Goal: Information Seeking & Learning: Learn about a topic

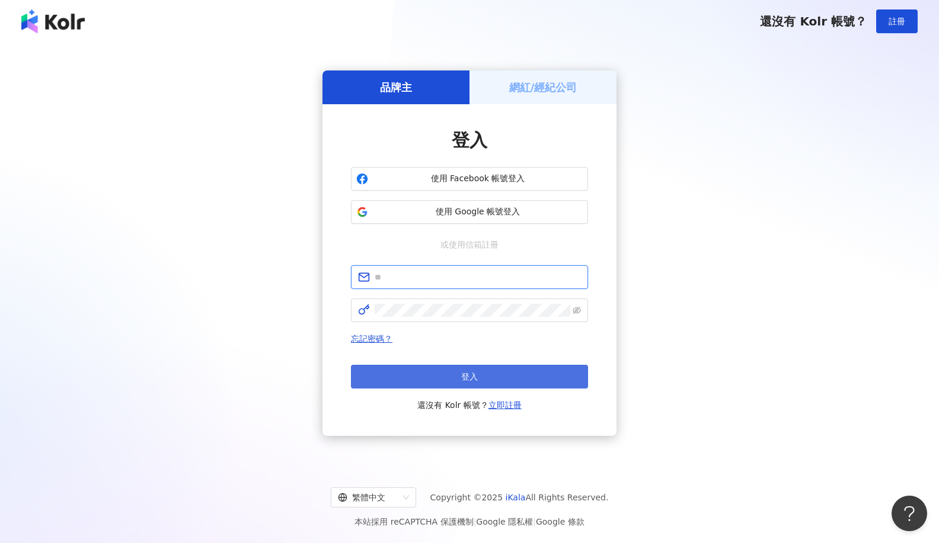
type input "**********"
click at [491, 380] on button "登入" at bounding box center [469, 377] width 237 height 24
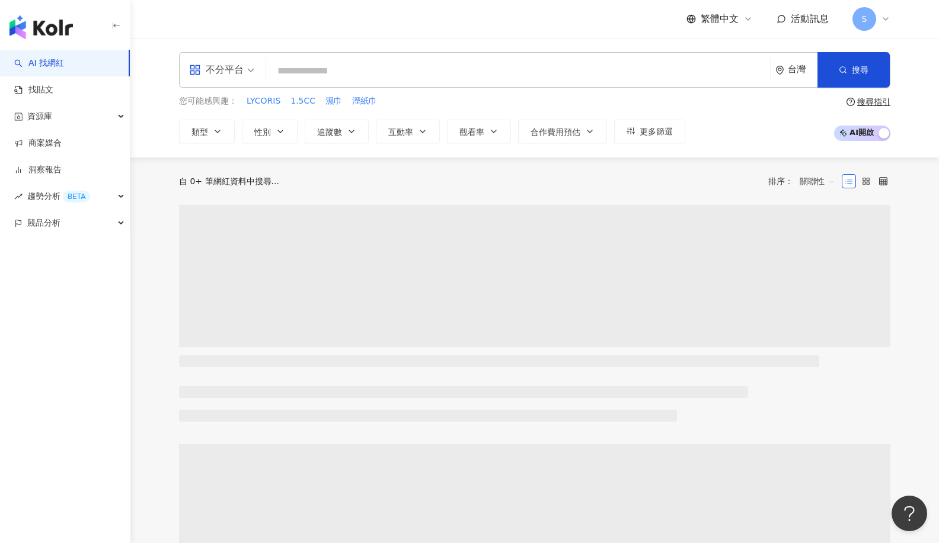
paste input "**********"
type input "**********"
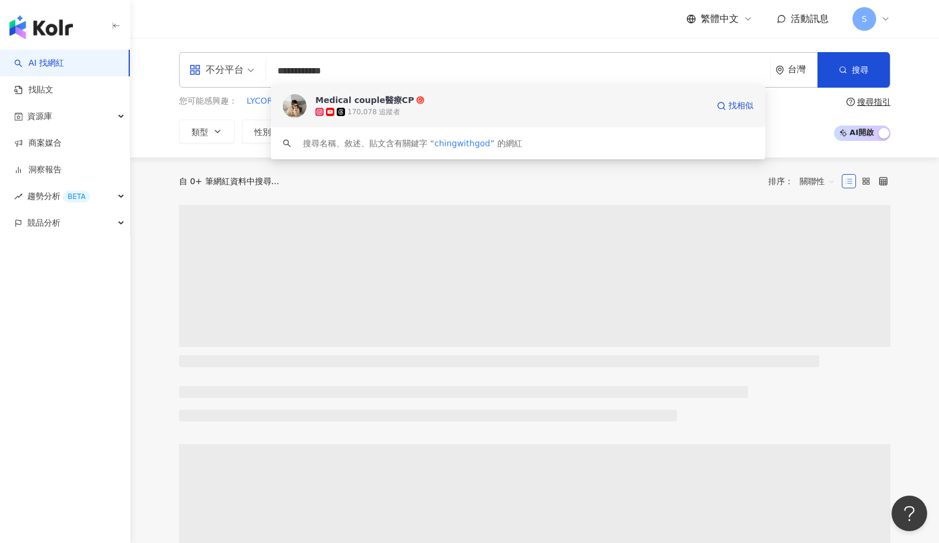
click at [463, 101] on span "Medical couple醫療CP" at bounding box center [511, 100] width 392 height 12
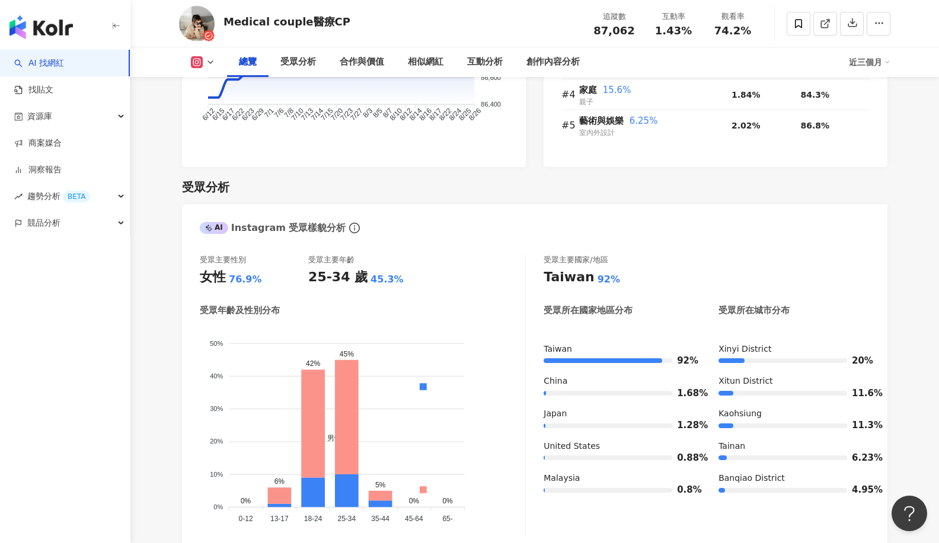
scroll to position [948, 0]
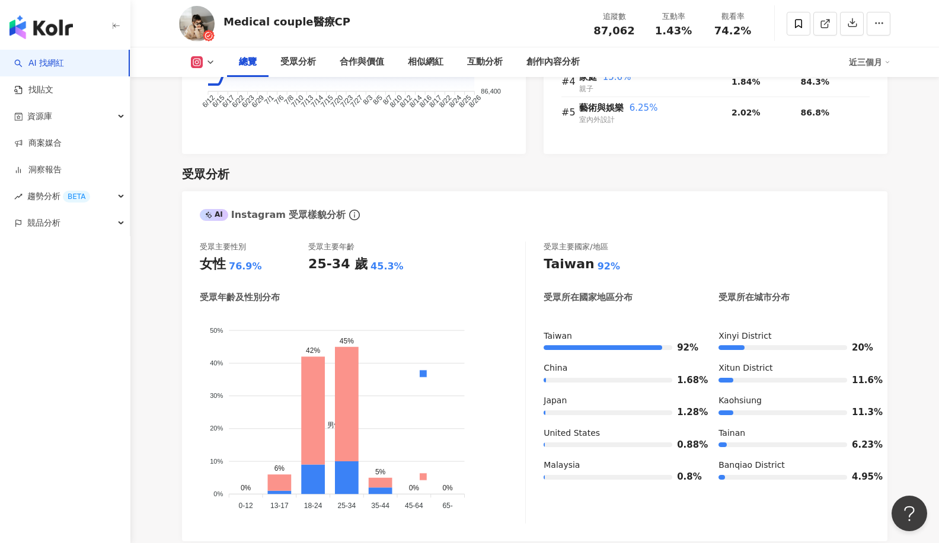
click at [217, 64] on button at bounding box center [203, 62] width 48 height 12
click at [214, 64] on icon at bounding box center [210, 61] width 9 height 9
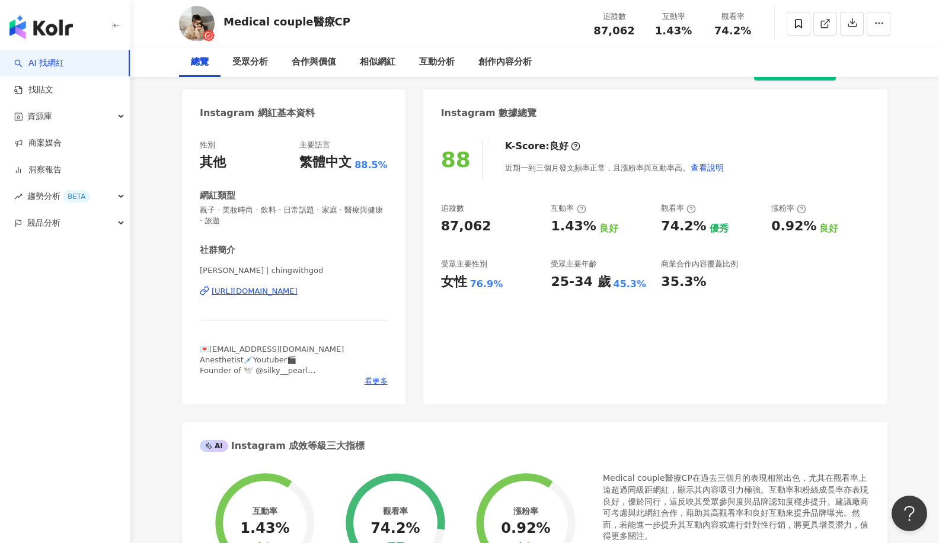
scroll to position [0, 0]
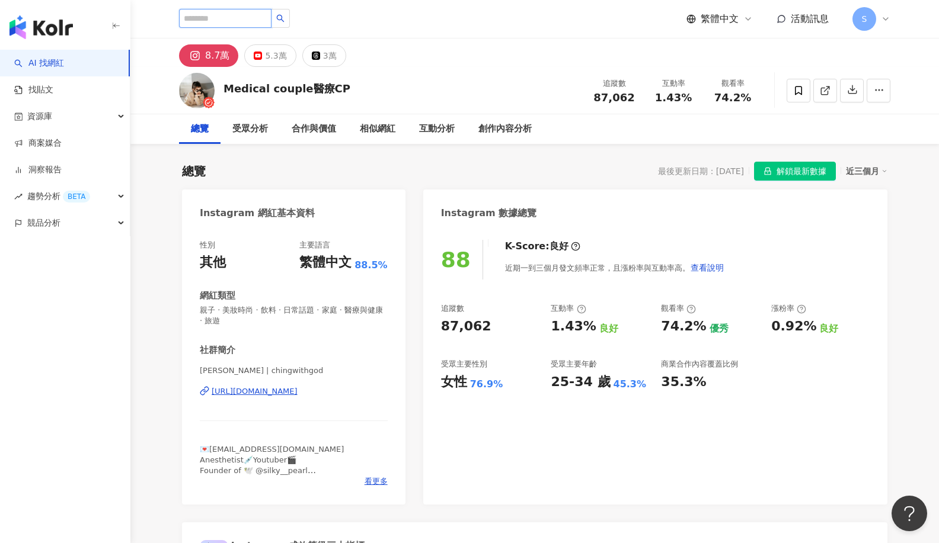
click at [218, 25] on input "search" at bounding box center [225, 18] width 92 height 19
paste input "**********"
type input "**********"
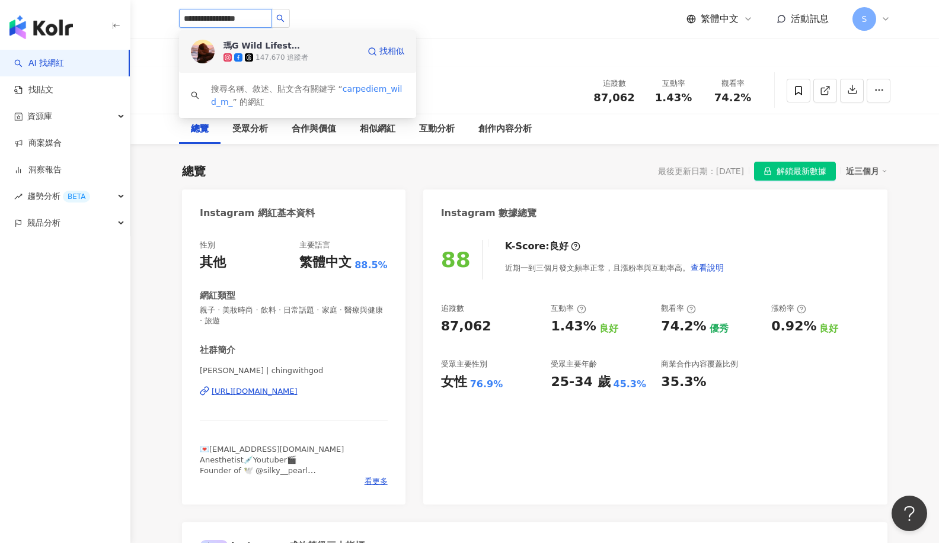
click at [289, 44] on div "瑪G Wild Lifestyle" at bounding box center [261, 46] width 77 height 12
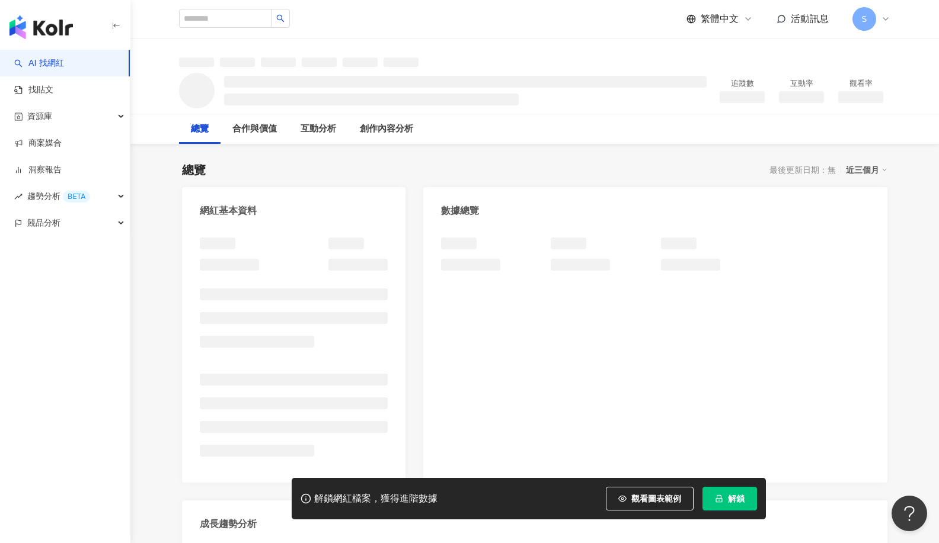
click at [723, 503] on button "解鎖" at bounding box center [729, 499] width 55 height 24
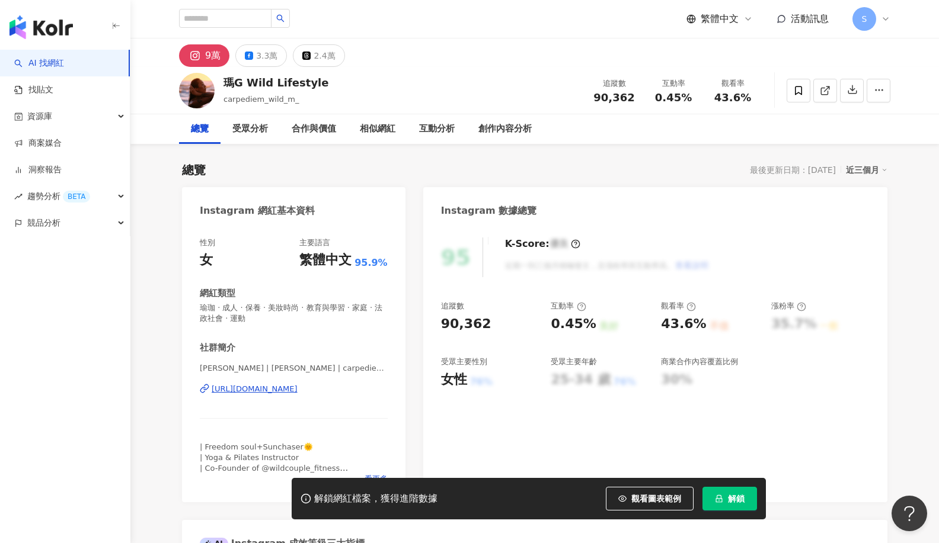
click at [738, 497] on span "解鎖" at bounding box center [736, 498] width 17 height 9
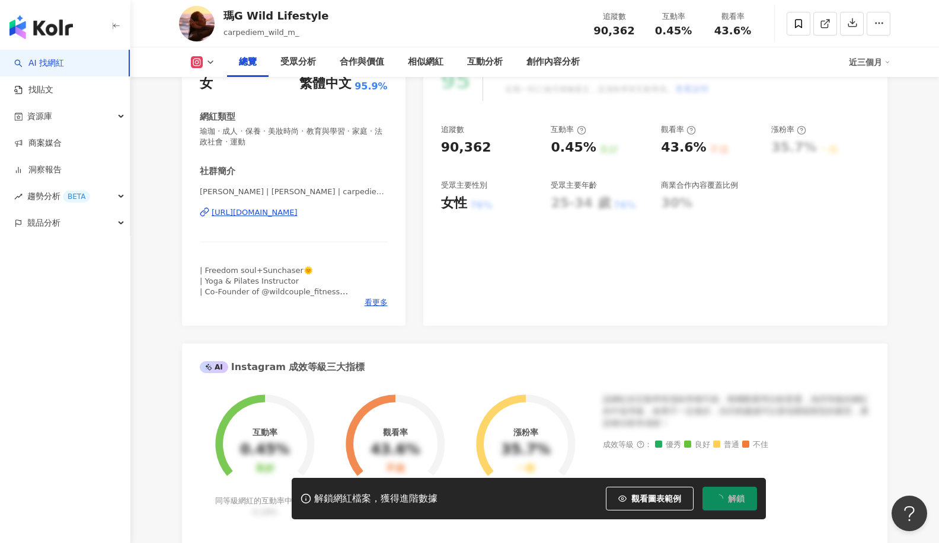
scroll to position [178, 0]
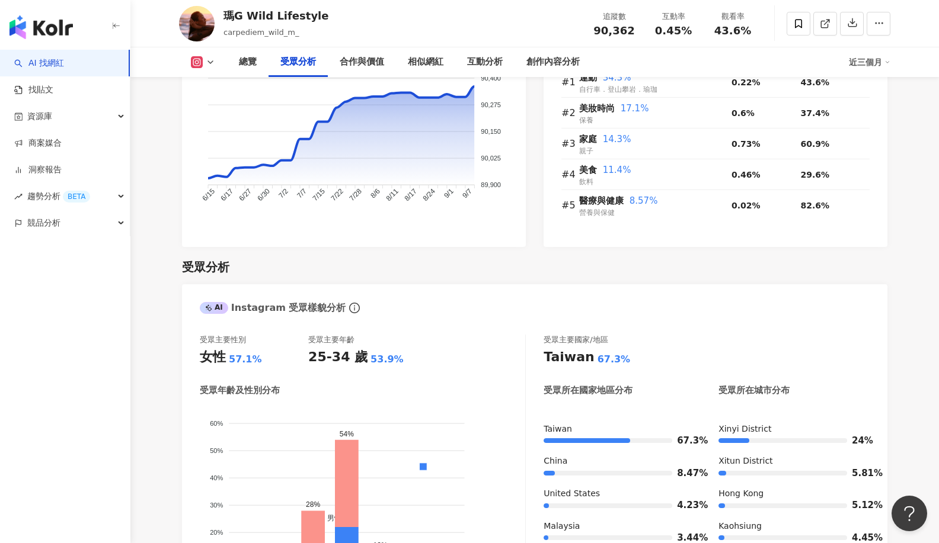
scroll to position [1007, 0]
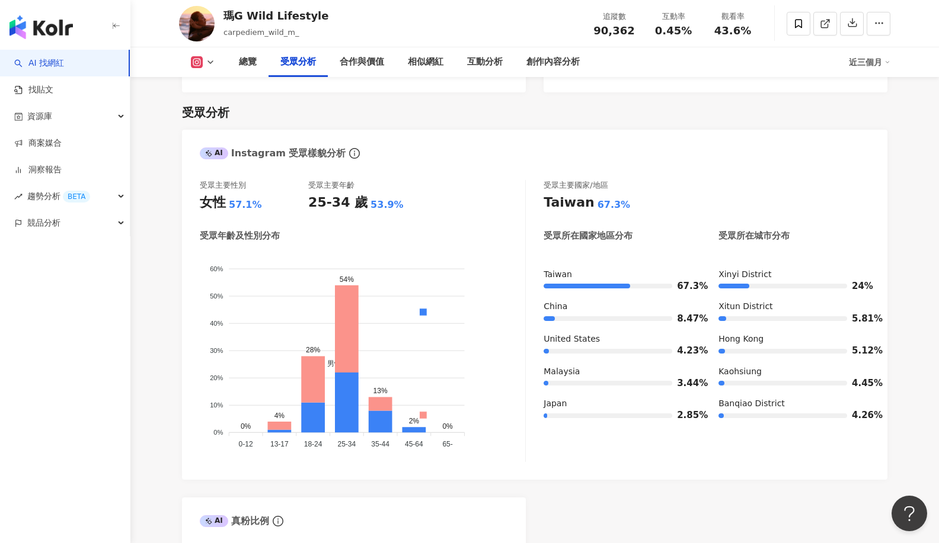
click at [201, 67] on icon at bounding box center [197, 62] width 12 height 12
click at [212, 63] on icon at bounding box center [210, 61] width 9 height 9
click at [209, 65] on icon at bounding box center [210, 61] width 9 height 9
click at [212, 107] on button "Facebook" at bounding box center [221, 111] width 71 height 17
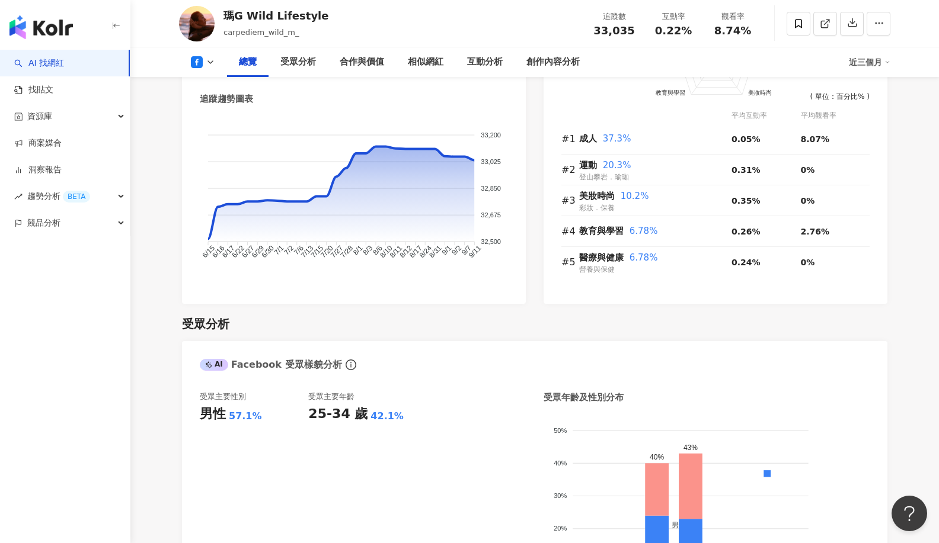
scroll to position [770, 0]
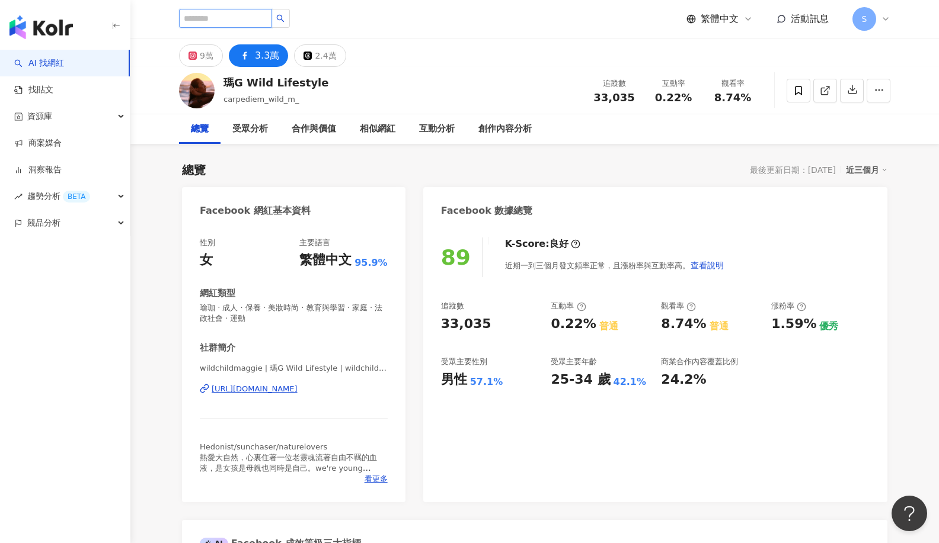
click at [219, 24] on input "search" at bounding box center [225, 18] width 92 height 19
paste input "**********"
type input "**********"
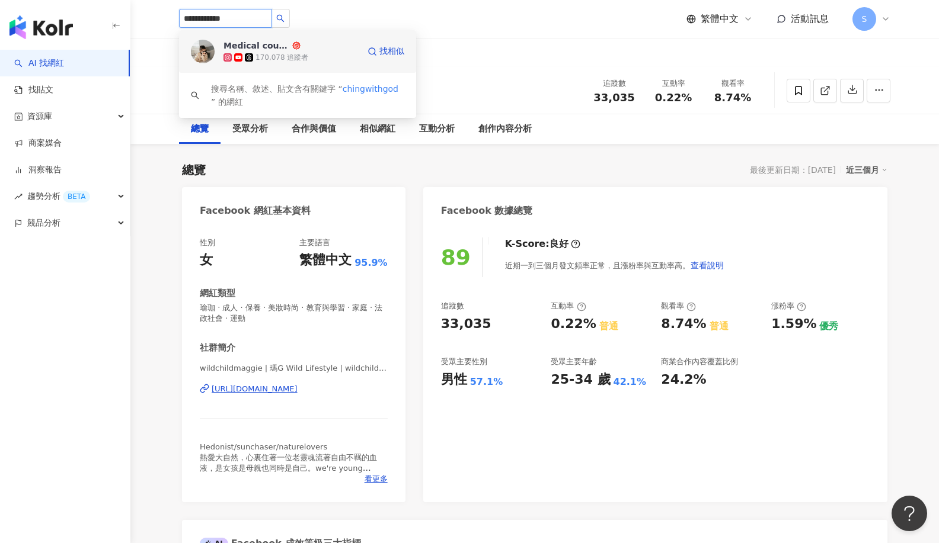
click at [280, 49] on div "Medical couple醫療CP" at bounding box center [256, 46] width 66 height 12
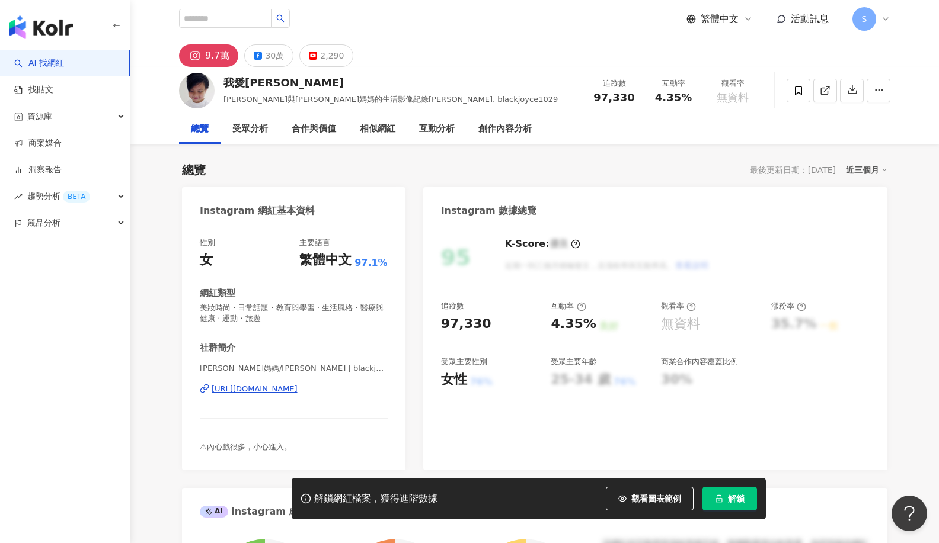
click at [735, 497] on span "解鎖" at bounding box center [736, 498] width 17 height 9
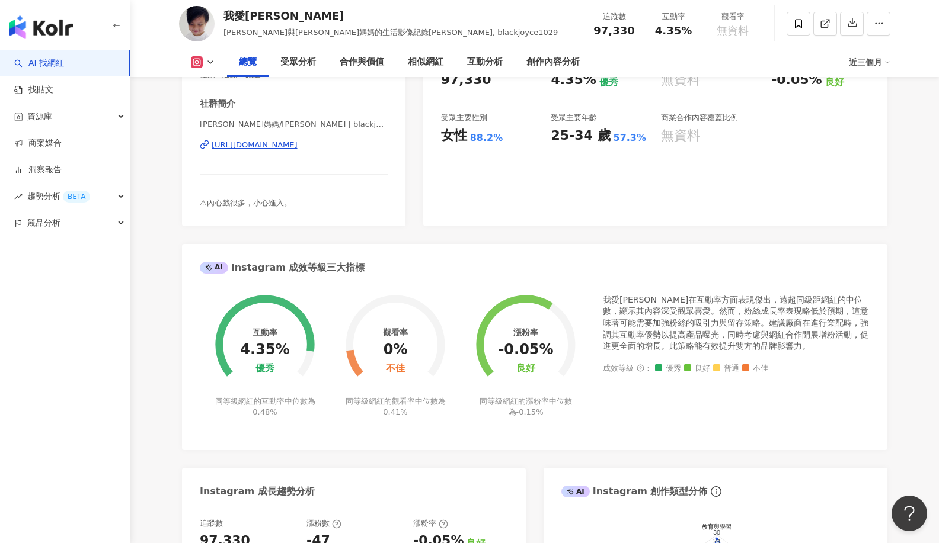
scroll to position [14, 0]
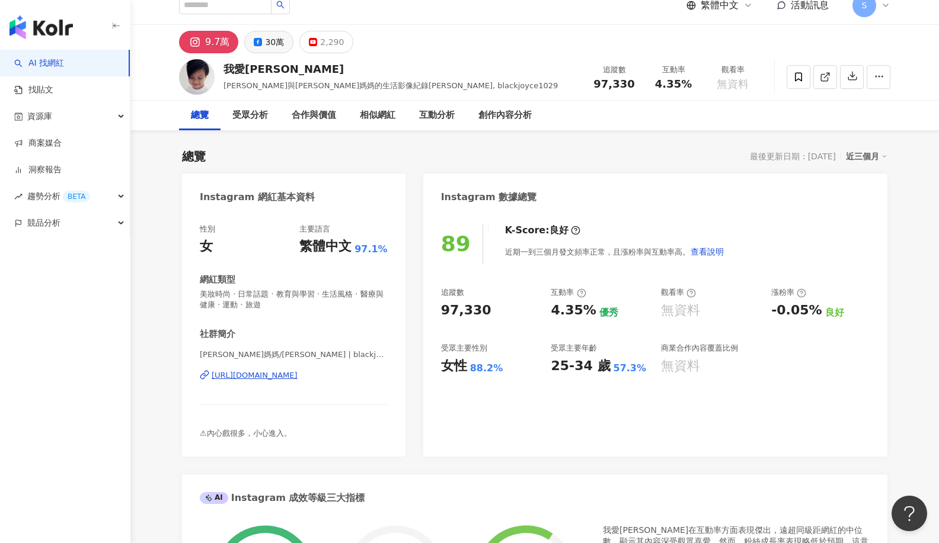
click at [265, 39] on div "30萬" at bounding box center [274, 42] width 19 height 17
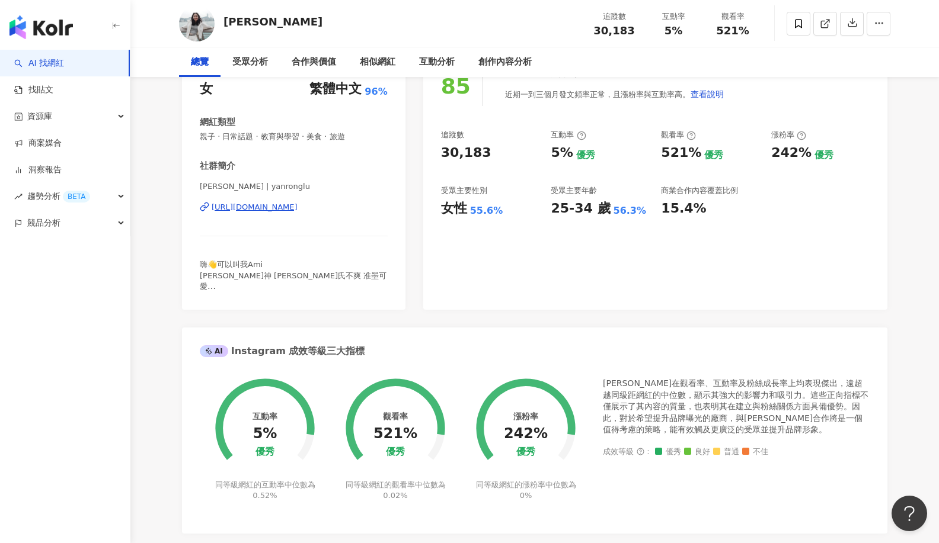
scroll to position [14, 0]
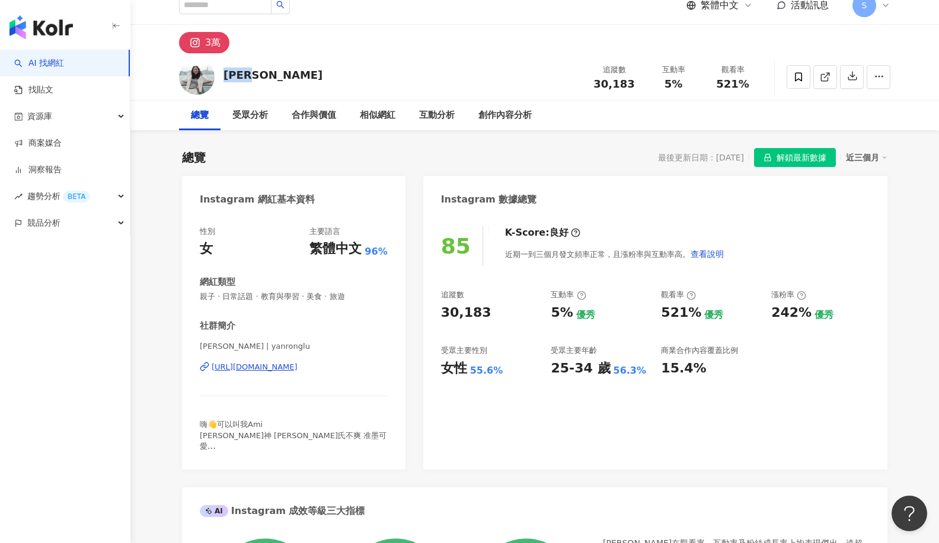
drag, startPoint x: 257, startPoint y: 74, endPoint x: 222, endPoint y: 74, distance: 34.4
click at [222, 74] on div "呂Ami 追蹤數 30,183 互動率 5% 觀看率 521%" at bounding box center [534, 76] width 759 height 47
copy div "呂Ami"
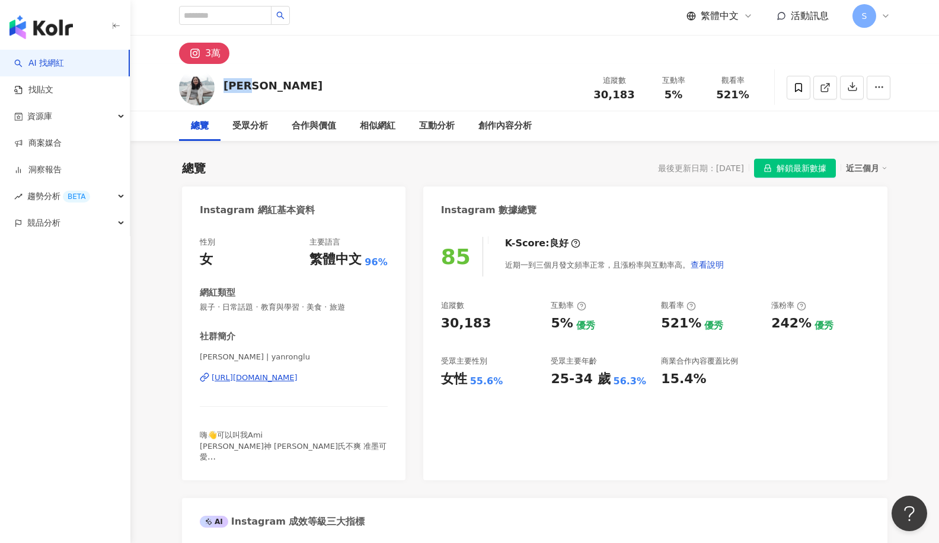
scroll to position [0, 0]
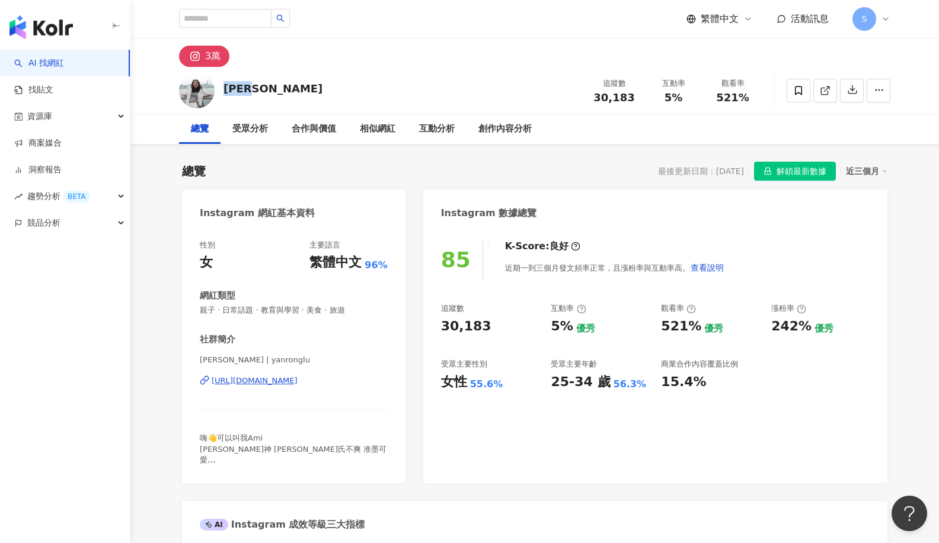
click at [414, 83] on div "呂Ami 追蹤數 30,183 互動率 5% 觀看率 521%" at bounding box center [534, 90] width 759 height 47
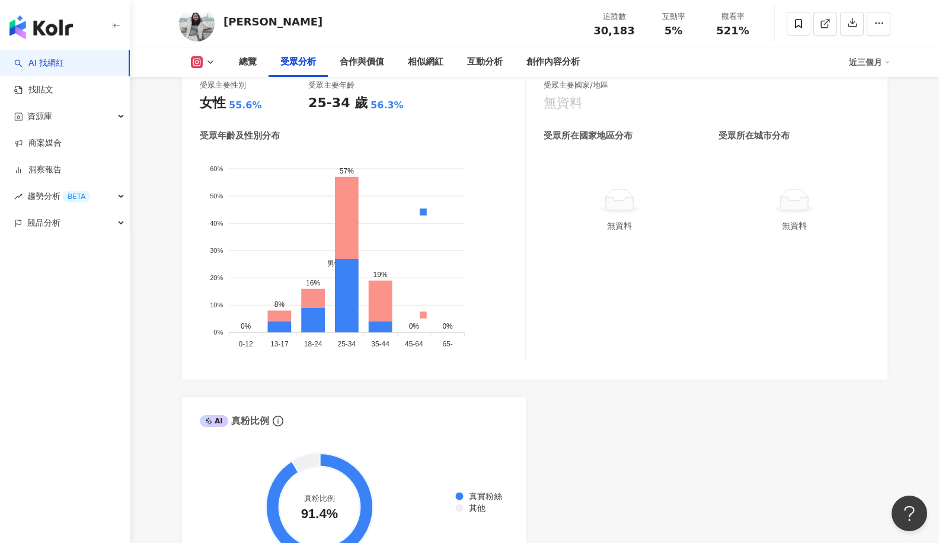
scroll to position [1067, 0]
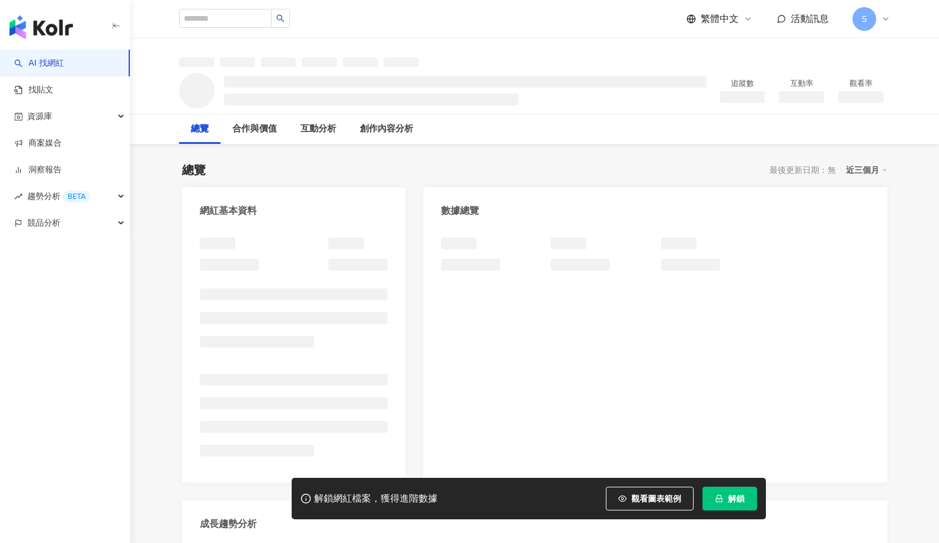
click at [742, 504] on span "解鎖" at bounding box center [736, 498] width 17 height 9
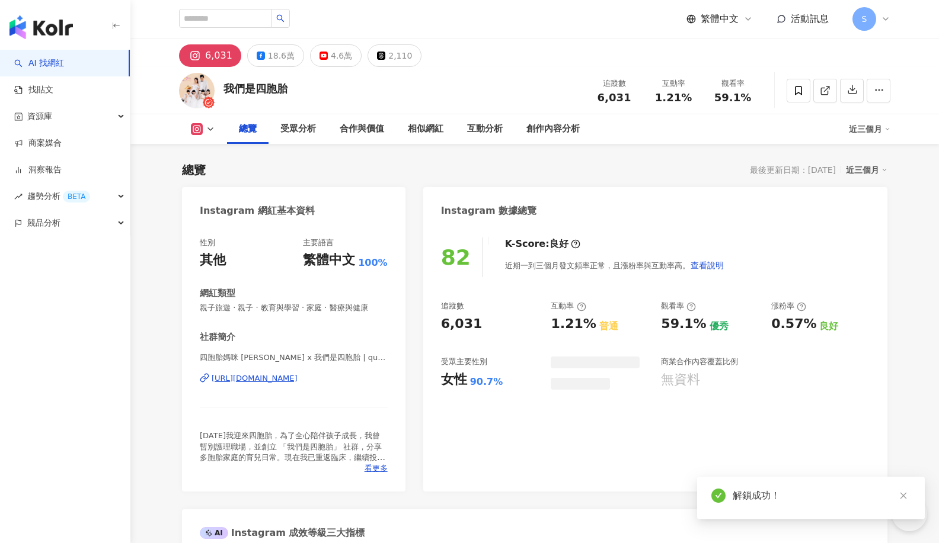
scroll to position [73, 0]
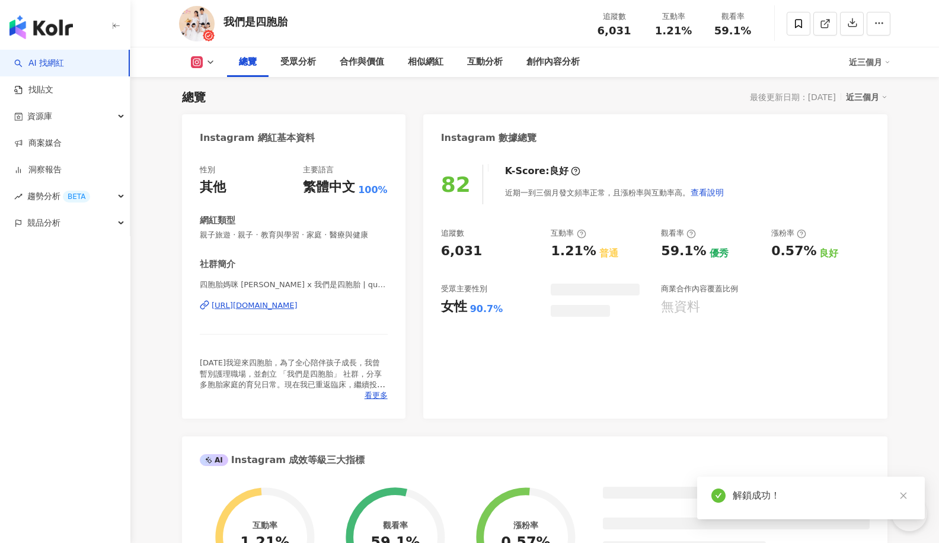
click at [210, 64] on icon at bounding box center [210, 61] width 9 height 9
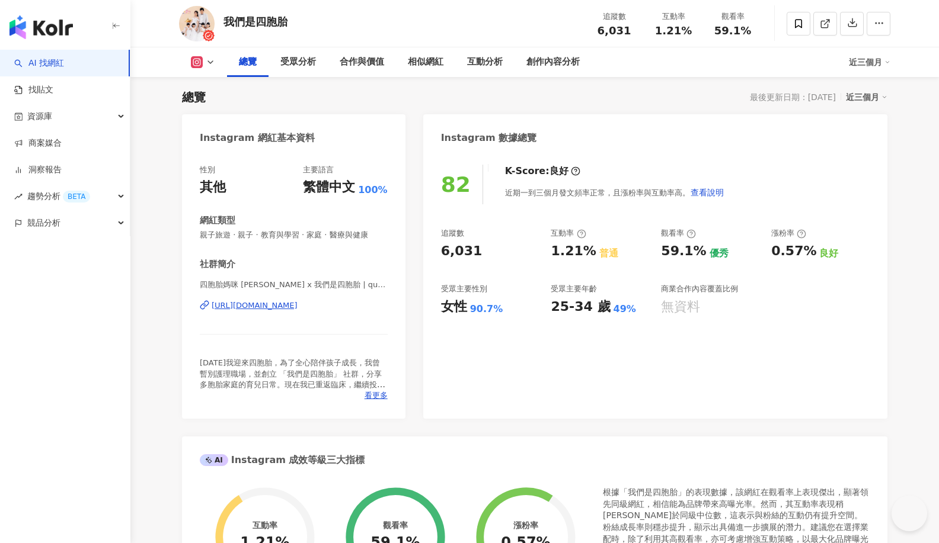
click at [210, 64] on icon at bounding box center [210, 61] width 9 height 9
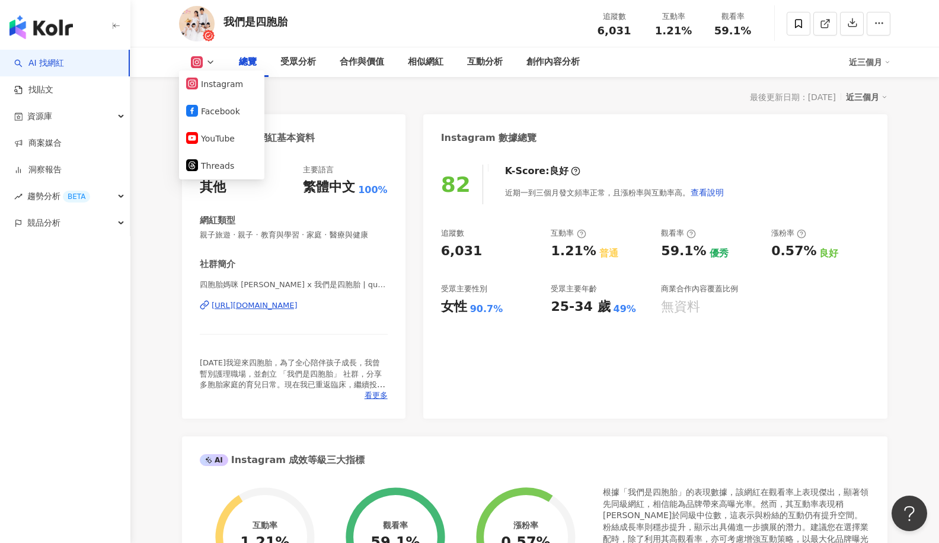
scroll to position [0, 0]
click at [207, 66] on icon at bounding box center [210, 61] width 9 height 9
click at [194, 61] on icon at bounding box center [197, 62] width 7 height 7
click at [197, 57] on icon at bounding box center [197, 62] width 12 height 12
click at [206, 114] on button "Facebook" at bounding box center [221, 111] width 71 height 17
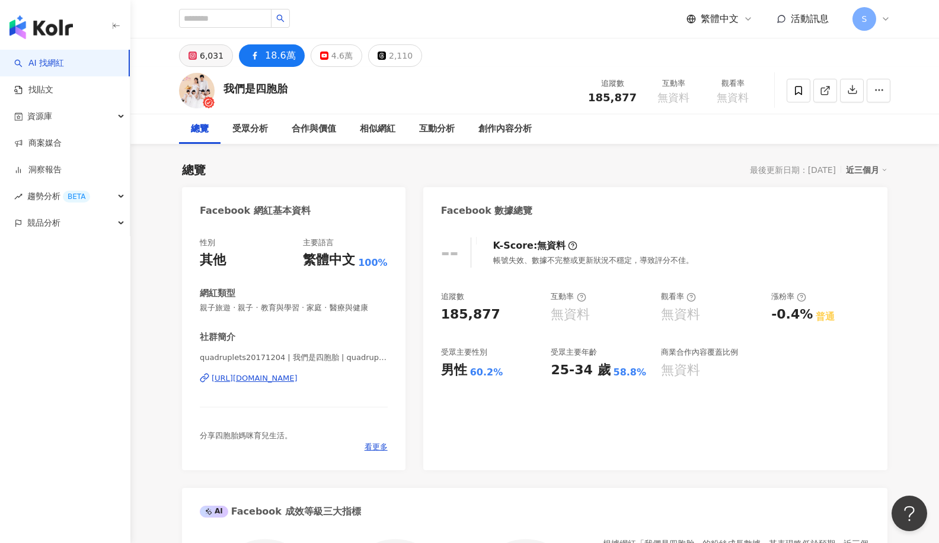
click at [212, 56] on div "6,031" at bounding box center [212, 55] width 24 height 17
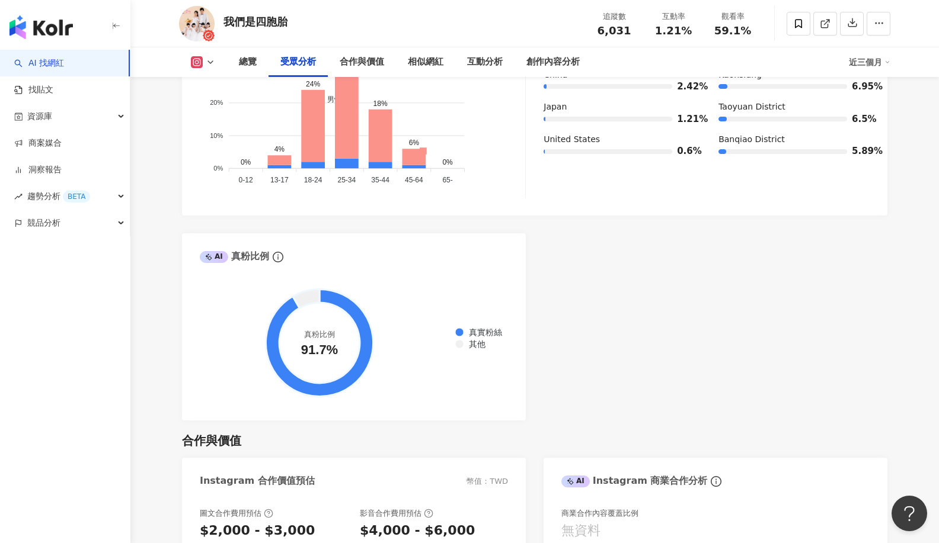
scroll to position [1067, 0]
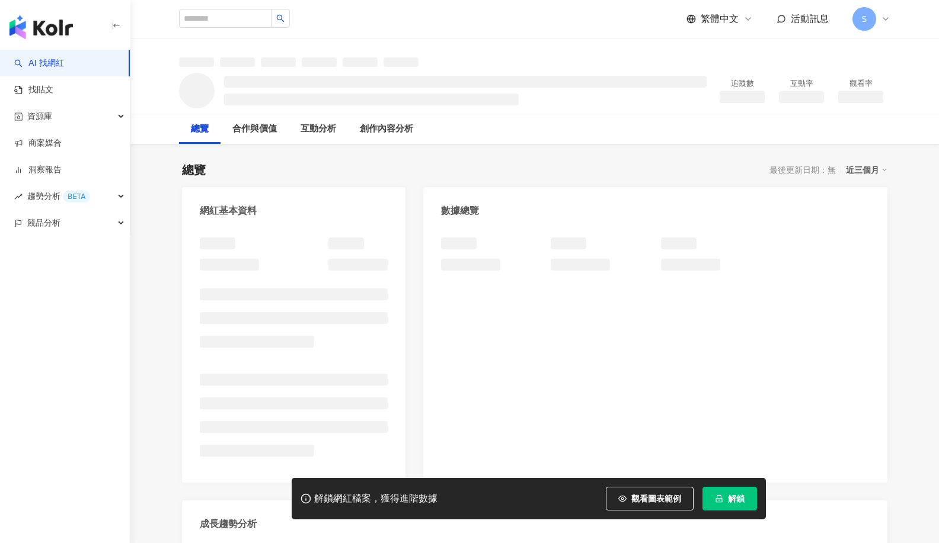
click at [717, 495] on icon "lock" at bounding box center [719, 499] width 8 height 8
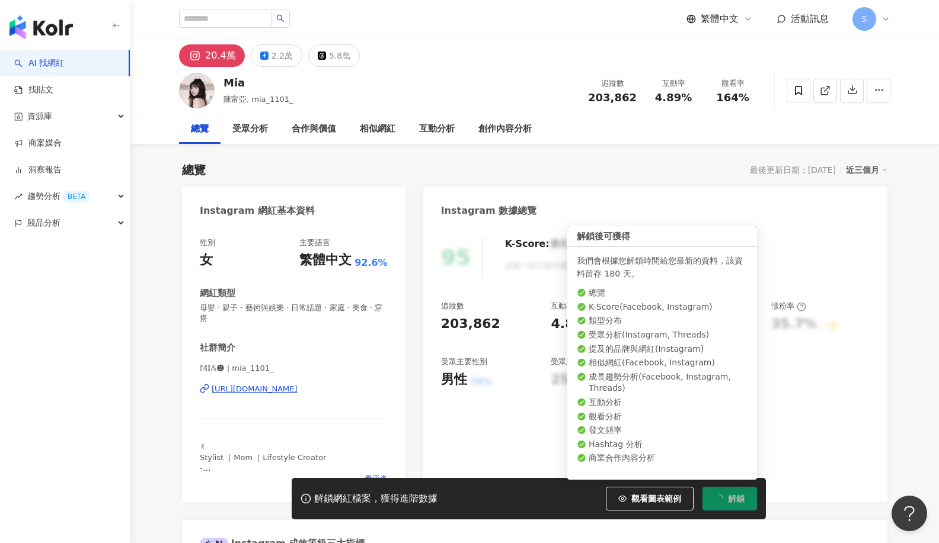
scroll to position [73, 0]
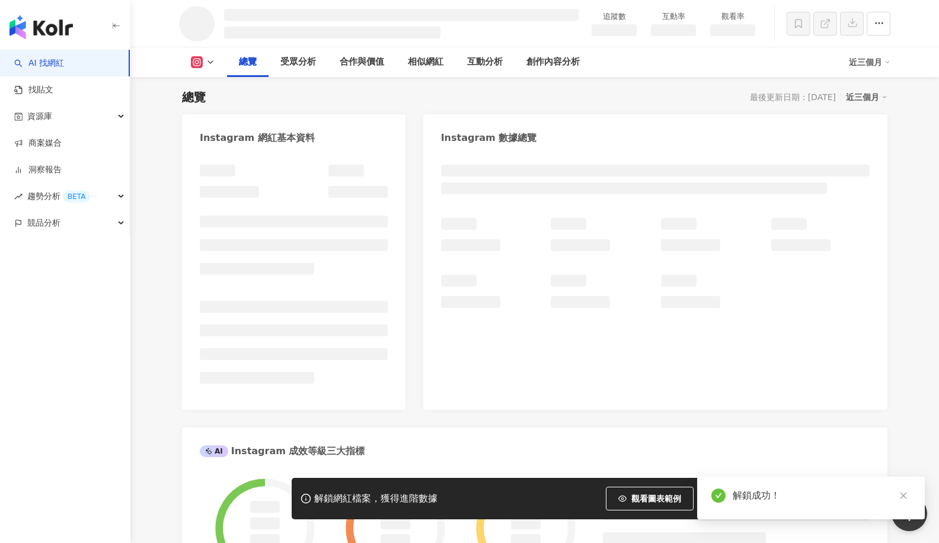
click at [209, 66] on icon at bounding box center [210, 61] width 9 height 9
click at [209, 62] on icon at bounding box center [210, 61] width 9 height 9
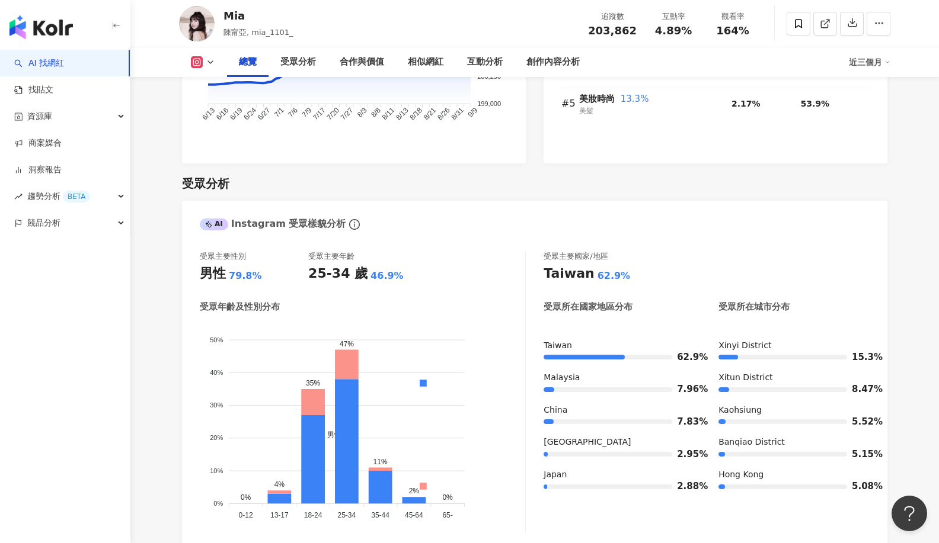
scroll to position [843, 0]
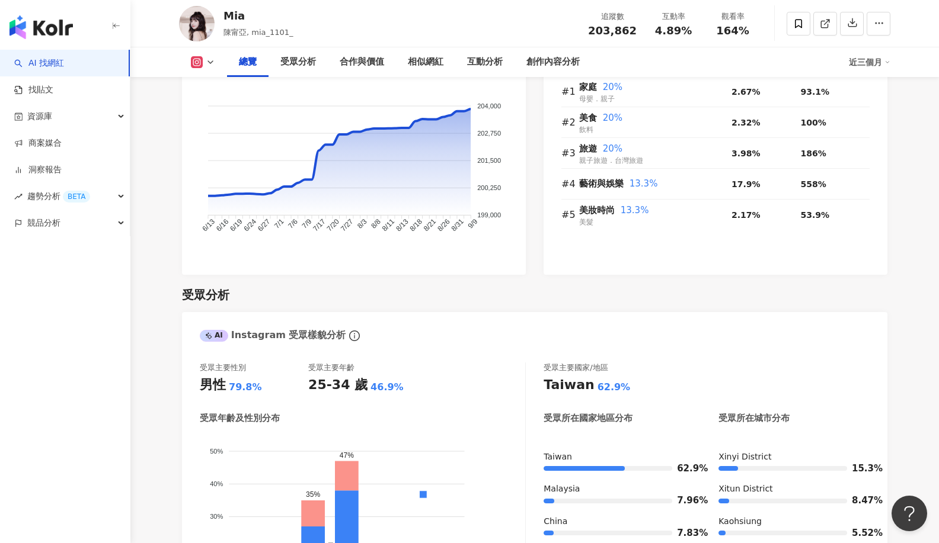
click at [209, 64] on icon at bounding box center [210, 61] width 9 height 9
click at [232, 111] on button "Facebook" at bounding box center [221, 111] width 71 height 17
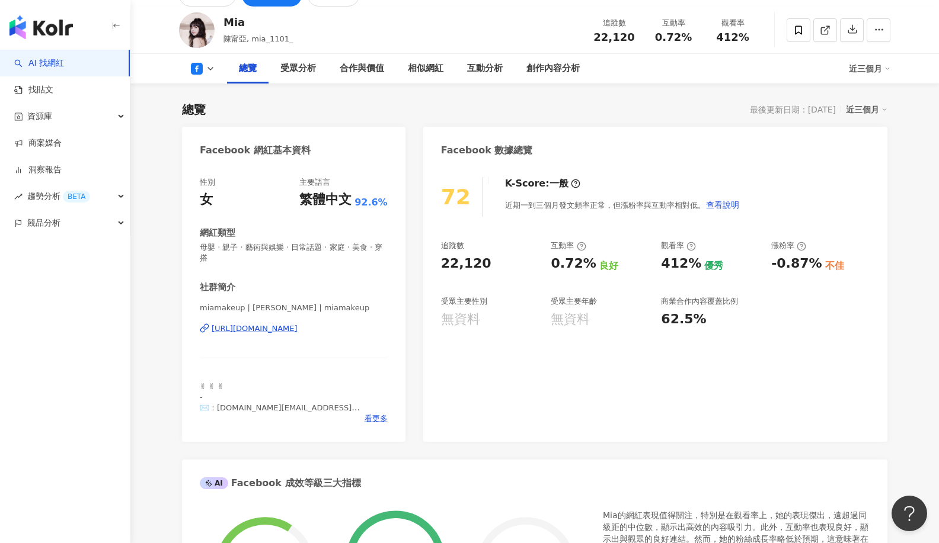
scroll to position [59, 0]
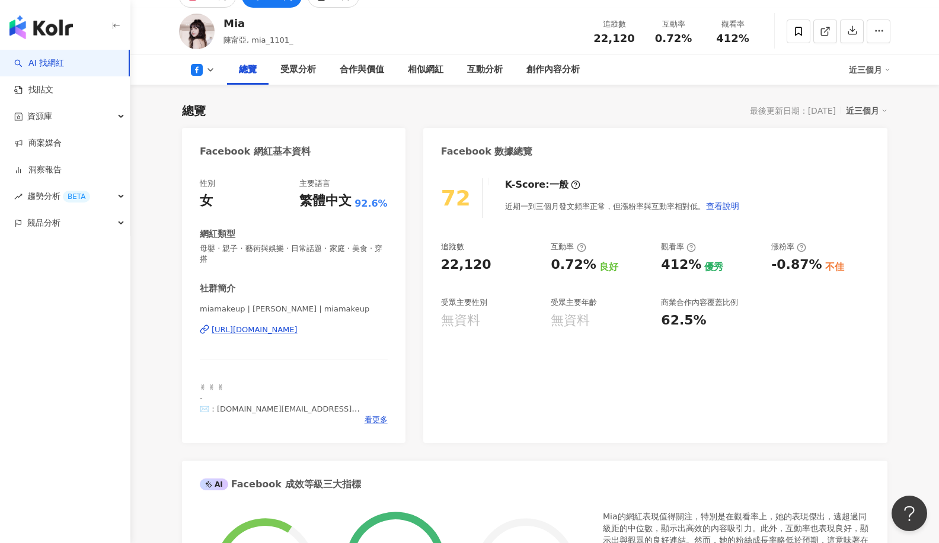
click at [298, 328] on div "https://www.facebook.com/1773841985961161" at bounding box center [255, 330] width 86 height 11
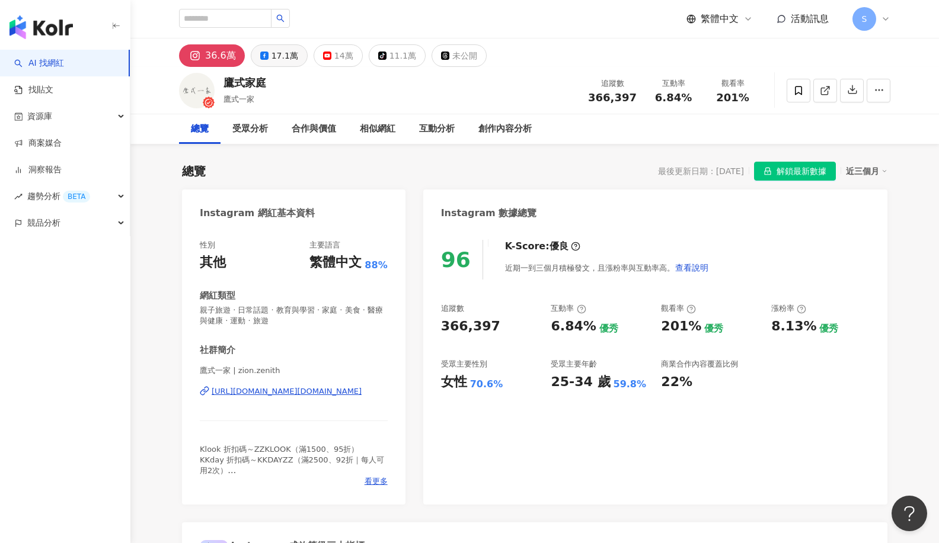
click at [282, 58] on div "17.1萬" at bounding box center [284, 55] width 27 height 17
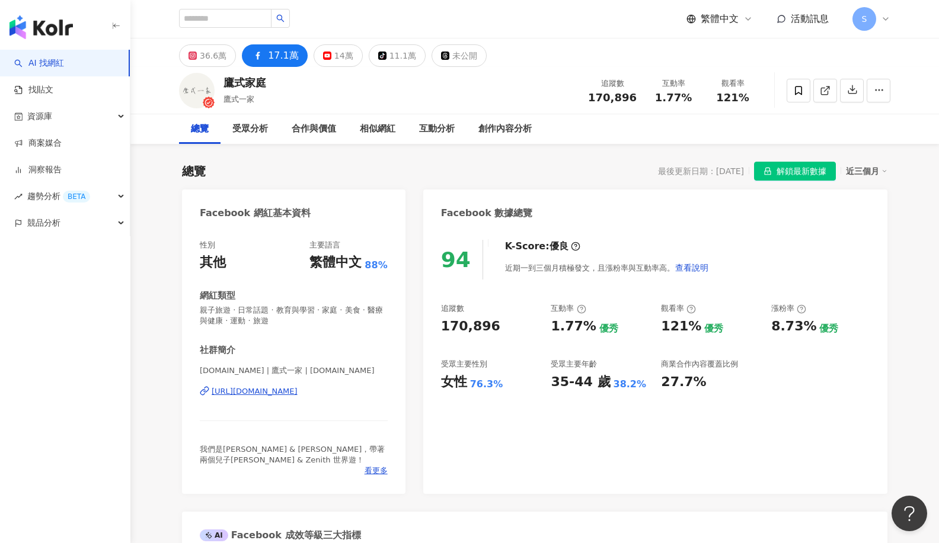
click at [298, 391] on div "[URL][DOMAIN_NAME]" at bounding box center [255, 391] width 86 height 11
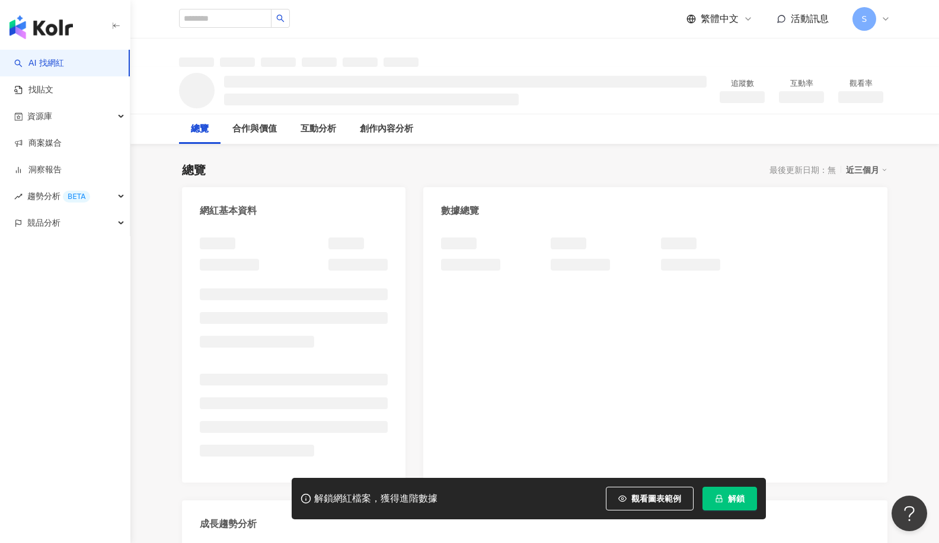
click at [724, 499] on button "解鎖" at bounding box center [729, 499] width 55 height 24
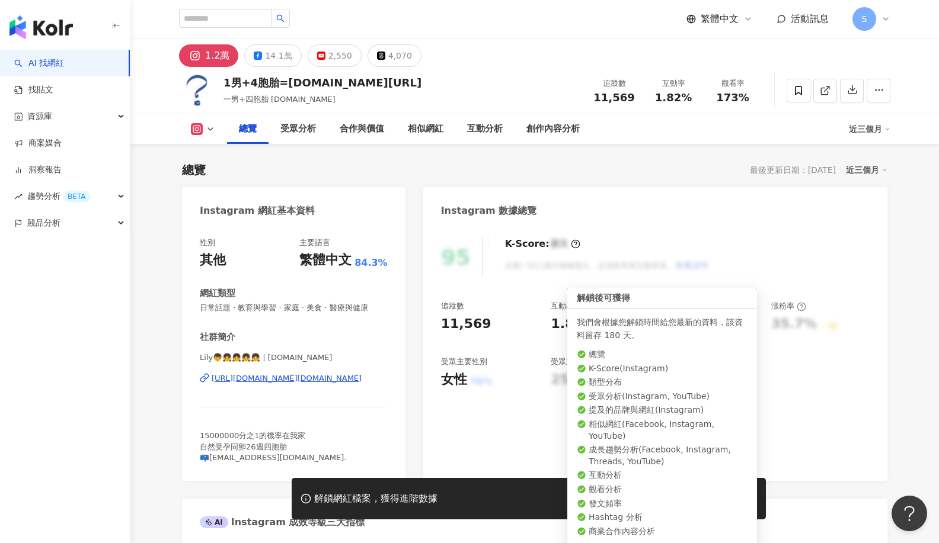
scroll to position [73, 0]
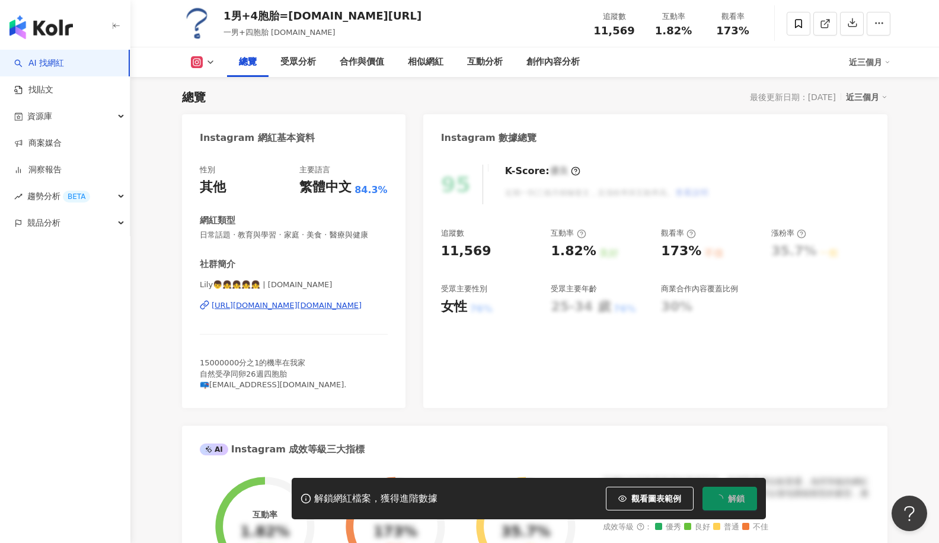
click at [294, 305] on div "[URL][DOMAIN_NAME][DOMAIN_NAME]" at bounding box center [287, 305] width 150 height 11
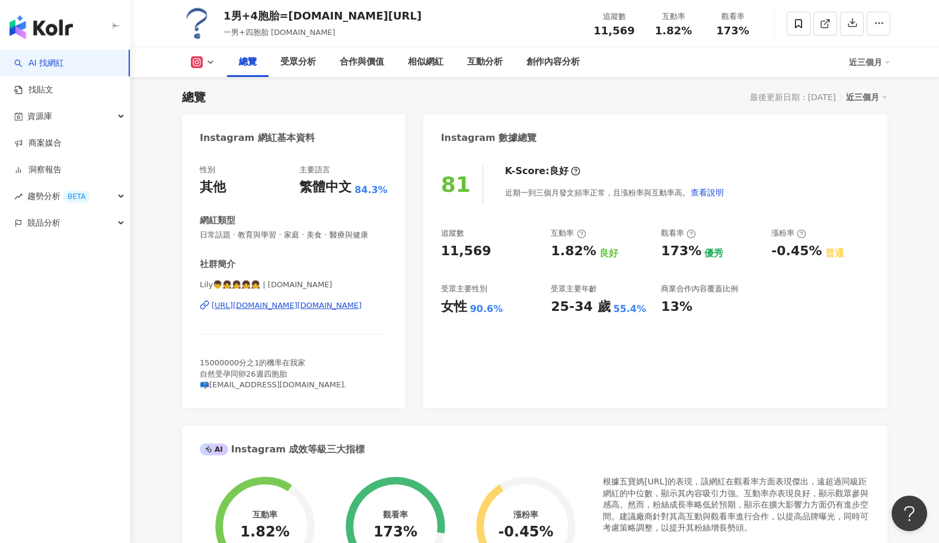
click at [207, 67] on button at bounding box center [203, 62] width 48 height 12
click at [513, 284] on div "受眾主要性別" at bounding box center [490, 289] width 98 height 11
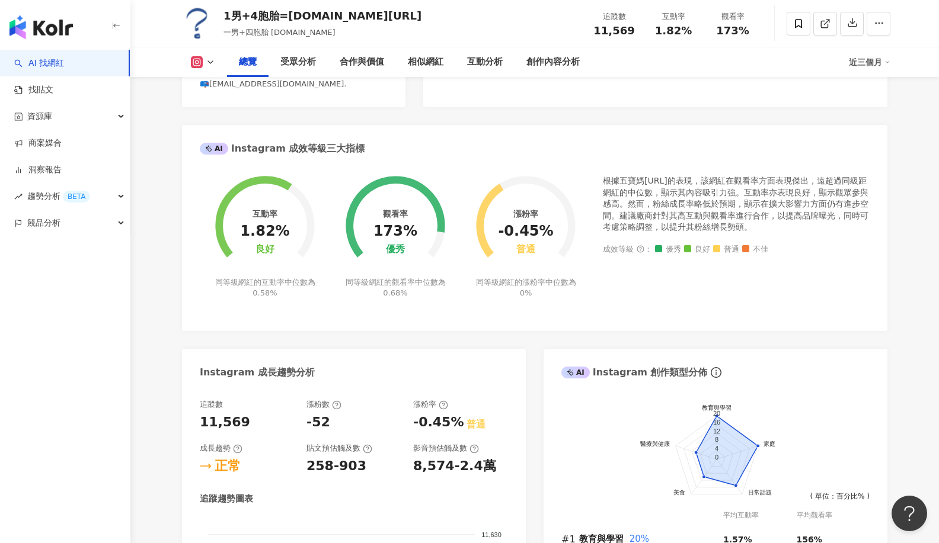
scroll to position [132, 0]
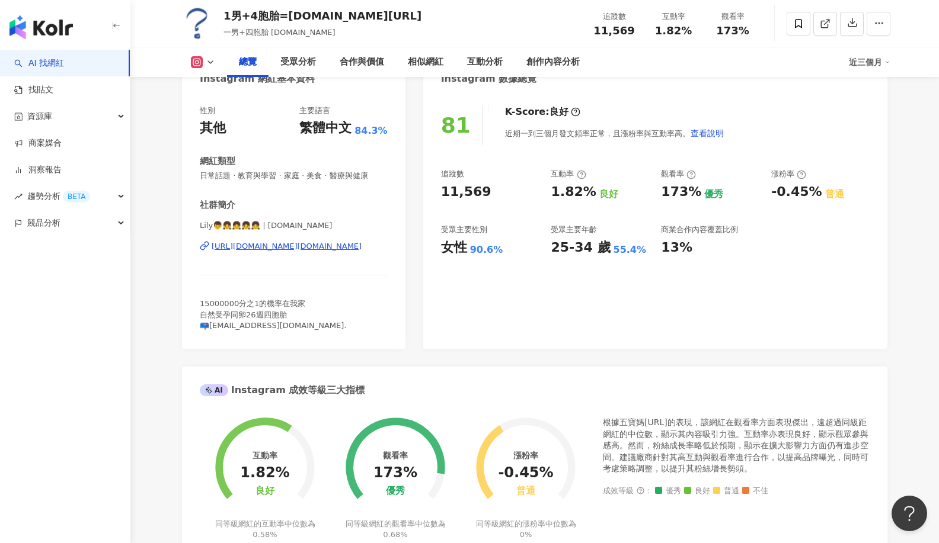
click at [203, 60] on button at bounding box center [203, 62] width 48 height 12
click at [228, 113] on button "Facebook" at bounding box center [221, 111] width 71 height 17
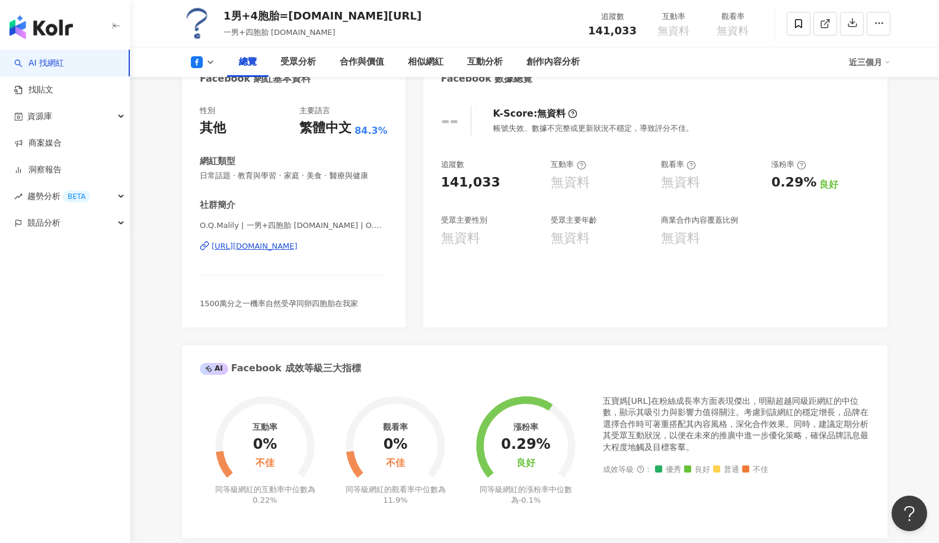
click at [201, 59] on icon at bounding box center [197, 62] width 12 height 12
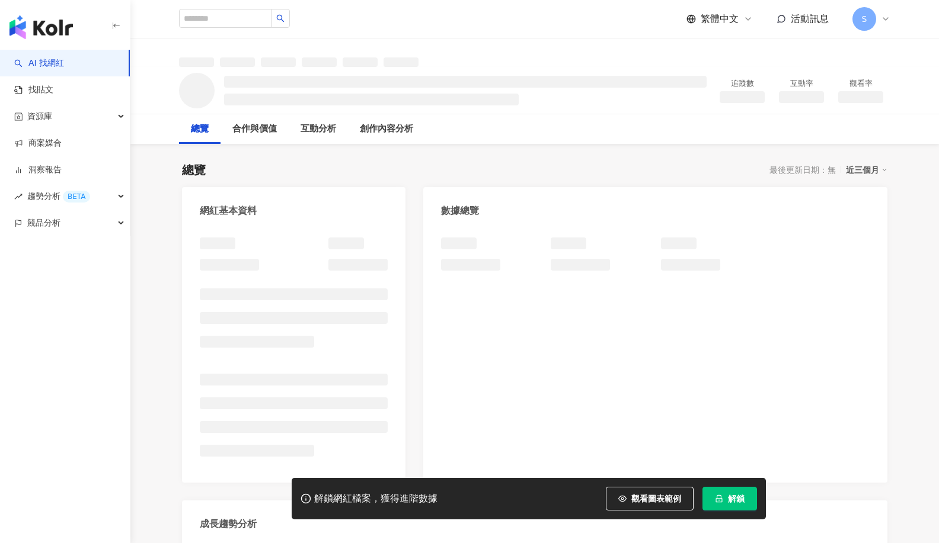
click at [717, 503] on icon "lock" at bounding box center [719, 499] width 7 height 8
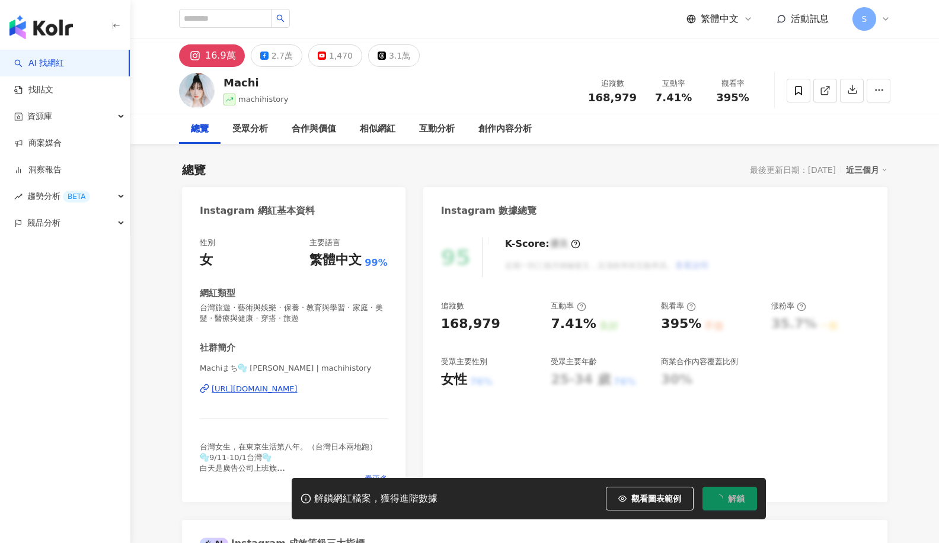
click at [727, 501] on button "解鎖" at bounding box center [729, 499] width 55 height 24
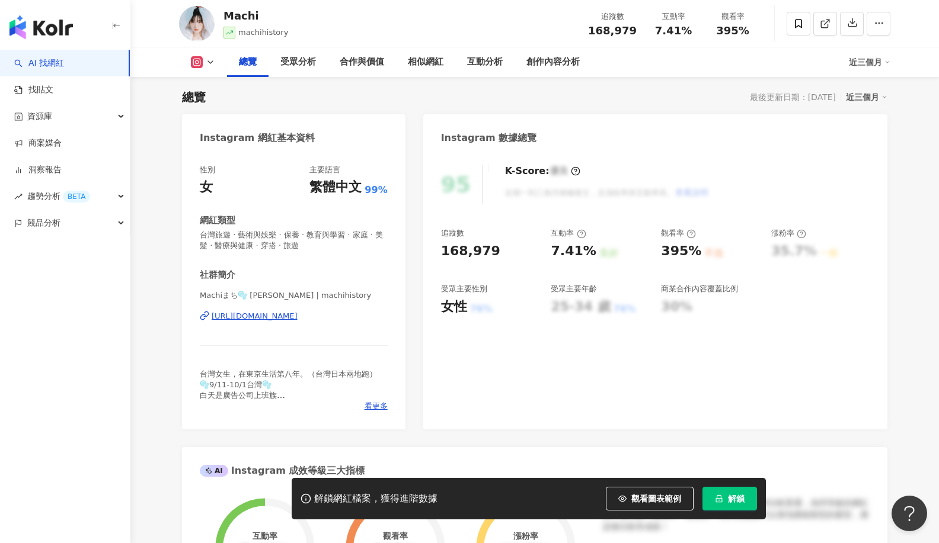
scroll to position [251, 0]
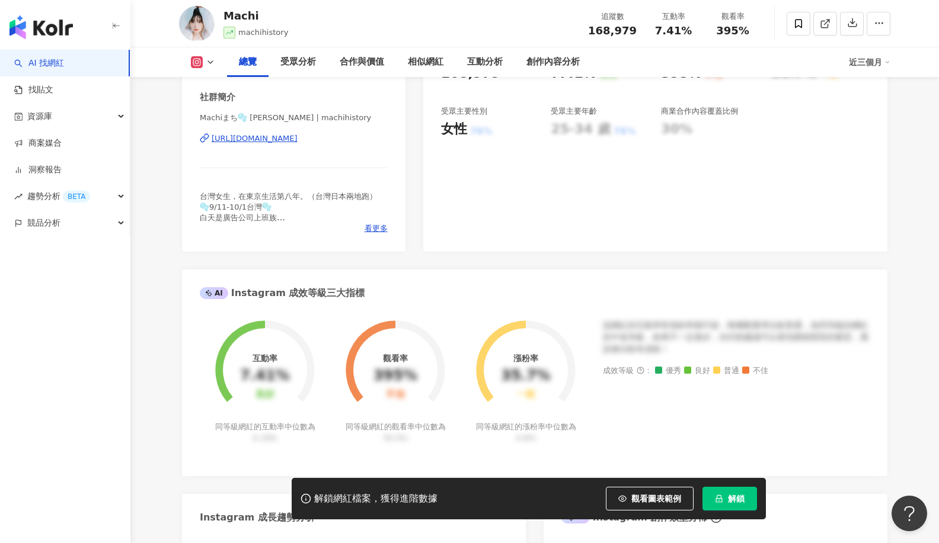
click at [730, 494] on span "解鎖" at bounding box center [736, 498] width 17 height 9
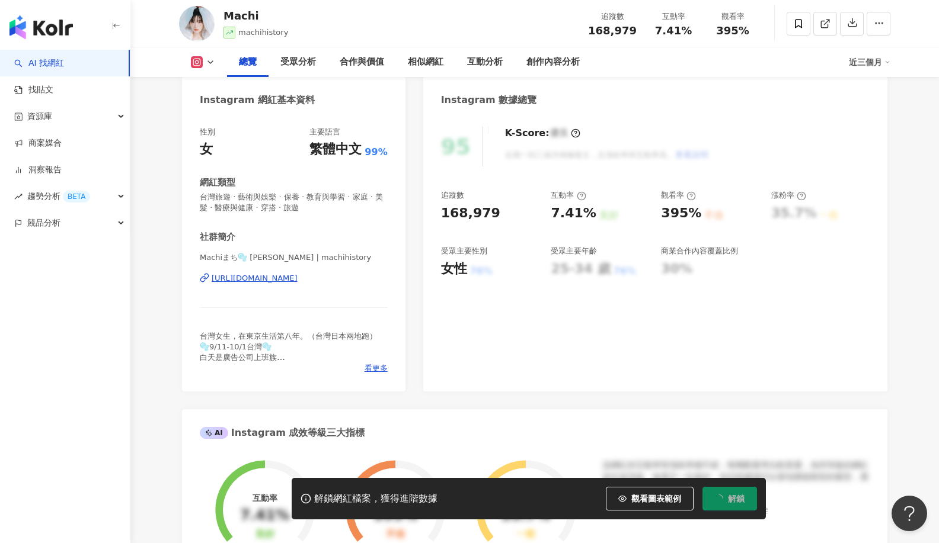
scroll to position [132, 0]
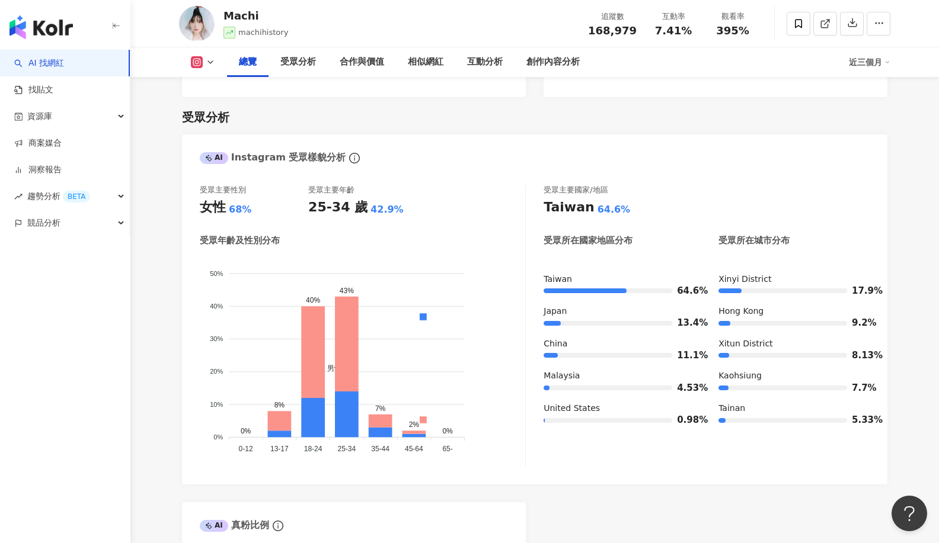
scroll to position [73, 0]
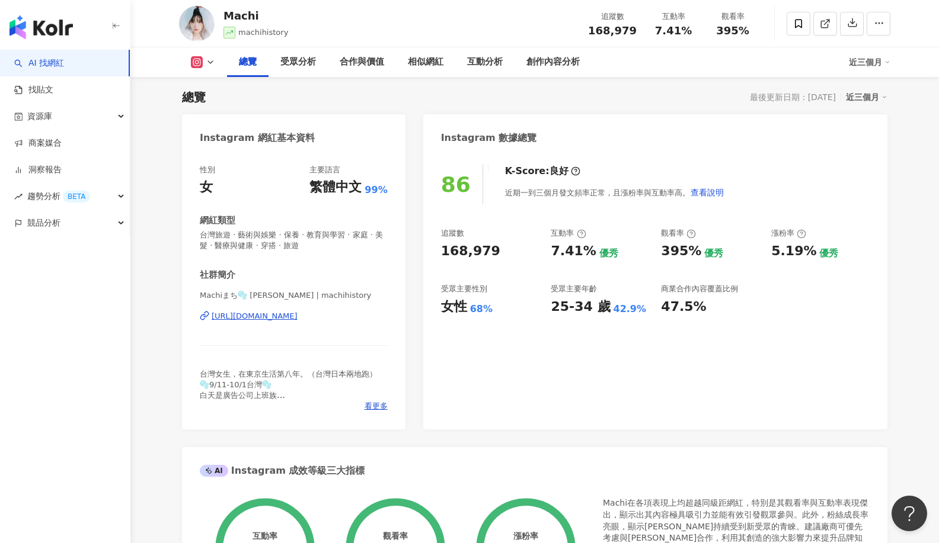
click at [210, 59] on icon at bounding box center [210, 61] width 9 height 9
click at [231, 113] on button "Facebook" at bounding box center [221, 111] width 71 height 17
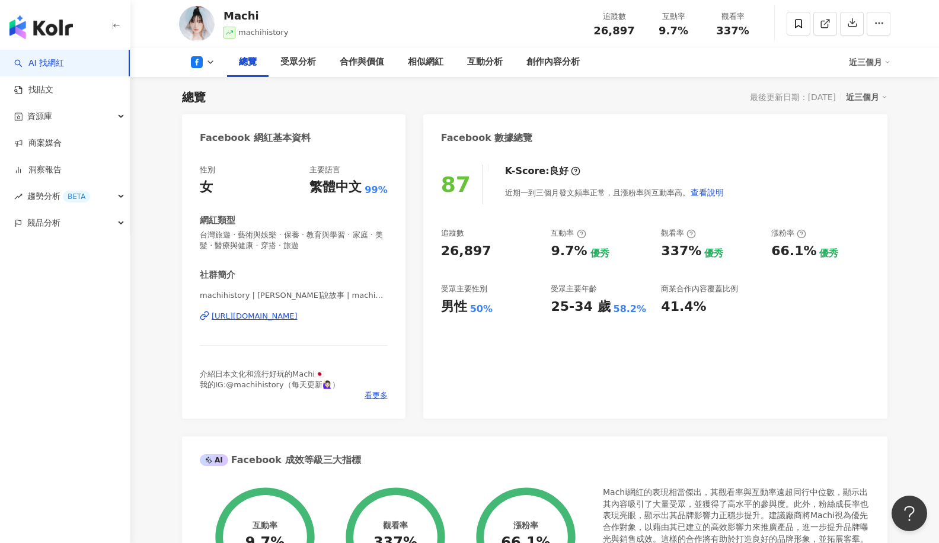
click at [298, 312] on div "https://www.facebook.com/100176778234872" at bounding box center [255, 316] width 86 height 11
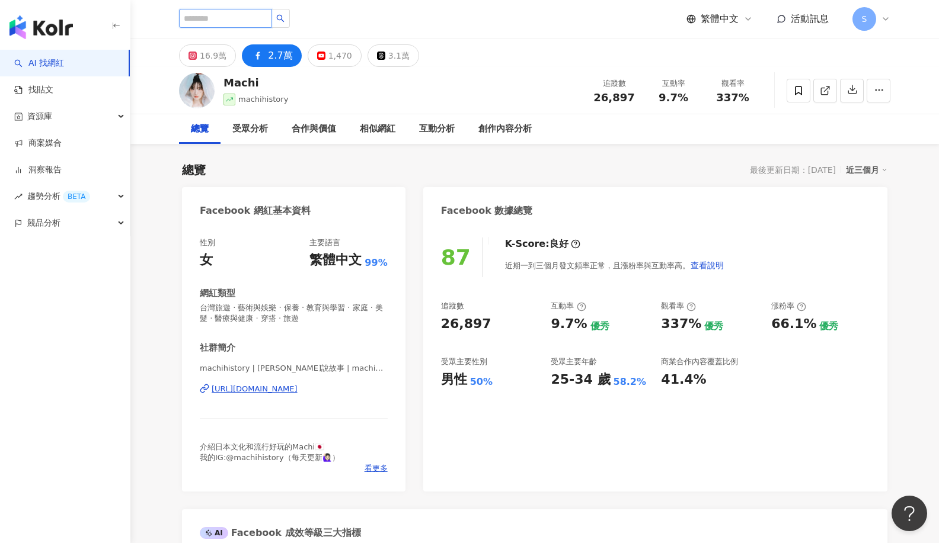
click at [271, 18] on input "search" at bounding box center [225, 18] width 92 height 19
paste input "**********"
type input "**********"
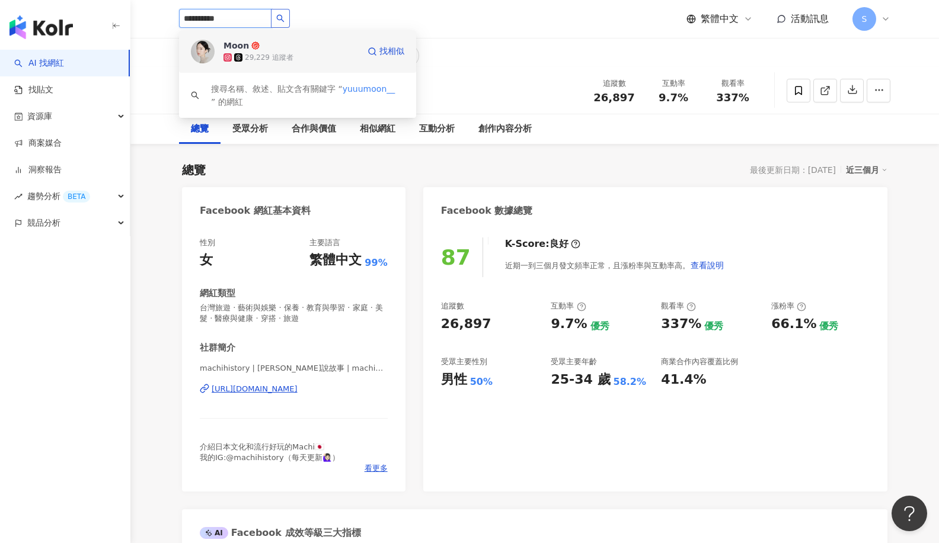
click at [298, 50] on span "Moon" at bounding box center [261, 46] width 77 height 12
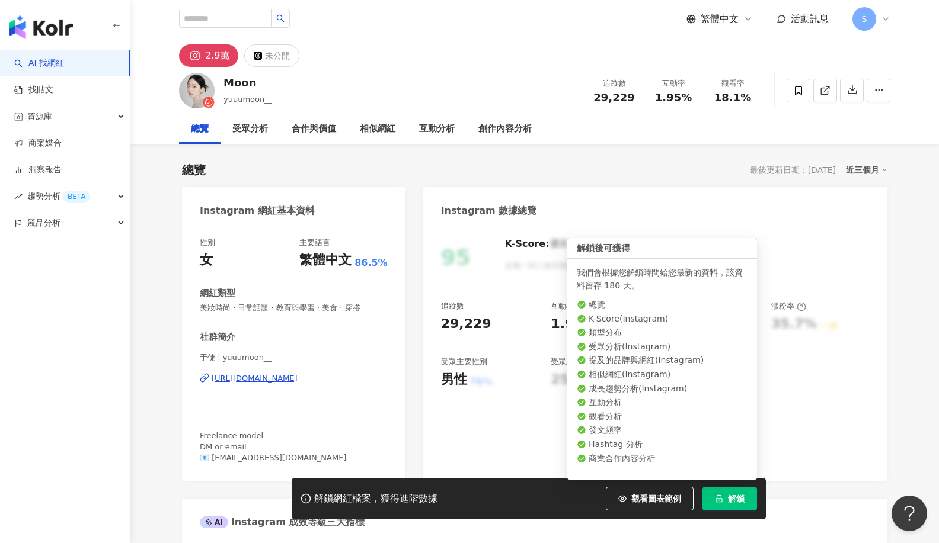
click at [740, 497] on span "解鎖" at bounding box center [736, 498] width 17 height 9
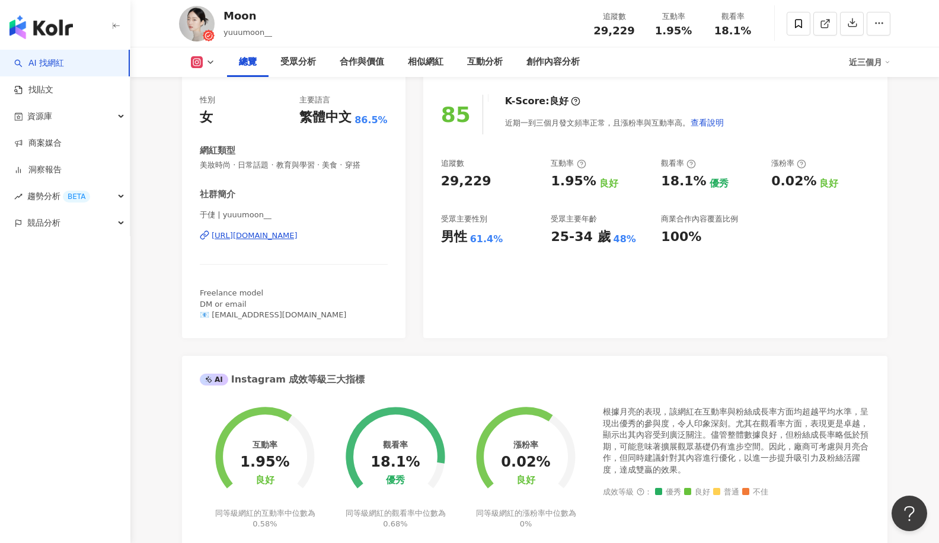
scroll to position [178, 0]
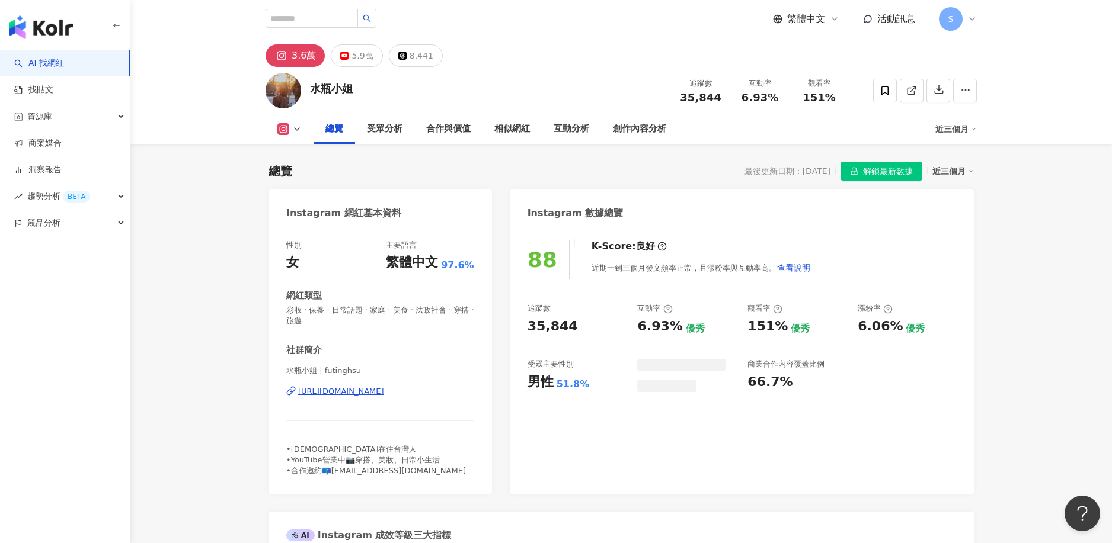
scroll to position [73, 0]
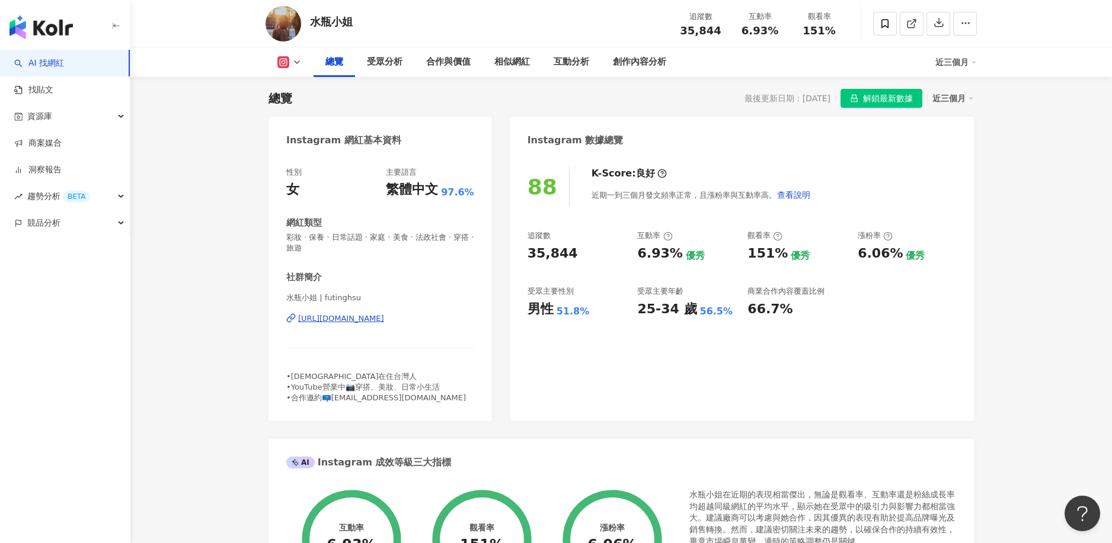
click at [296, 64] on icon at bounding box center [296, 61] width 9 height 9
click at [312, 114] on button "YouTube" at bounding box center [308, 111] width 71 height 17
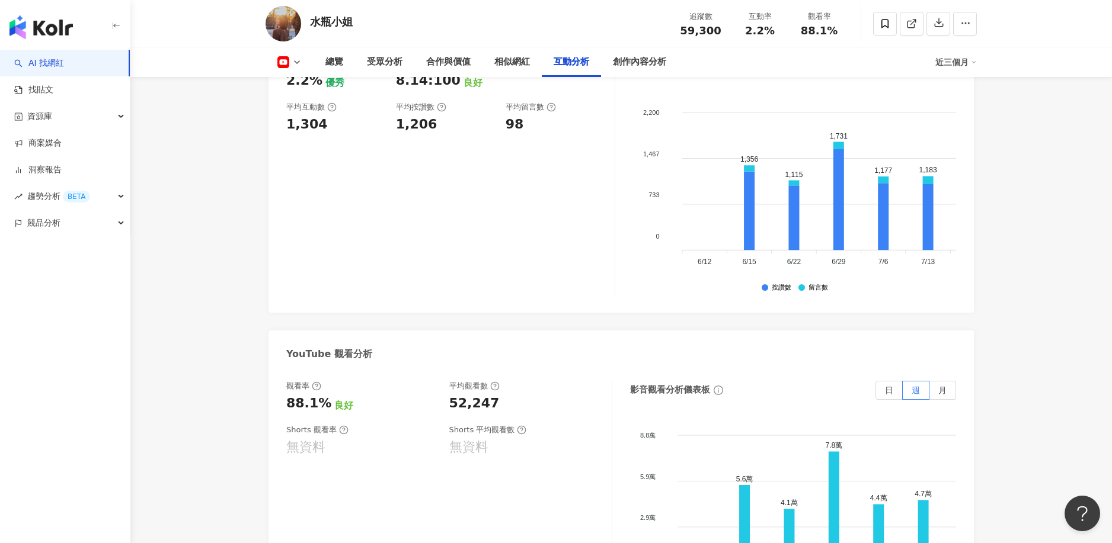
scroll to position [2147, 0]
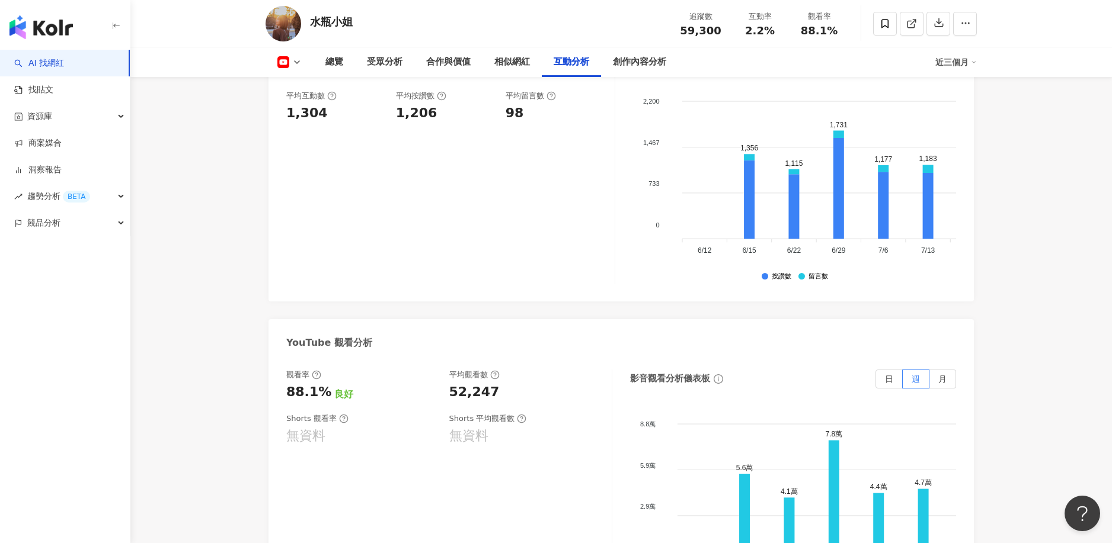
click at [299, 62] on icon at bounding box center [296, 61] width 9 height 9
click at [312, 93] on li "Instagram" at bounding box center [308, 84] width 85 height 27
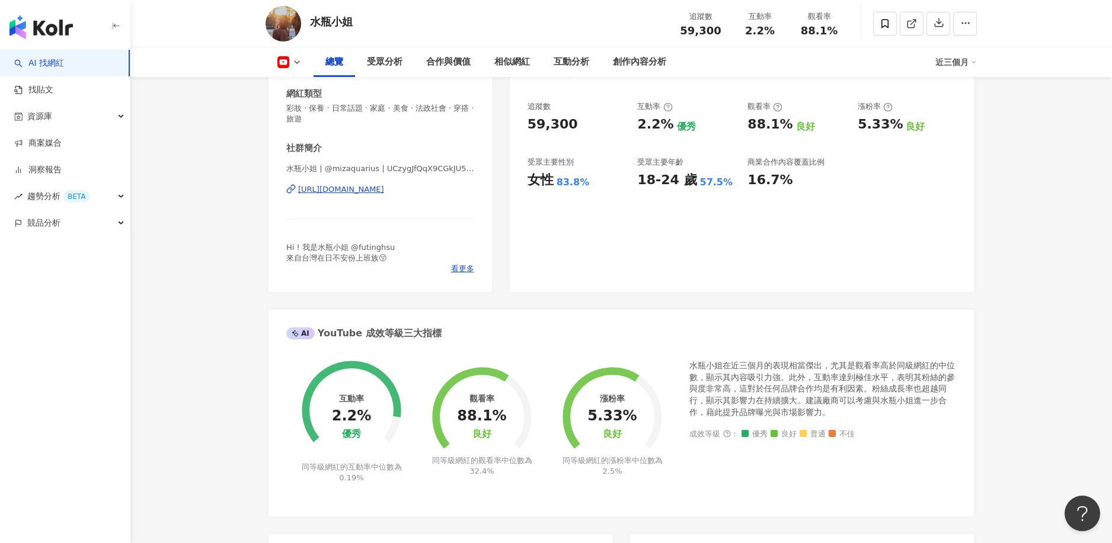
scroll to position [73, 0]
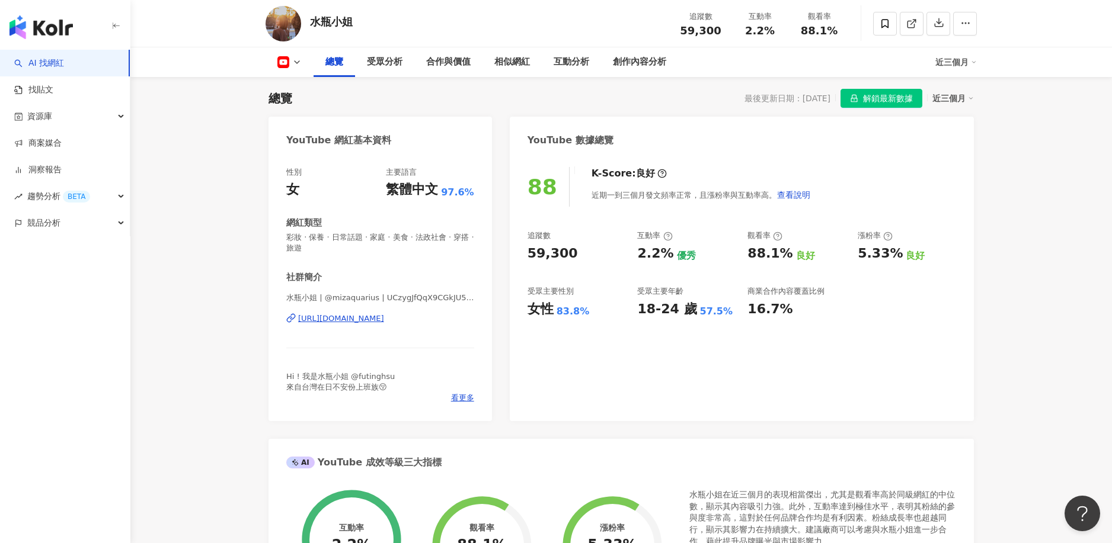
click at [282, 61] on rect at bounding box center [284, 62] width 10 height 7
click at [298, 89] on button "Instagram" at bounding box center [308, 84] width 71 height 17
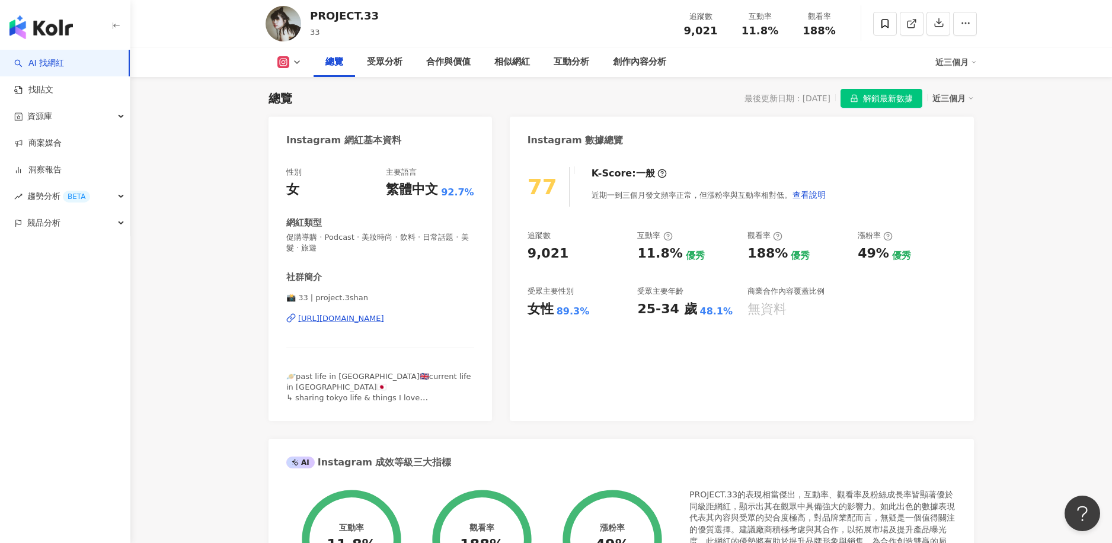
click at [293, 62] on icon at bounding box center [296, 61] width 9 height 9
click at [312, 107] on button "YouTube" at bounding box center [308, 111] width 71 height 17
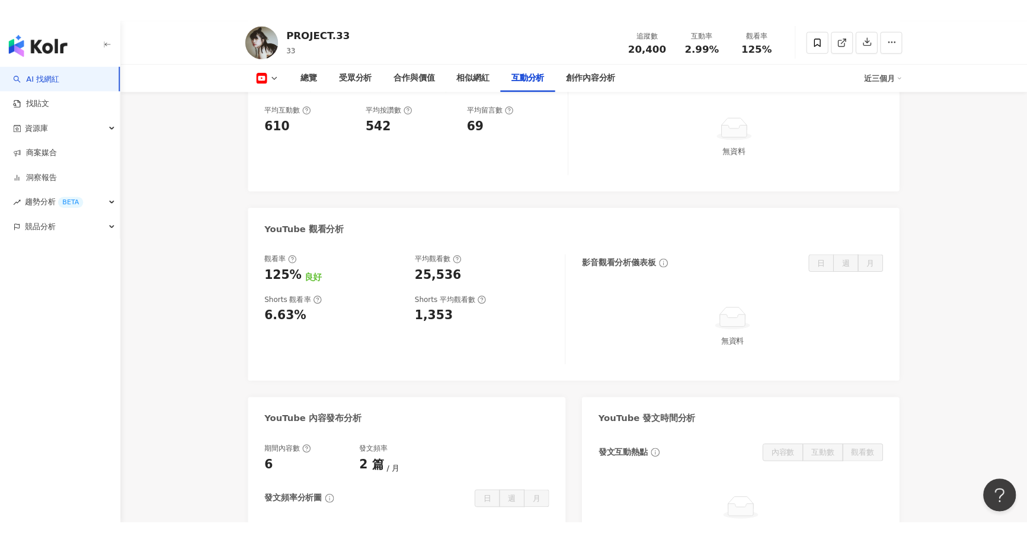
scroll to position [1897, 0]
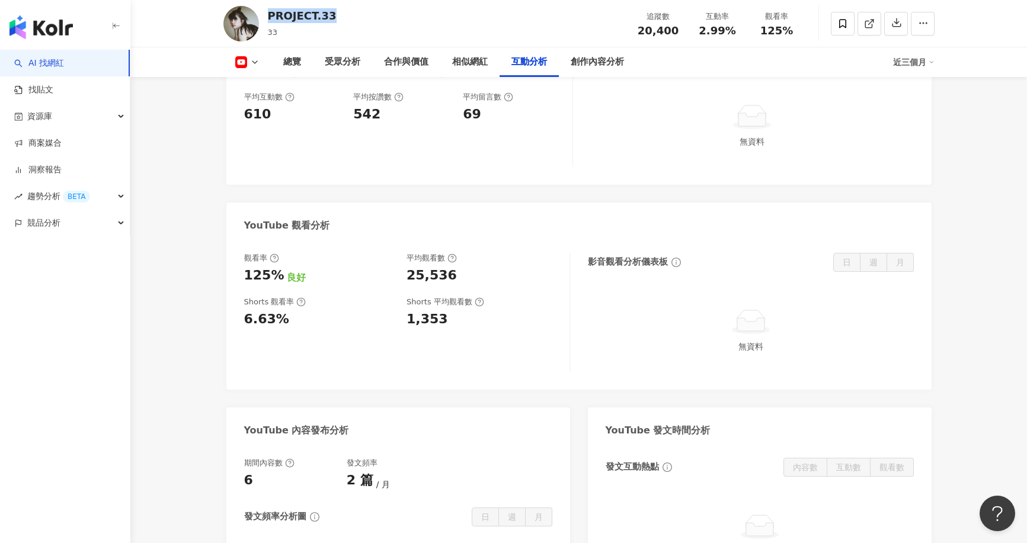
drag, startPoint x: 338, startPoint y: 19, endPoint x: 268, endPoint y: 17, distance: 70.0
click at [268, 17] on div "PROJECT.33 33 追蹤數 20,400 互動率 2.99% 觀看率 125%" at bounding box center [579, 23] width 759 height 47
copy div "PROJECT.33"
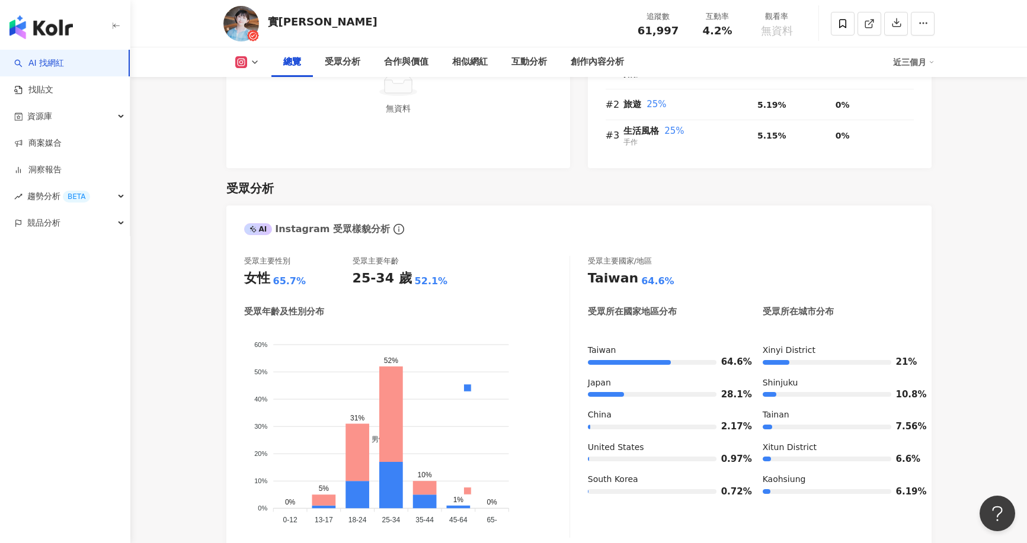
scroll to position [889, 0]
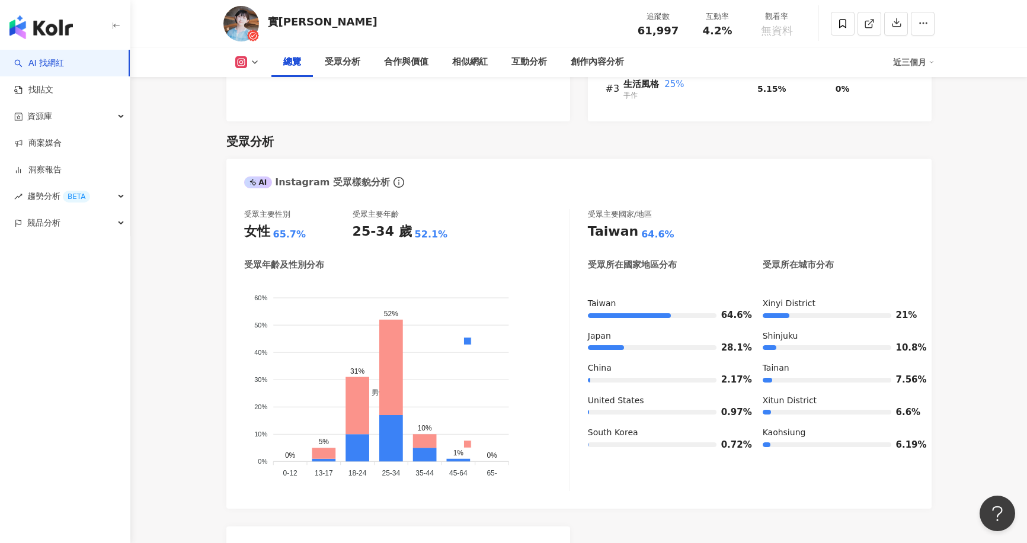
click at [252, 56] on button at bounding box center [247, 62] width 48 height 12
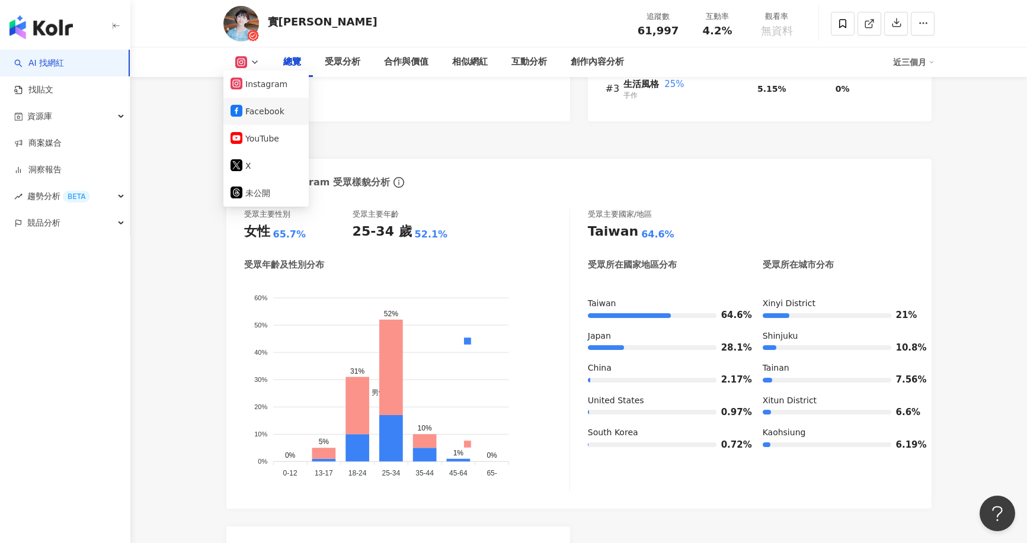
click at [271, 124] on li "Facebook" at bounding box center [265, 111] width 85 height 27
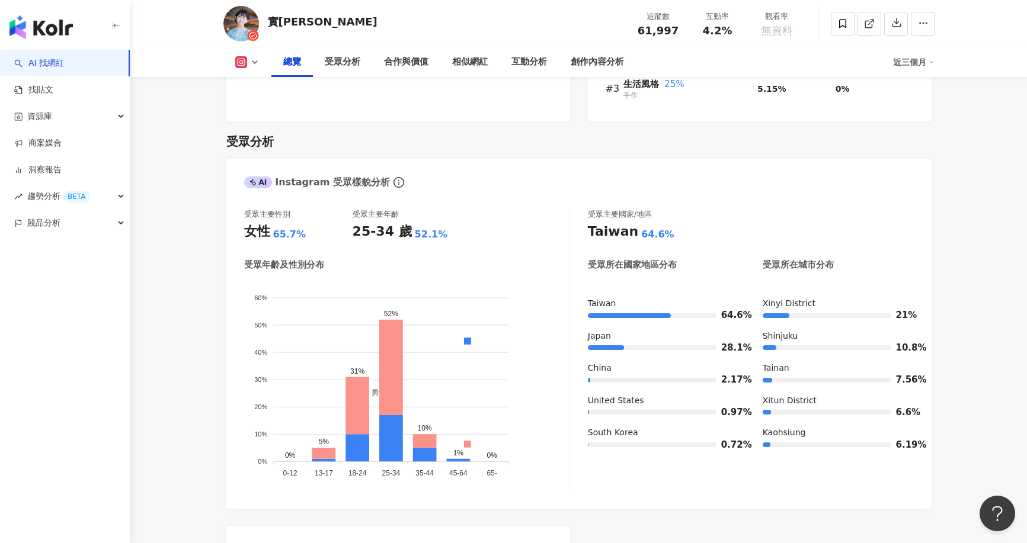
click at [249, 59] on button at bounding box center [247, 62] width 48 height 12
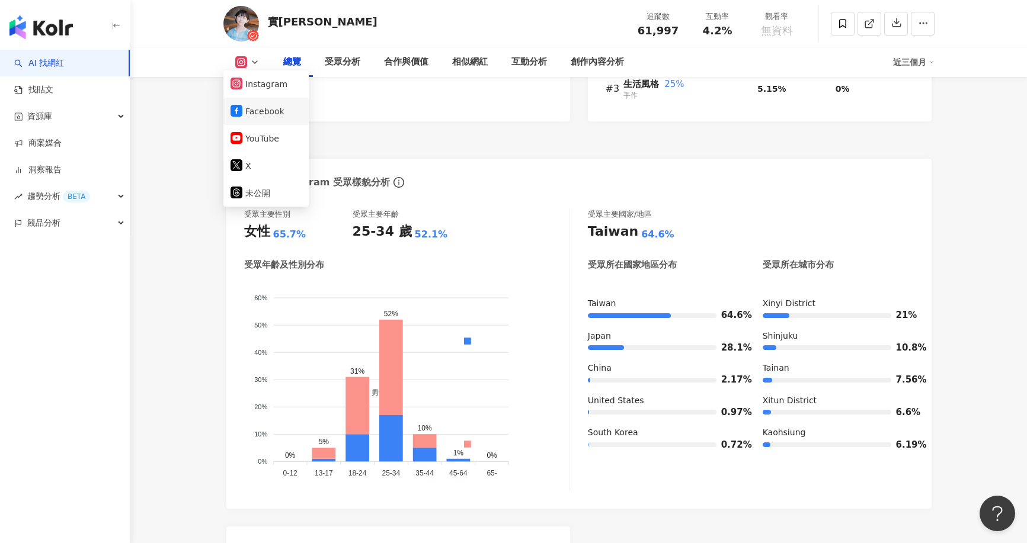
click at [253, 110] on button "Facebook" at bounding box center [266, 111] width 71 height 17
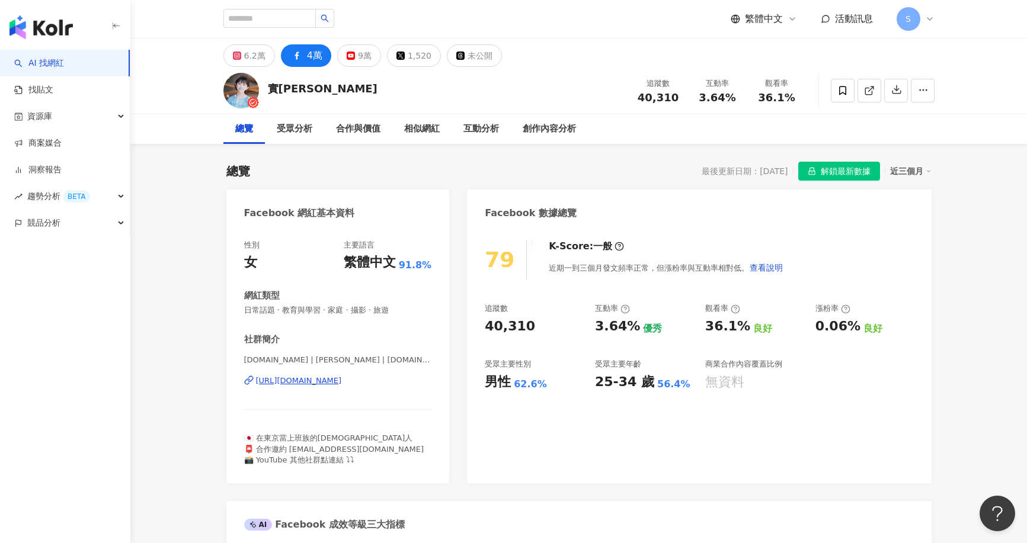
click at [342, 379] on div "https://www.facebook.com/1990969254520509" at bounding box center [299, 381] width 86 height 11
click at [316, 18] on input "search" at bounding box center [269, 18] width 92 height 19
paste input "**********"
type input "**********"
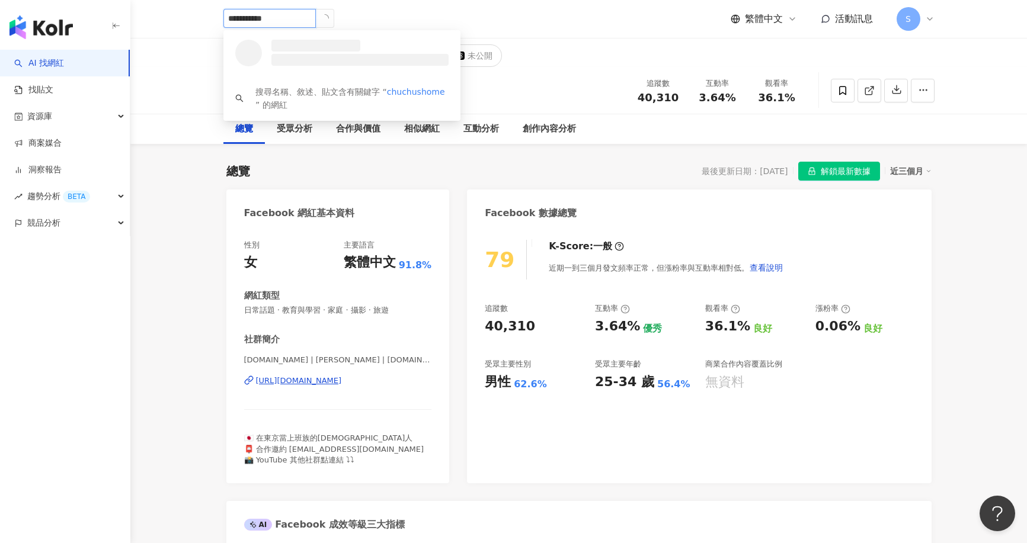
click at [330, 21] on icon "loading" at bounding box center [324, 18] width 10 height 10
click at [344, 57] on div "20,000 追蹤者" at bounding box center [358, 58] width 181 height 12
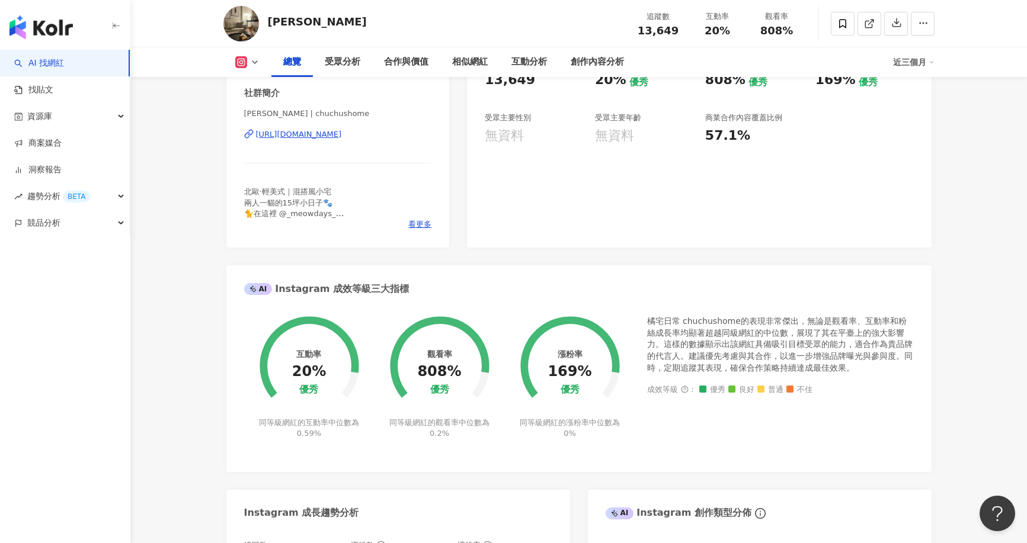
scroll to position [178, 0]
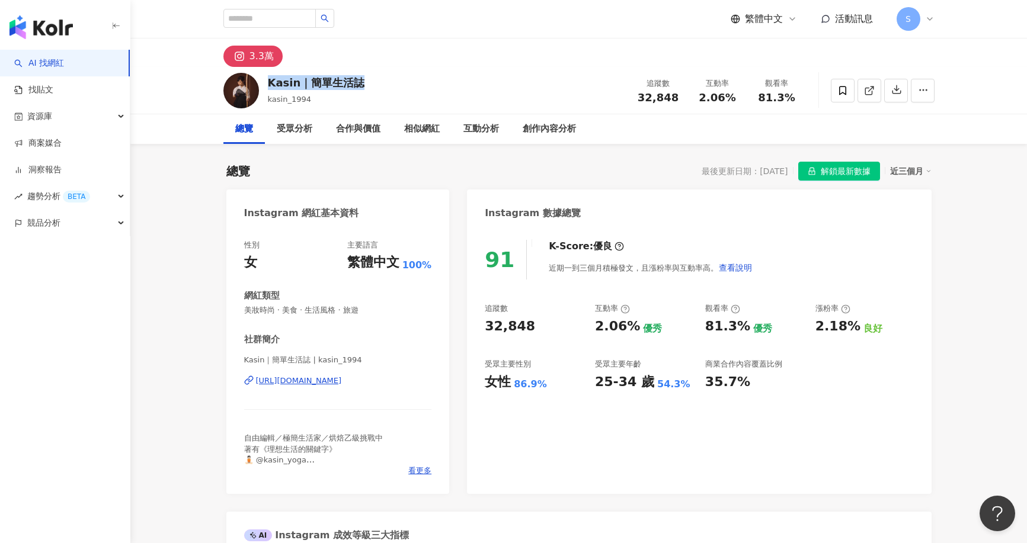
drag, startPoint x: 268, startPoint y: 80, endPoint x: 372, endPoint y: 82, distance: 103.7
click at [372, 82] on div "Kasin｜簡單生活誌 kasin_1994 追蹤數 32,848 互動率 2.06% 觀看率 81.3%" at bounding box center [579, 90] width 759 height 47
copy div "Kasin｜簡單生活誌"
click at [308, 23] on input "search" at bounding box center [269, 18] width 92 height 19
paste input "**********"
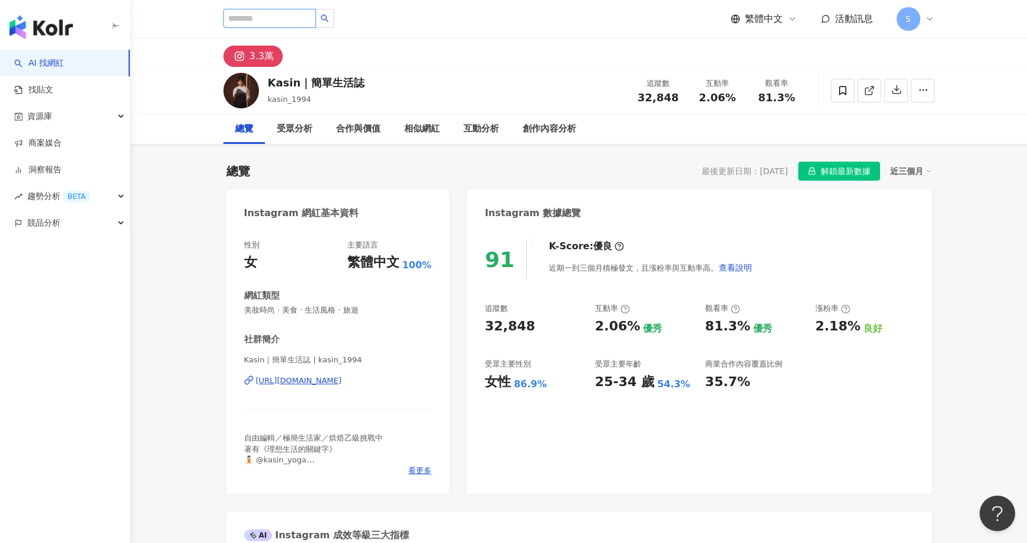
type input "**********"
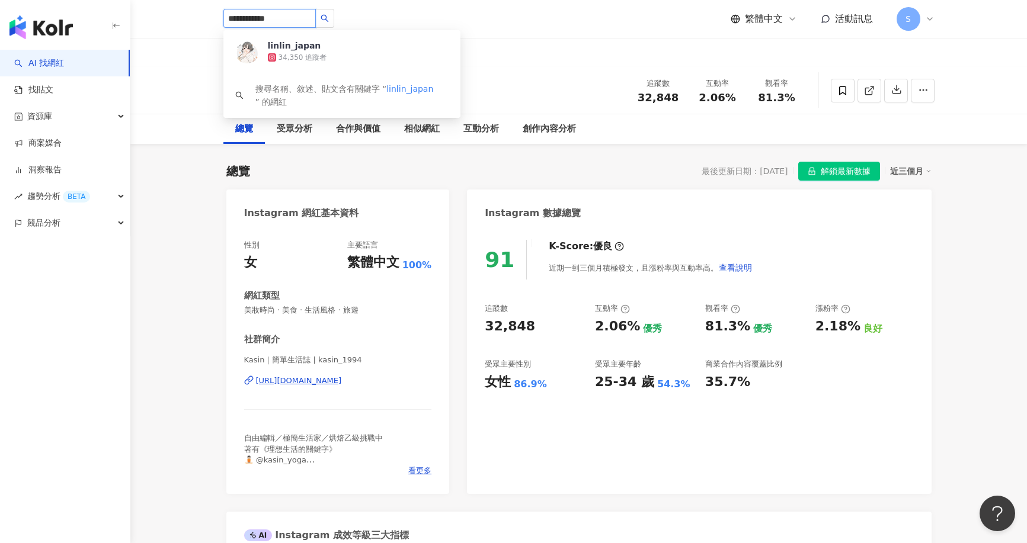
click at [315, 54] on div "34,350 追蹤者" at bounding box center [303, 58] width 49 height 10
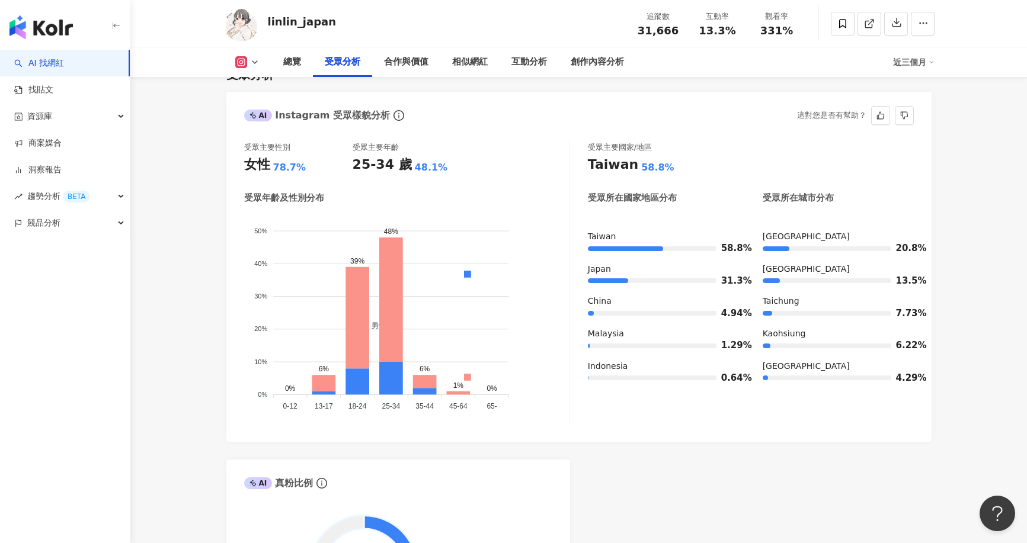
scroll to position [1007, 0]
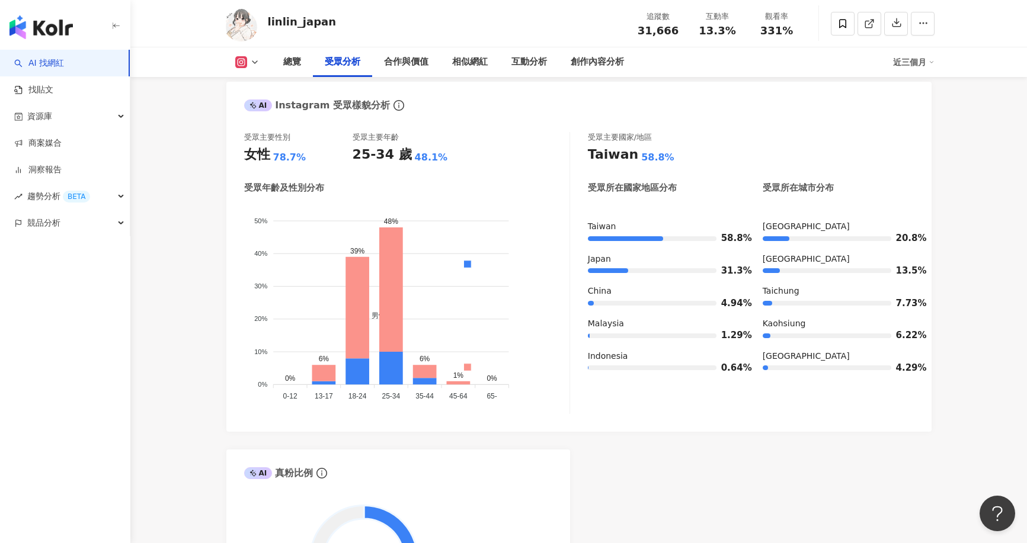
click at [264, 66] on button at bounding box center [247, 62] width 48 height 12
click at [259, 62] on icon at bounding box center [254, 61] width 9 height 9
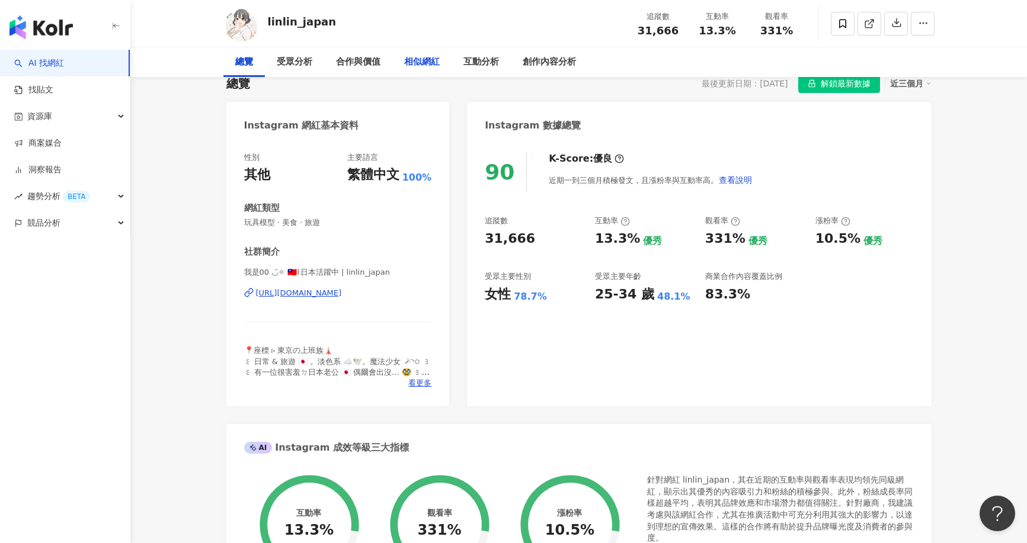
scroll to position [0, 0]
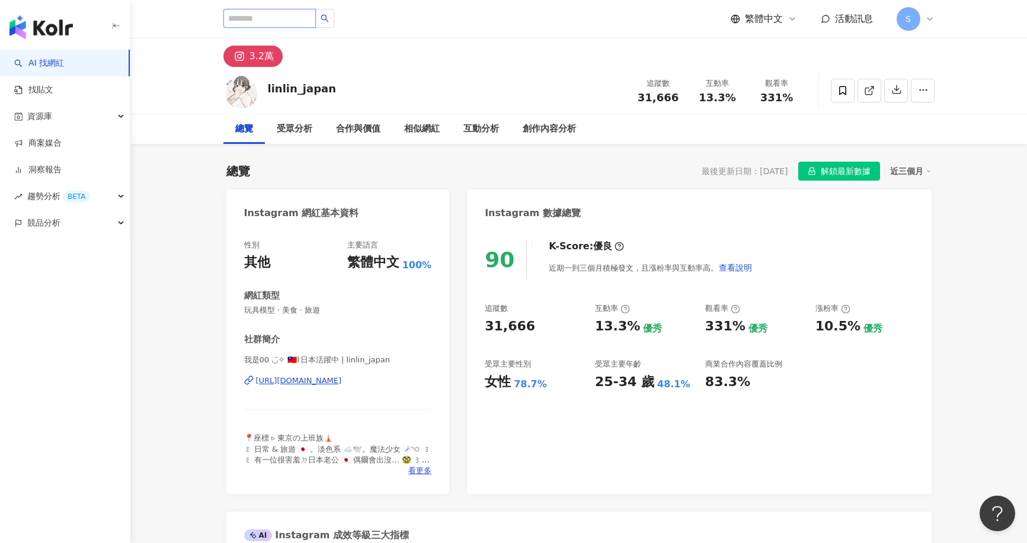
click at [316, 20] on input "search" at bounding box center [269, 18] width 92 height 19
paste input "**********"
type input "**********"
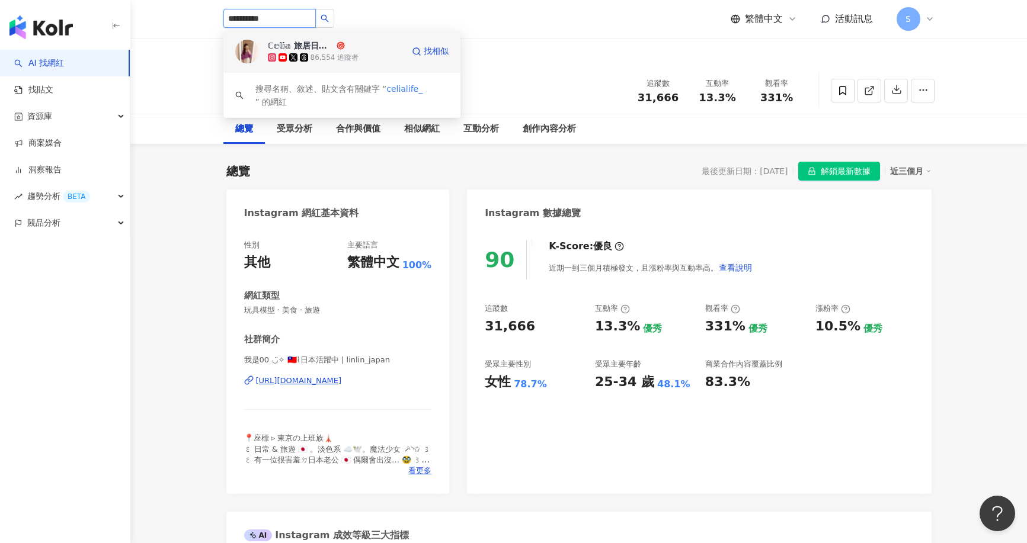
click at [357, 60] on div "86,554 追蹤者" at bounding box center [335, 58] width 135 height 12
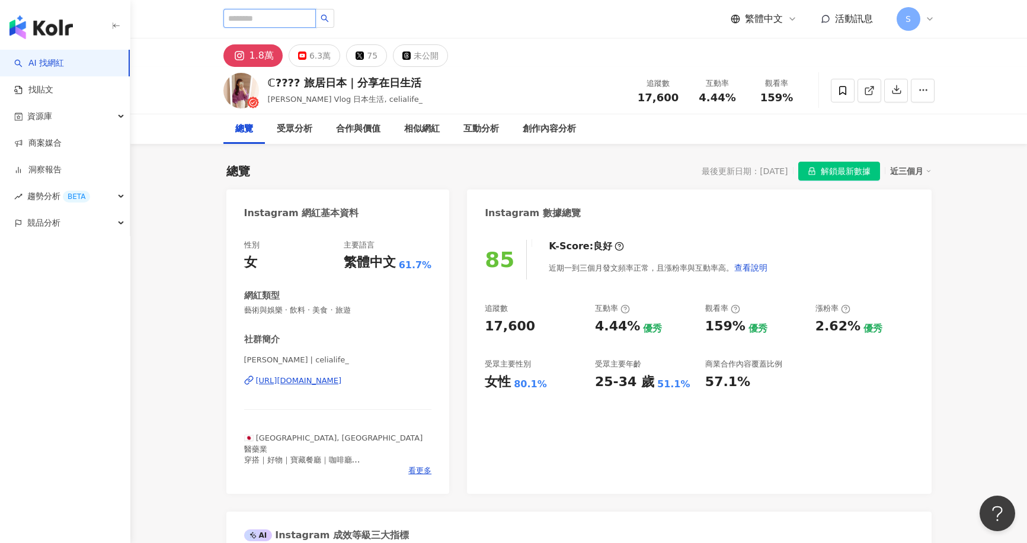
click at [300, 21] on input "search" at bounding box center [269, 18] width 92 height 19
paste input "**********"
type input "**********"
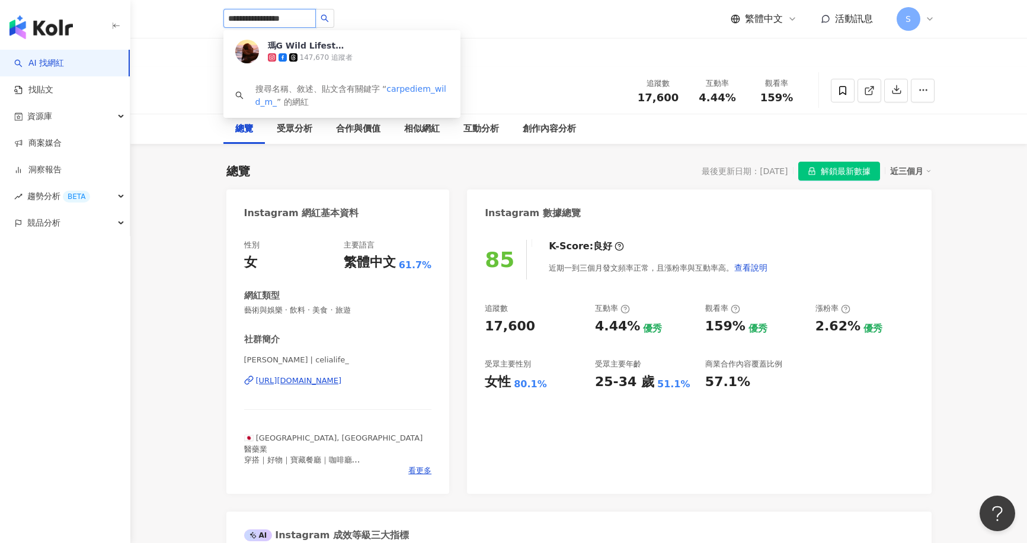
click at [326, 49] on div "瑪G Wild Lifestyle" at bounding box center [306, 46] width 77 height 12
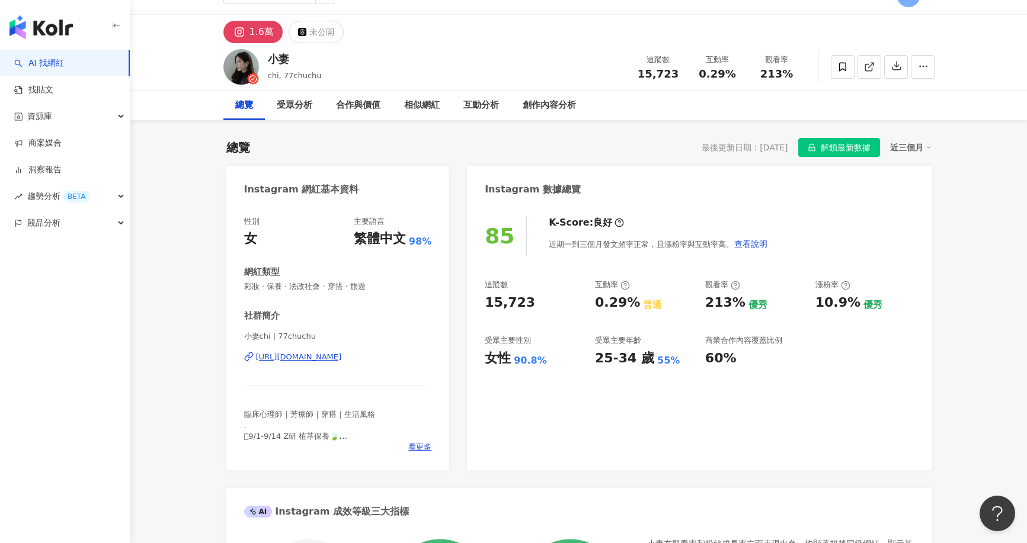
scroll to position [14, 0]
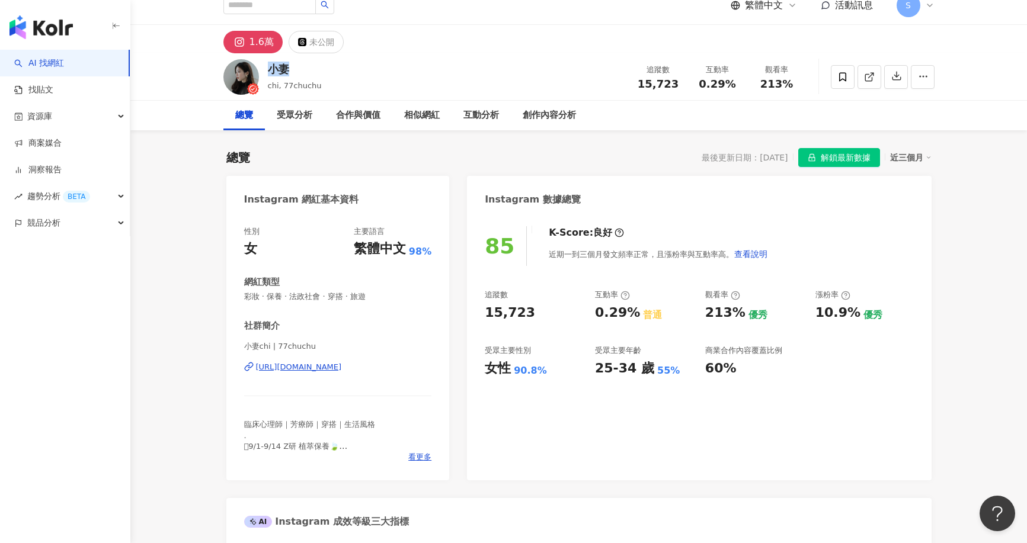
drag, startPoint x: 271, startPoint y: 68, endPoint x: 290, endPoint y: 66, distance: 18.4
click at [290, 66] on div "小妻" at bounding box center [295, 69] width 54 height 15
copy div "小妻"
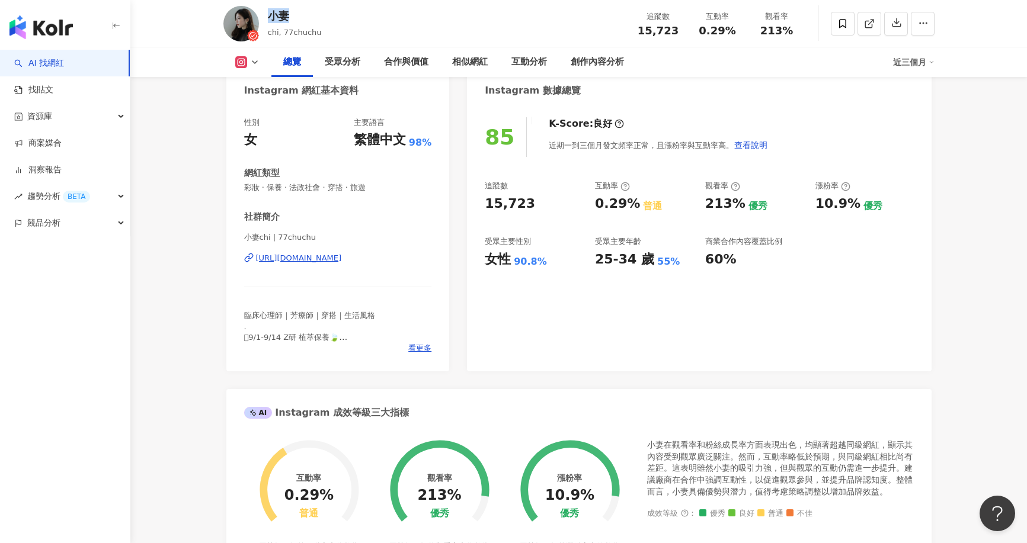
scroll to position [132, 0]
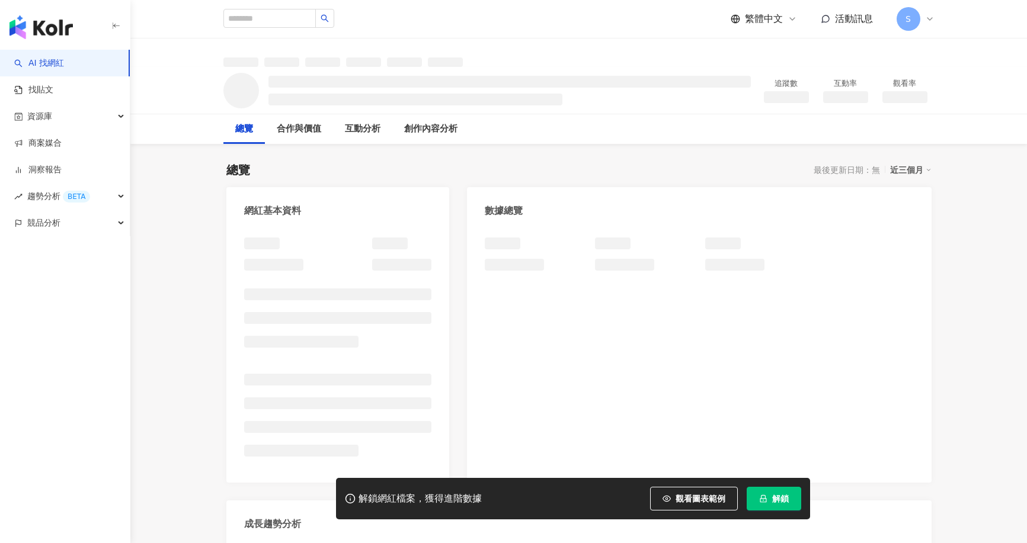
click at [780, 498] on span "解鎖" at bounding box center [780, 498] width 17 height 9
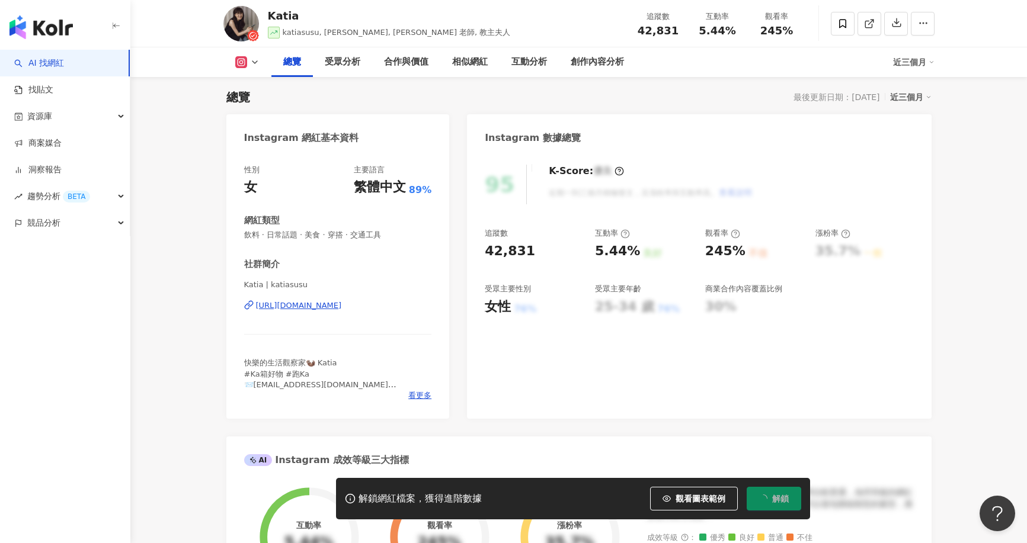
click at [239, 65] on icon at bounding box center [241, 62] width 7 height 7
click at [412, 103] on div "總覽 最後更新日期：2025/9/11 近三個月" at bounding box center [578, 97] width 705 height 17
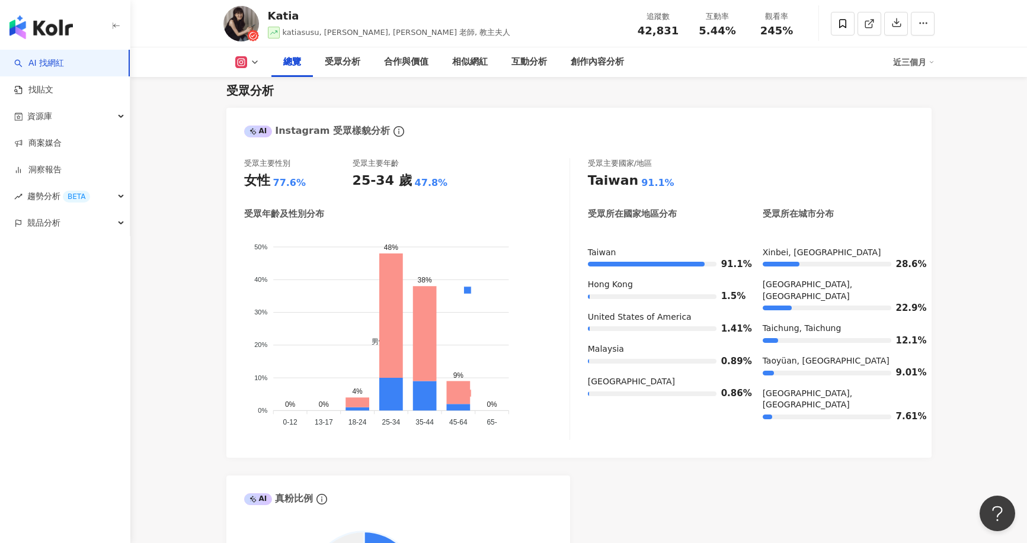
scroll to position [1021, 0]
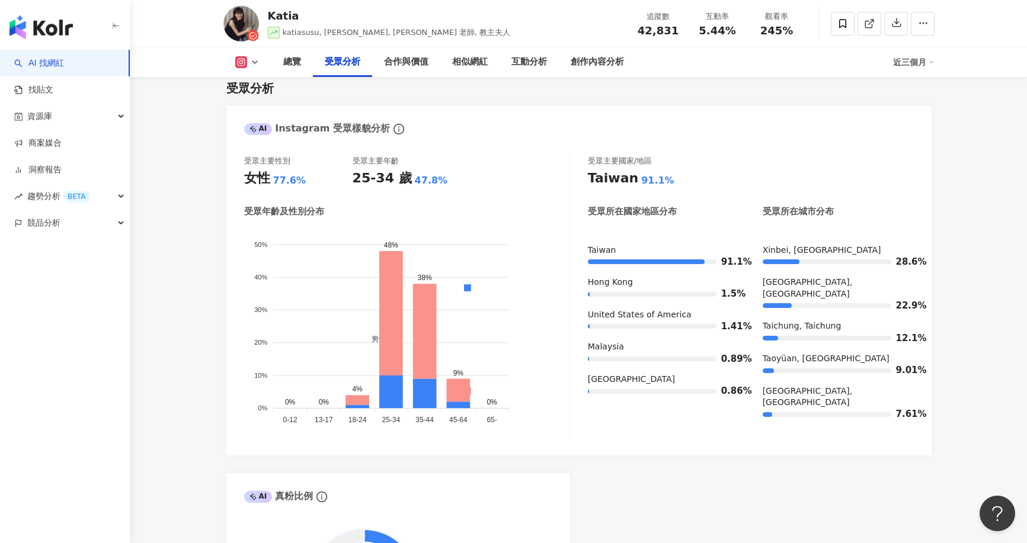
click at [250, 64] on icon at bounding box center [254, 61] width 9 height 9
click at [266, 114] on button "Facebook" at bounding box center [266, 111] width 71 height 17
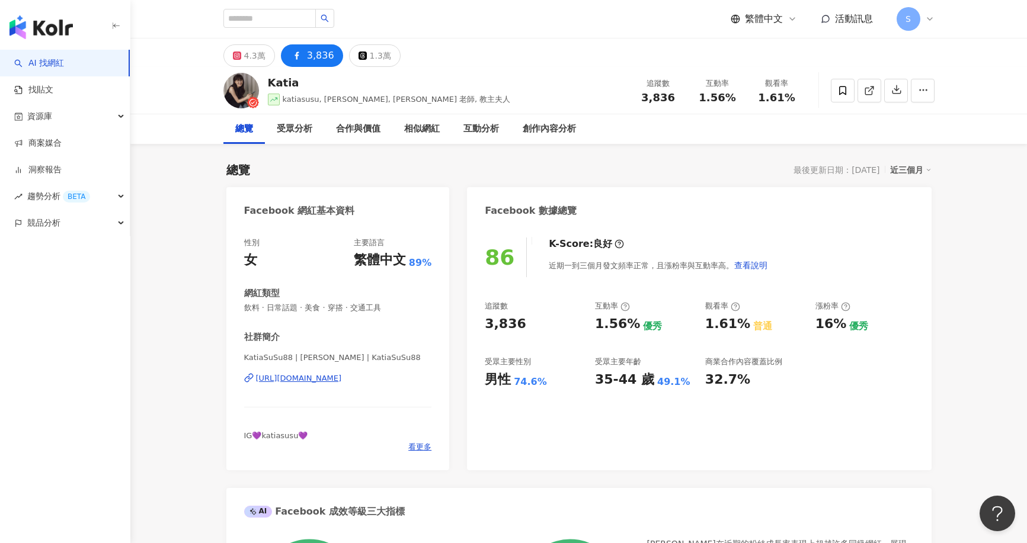
click at [342, 379] on div "https://www.facebook.com/111925630188386" at bounding box center [299, 378] width 86 height 11
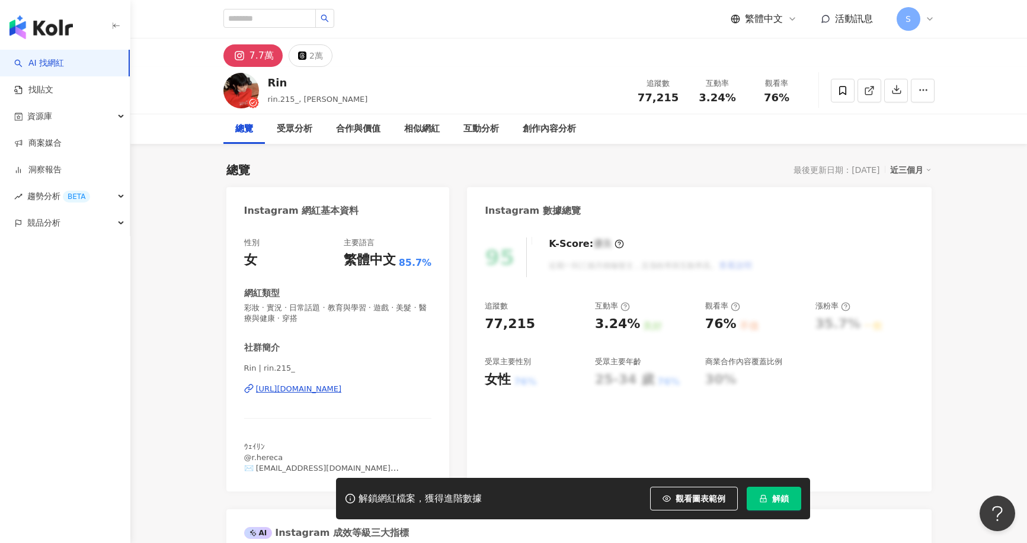
click at [773, 492] on button "解鎖" at bounding box center [774, 499] width 55 height 24
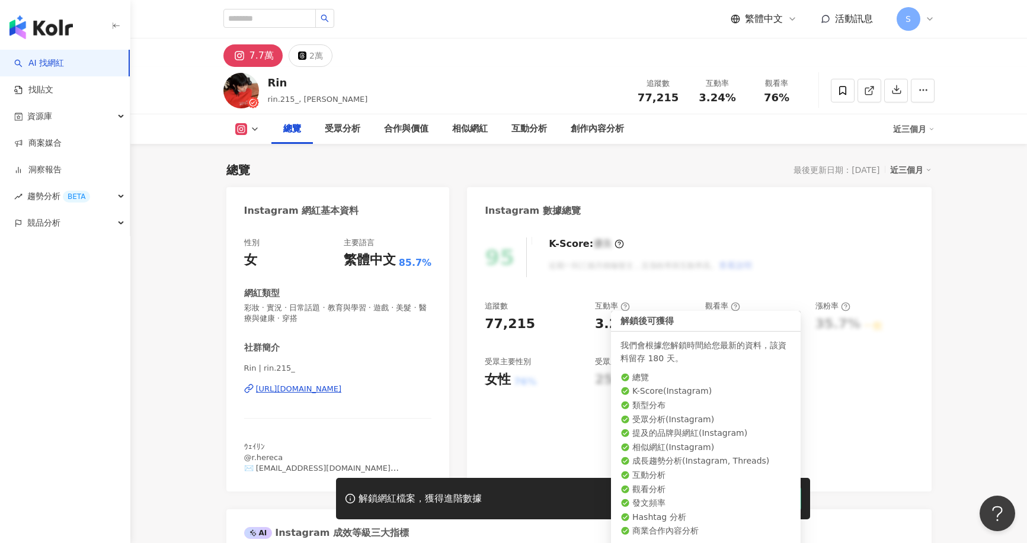
scroll to position [73, 0]
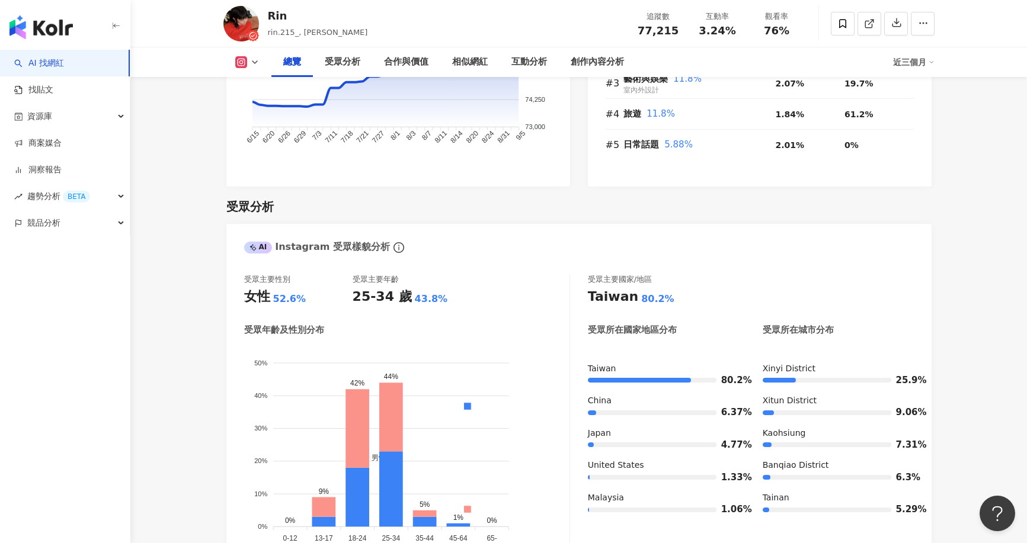
scroll to position [962, 0]
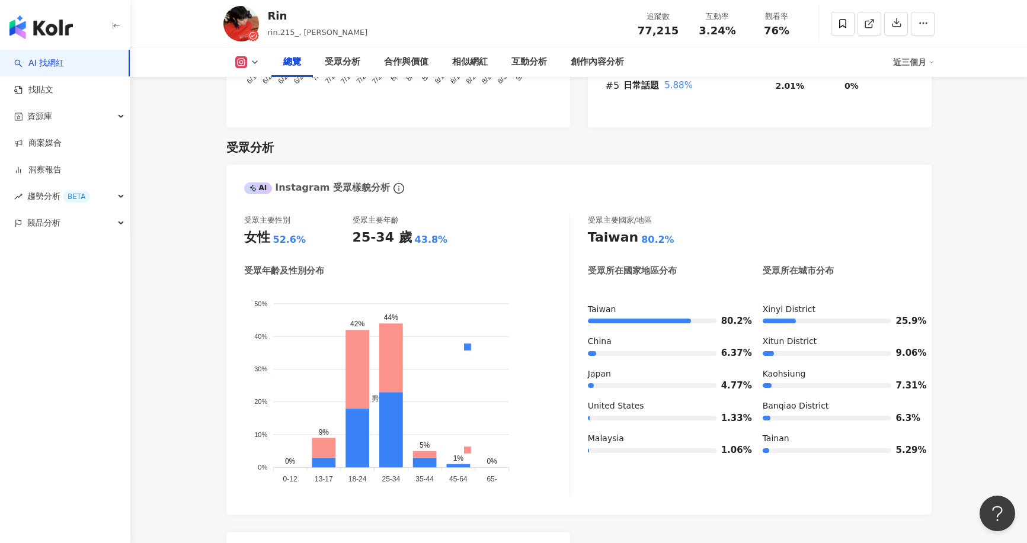
click at [248, 64] on button at bounding box center [247, 62] width 48 height 12
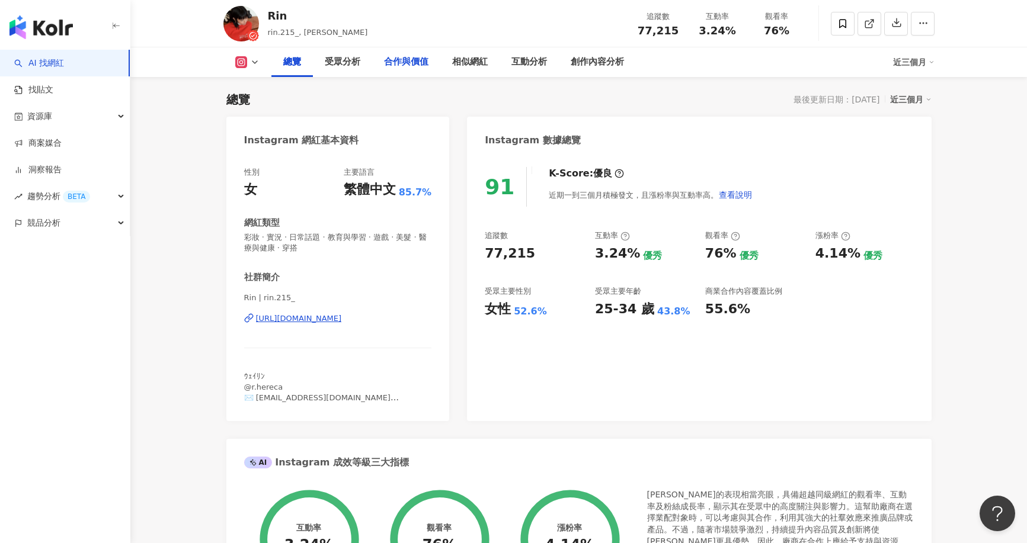
scroll to position [0, 0]
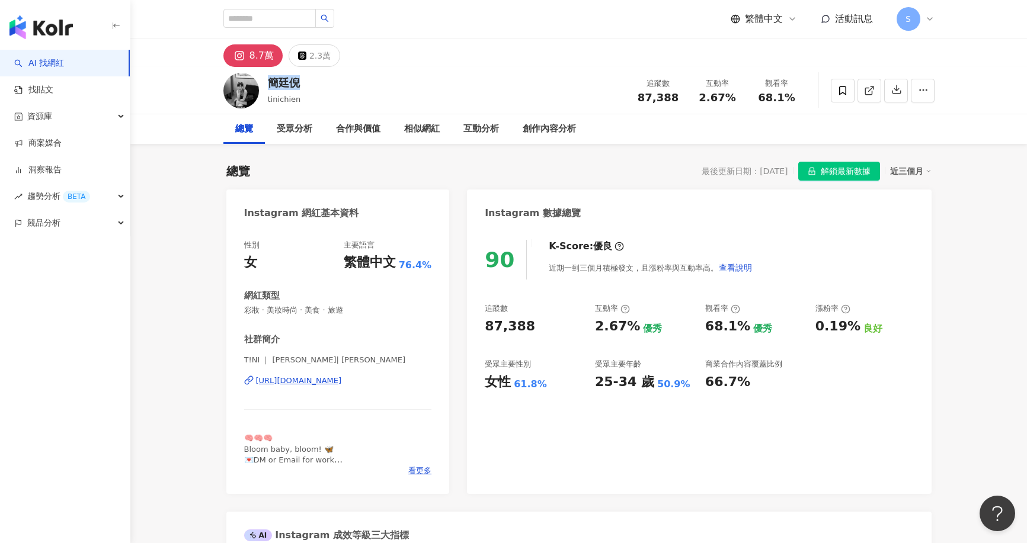
drag, startPoint x: 270, startPoint y: 81, endPoint x: 300, endPoint y: 85, distance: 29.8
click at [300, 85] on div "簡廷倪 tinichien 追蹤數 87,388 互動率 2.67% 觀看率 68.1%" at bounding box center [579, 90] width 759 height 47
copy div "簡廷倪"
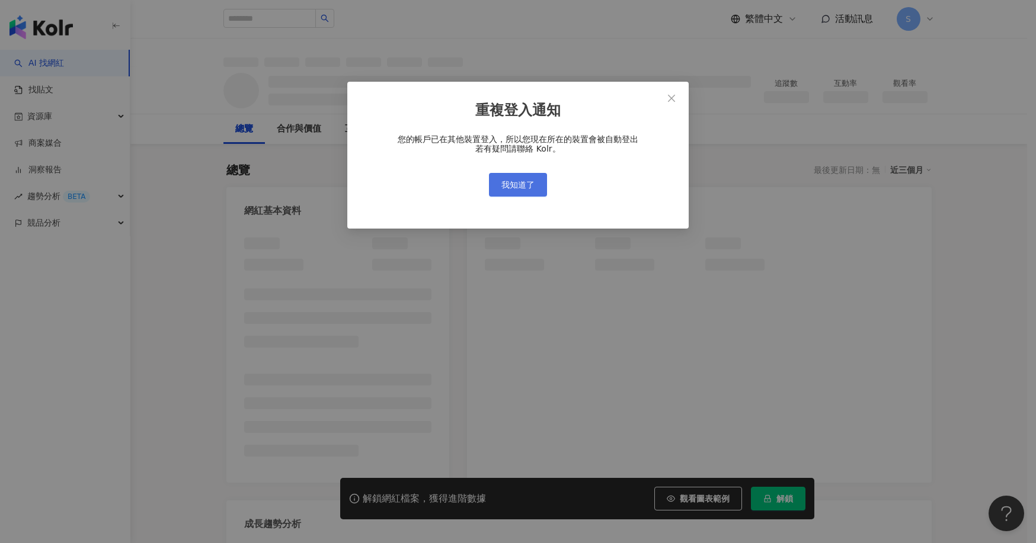
click at [533, 185] on span "我知道了" at bounding box center [517, 184] width 33 height 9
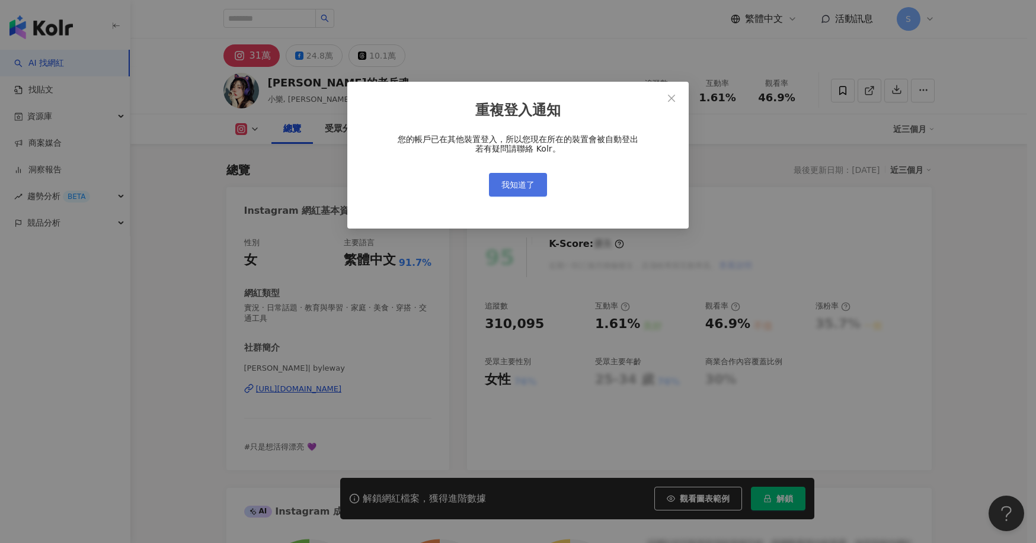
scroll to position [73, 0]
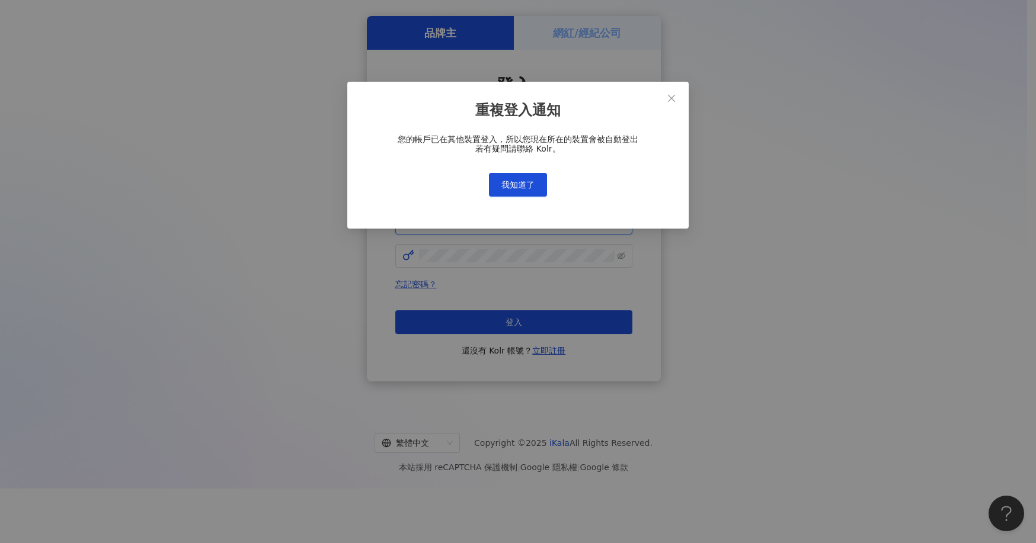
type input "**********"
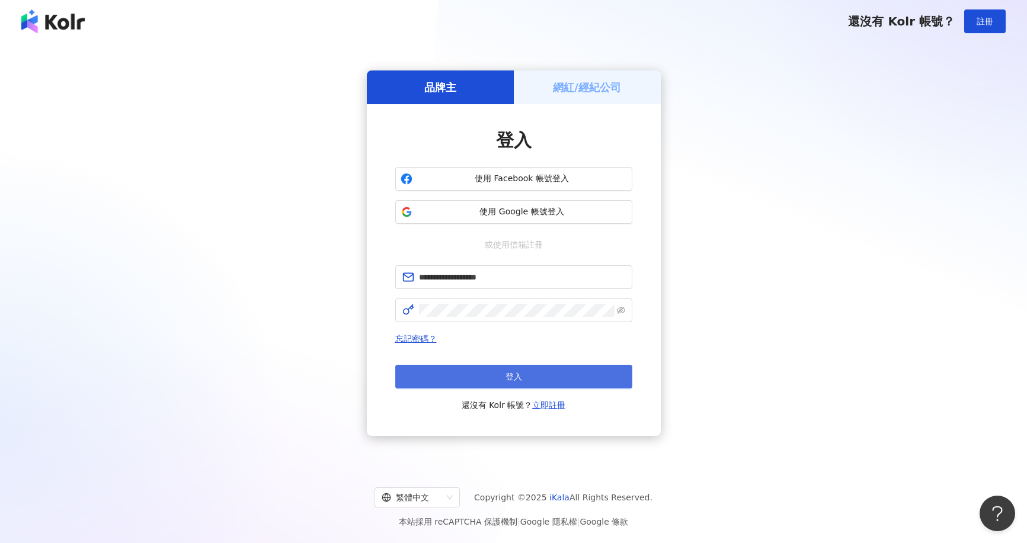
click at [522, 375] on button "登入" at bounding box center [513, 377] width 237 height 24
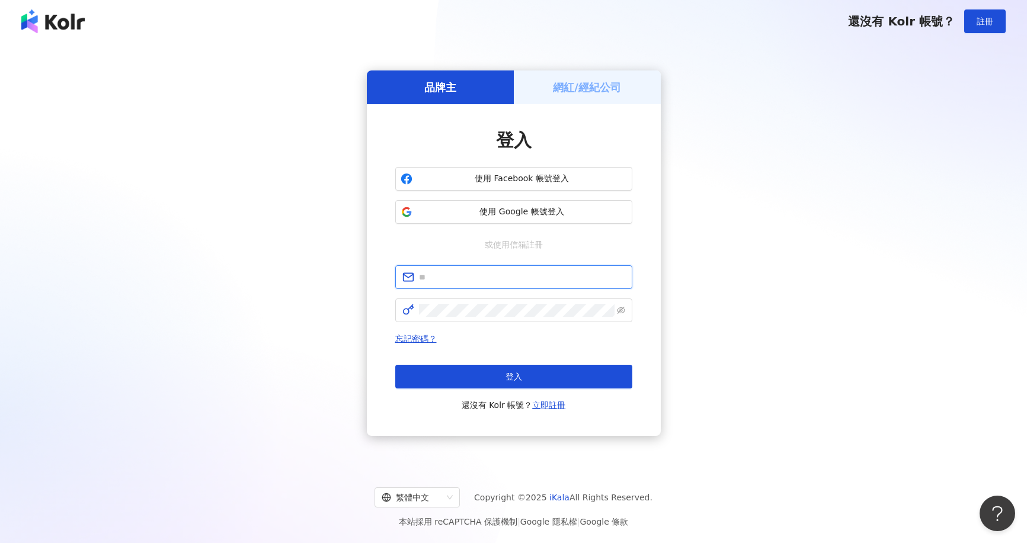
type input "**********"
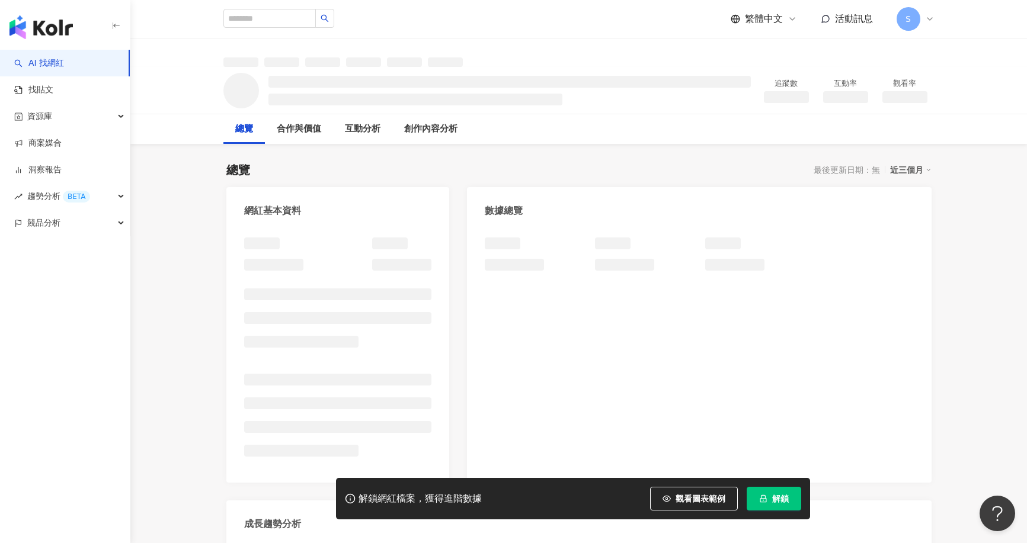
click at [789, 498] on button "解鎖" at bounding box center [774, 499] width 55 height 24
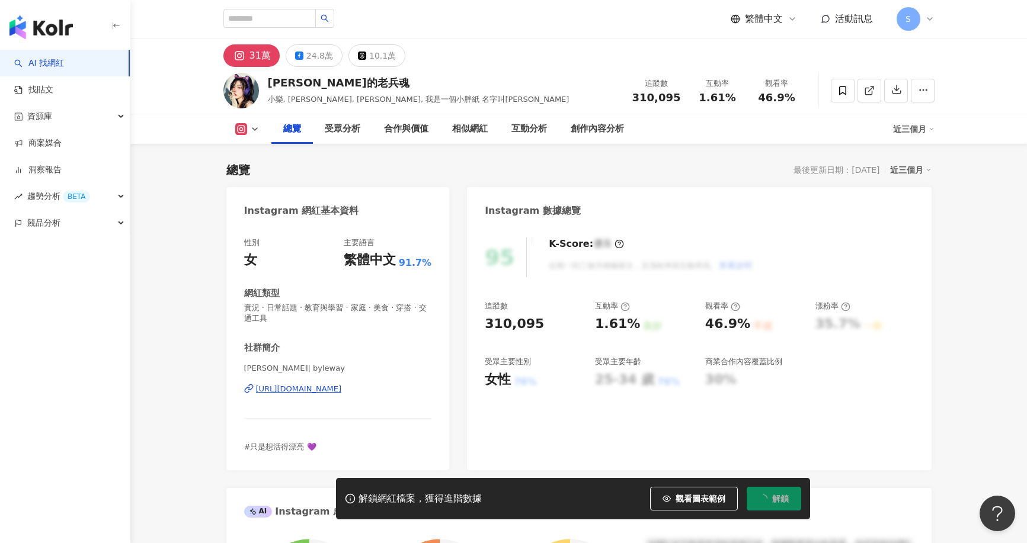
scroll to position [73, 0]
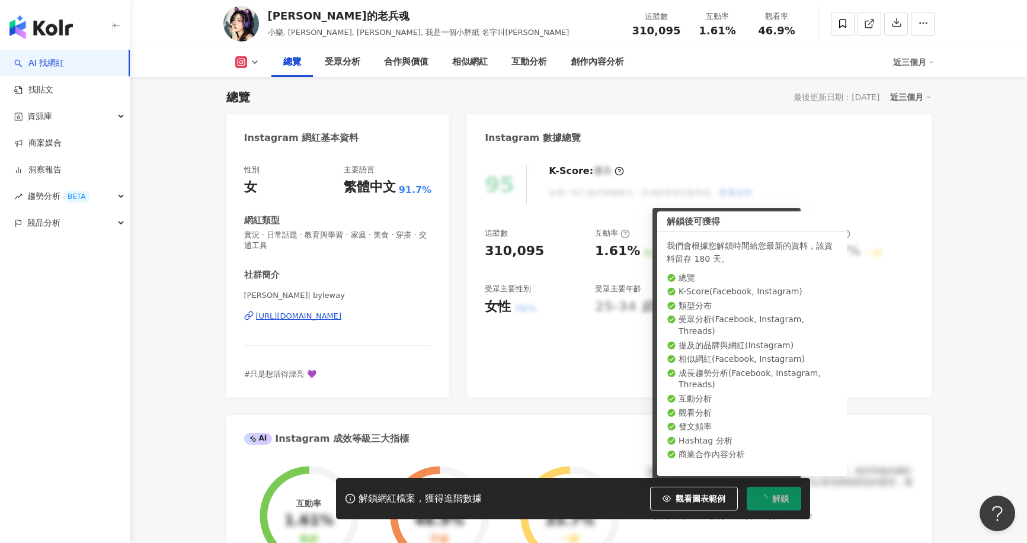
click at [255, 56] on button at bounding box center [247, 62] width 48 height 12
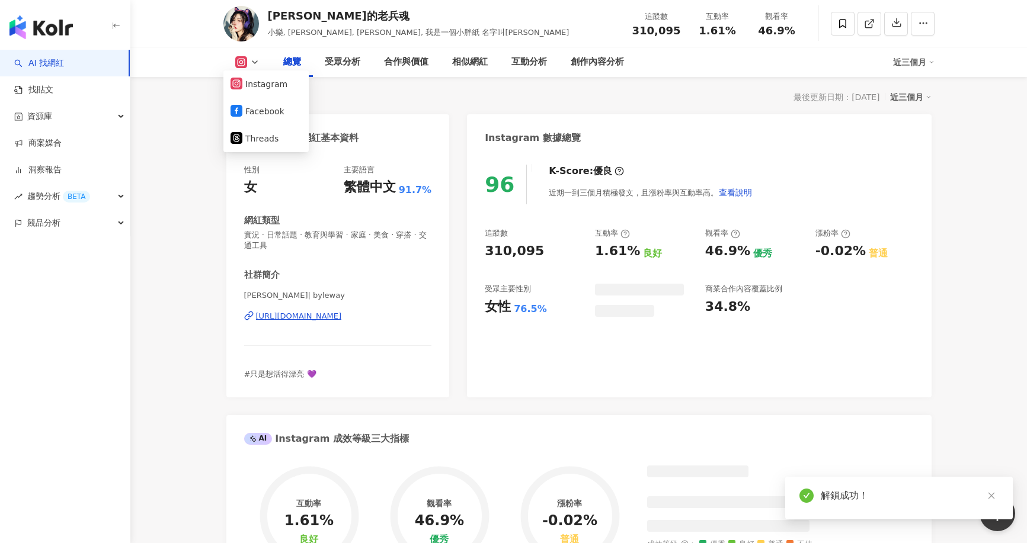
click at [342, 320] on div "https://www.instagram.com/byleway/" at bounding box center [299, 316] width 86 height 11
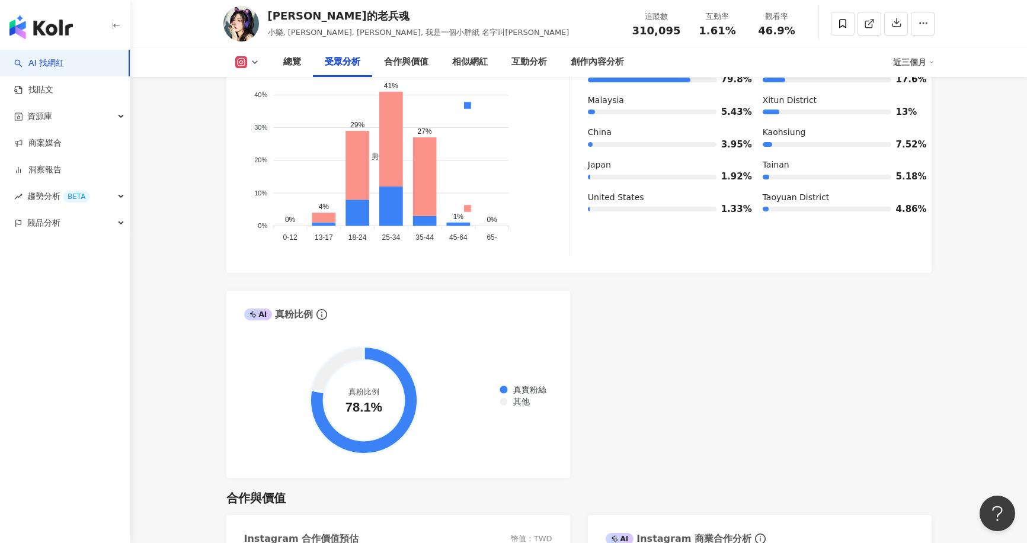
scroll to position [1185, 0]
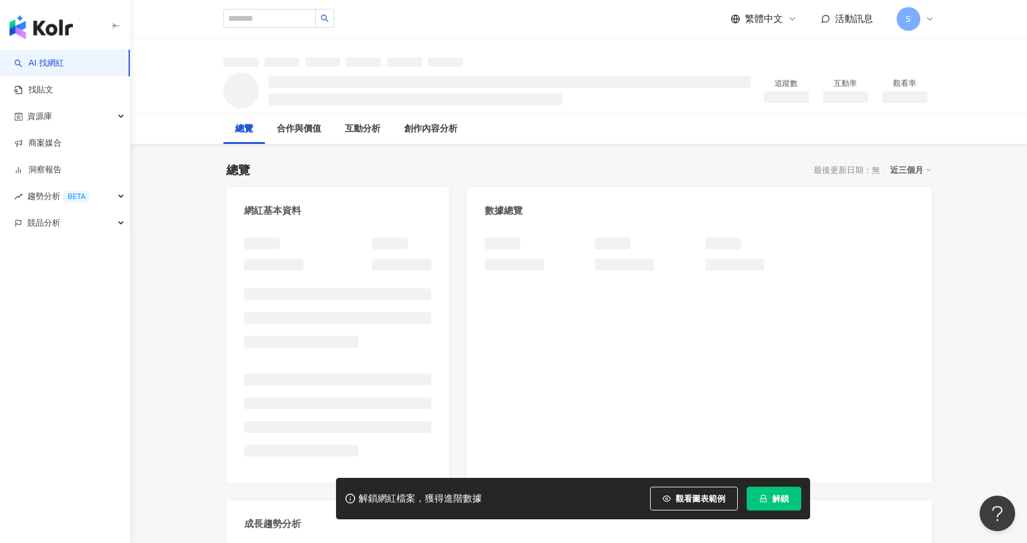
click at [770, 494] on button "解鎖" at bounding box center [774, 499] width 55 height 24
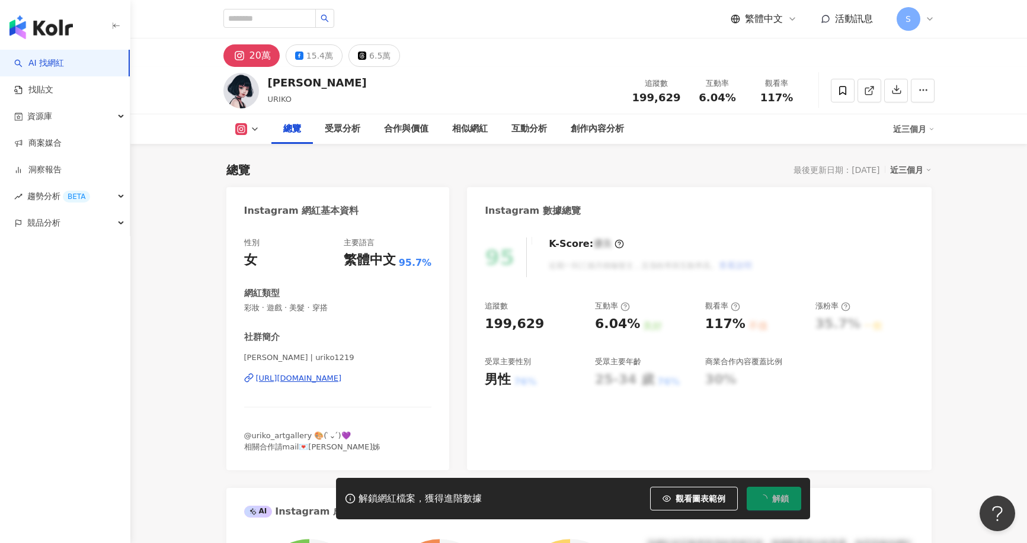
scroll to position [73, 0]
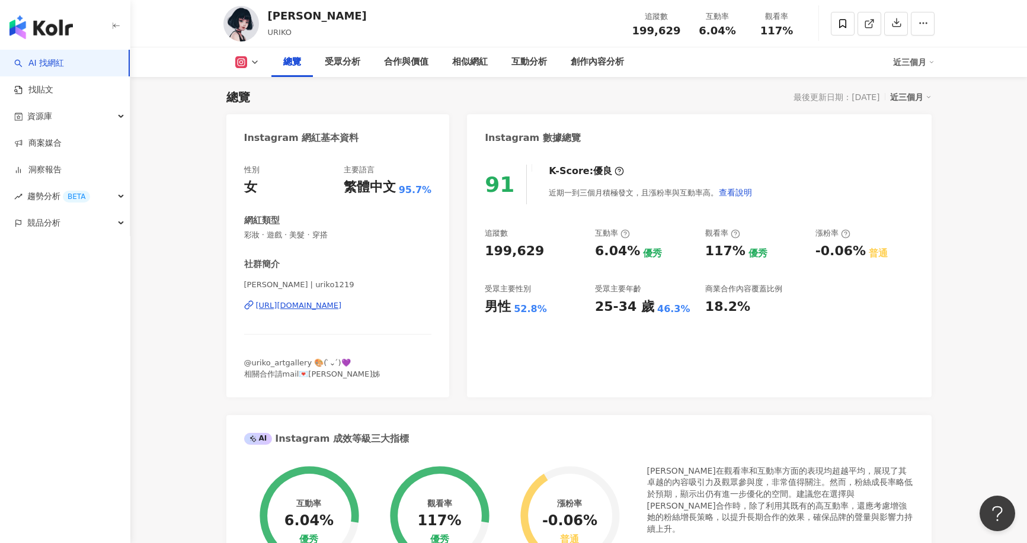
click at [253, 59] on icon at bounding box center [254, 61] width 9 height 9
click at [278, 118] on button "Facebook" at bounding box center [266, 111] width 71 height 17
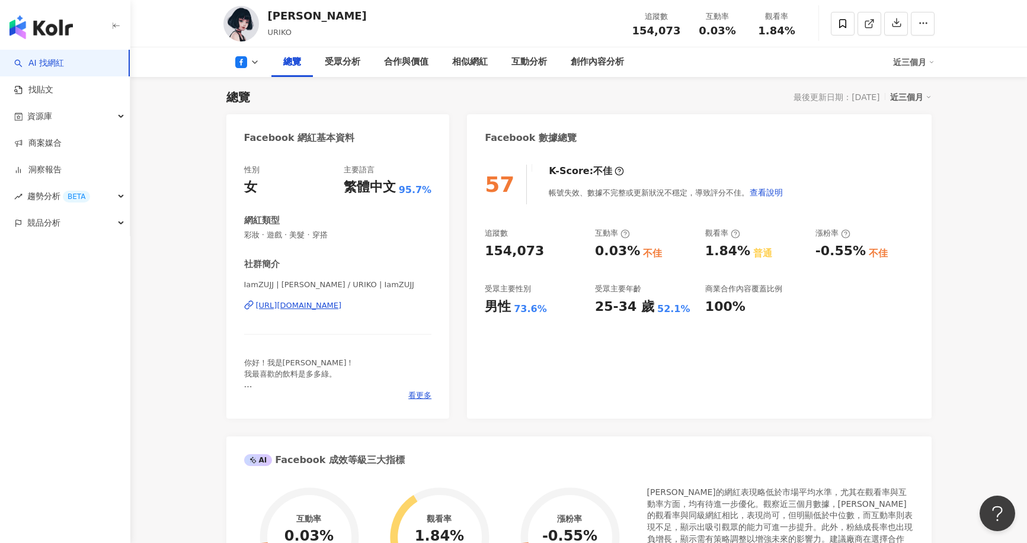
click at [254, 61] on icon at bounding box center [254, 61] width 9 height 9
click at [261, 89] on button "Instagram" at bounding box center [266, 84] width 71 height 17
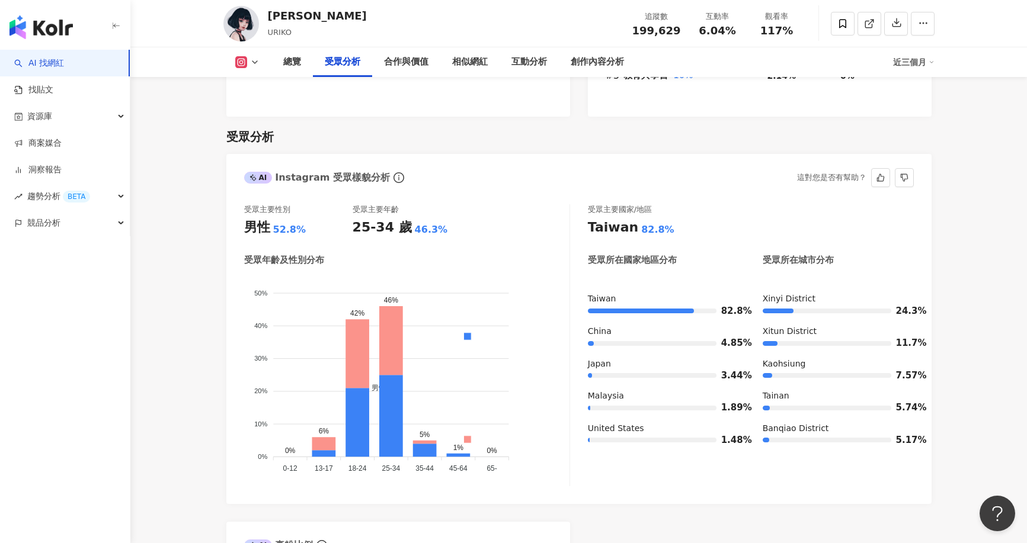
scroll to position [962, 0]
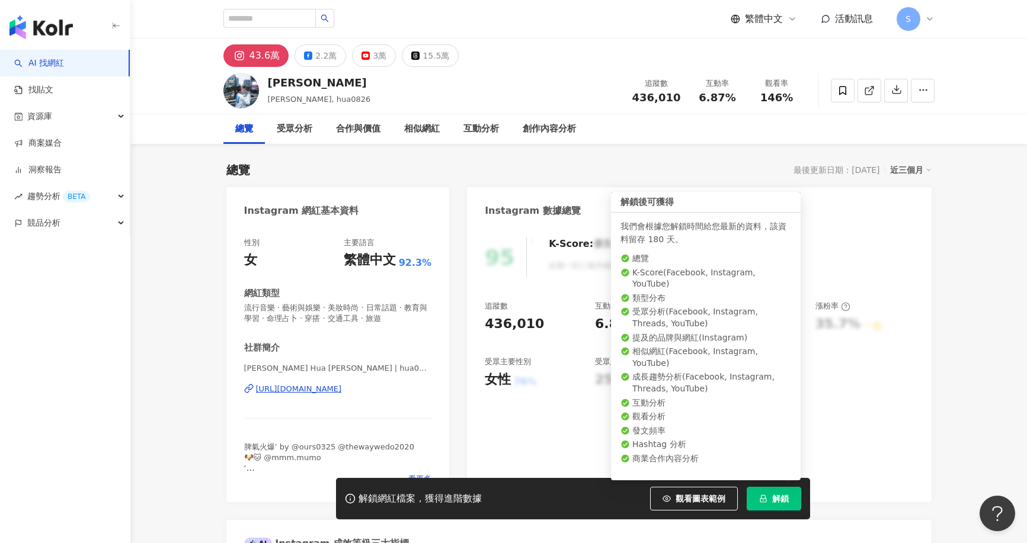
click at [770, 501] on button "解鎖" at bounding box center [774, 499] width 55 height 24
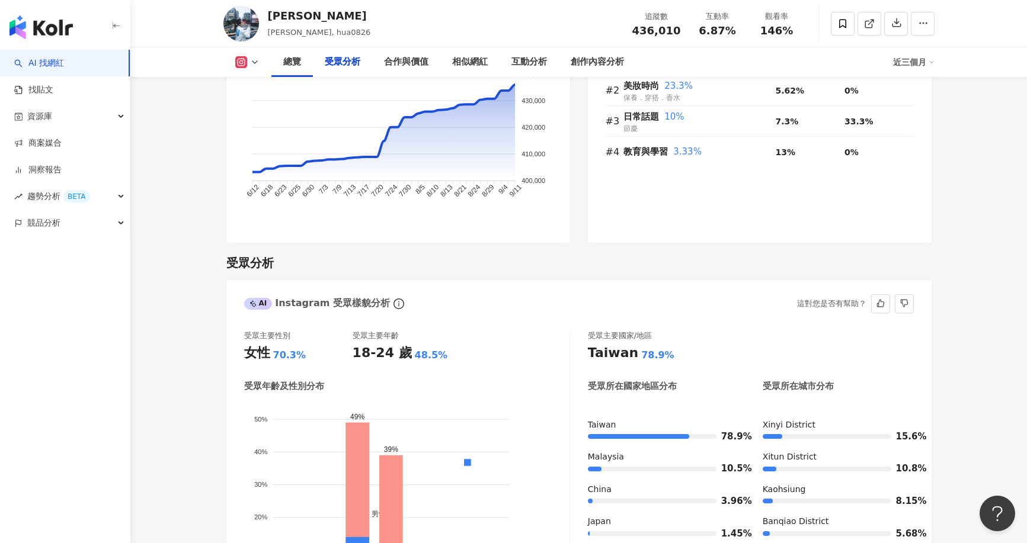
scroll to position [1021, 0]
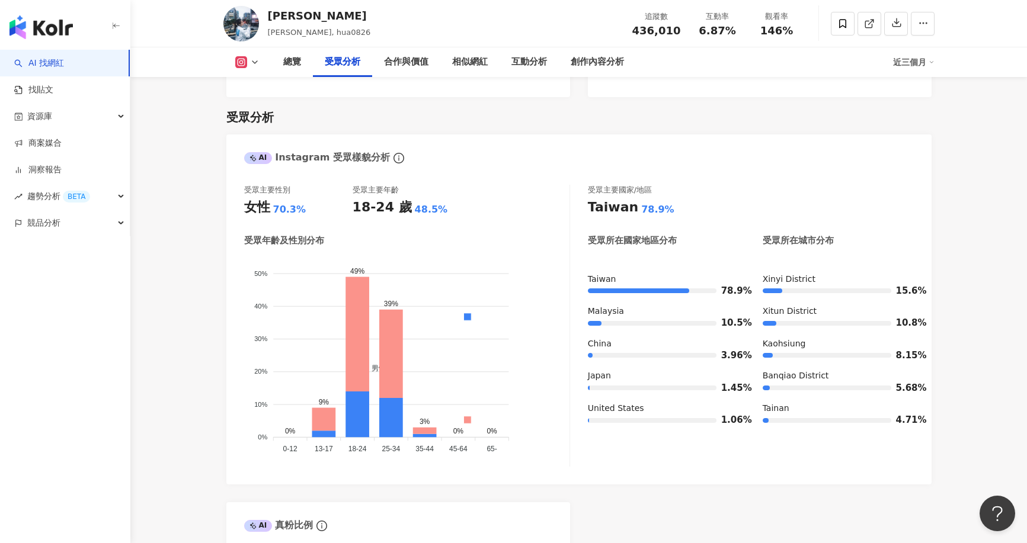
click at [260, 57] on button at bounding box center [247, 62] width 48 height 12
click at [267, 113] on button "Facebook" at bounding box center [266, 111] width 71 height 17
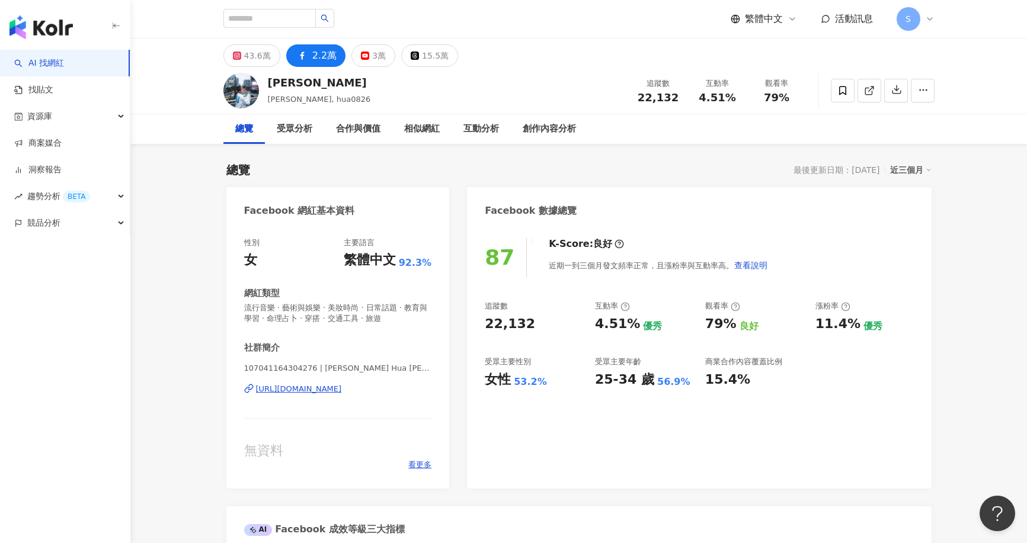
click at [342, 386] on div "https://www.facebook.com/107041164304276" at bounding box center [299, 389] width 86 height 11
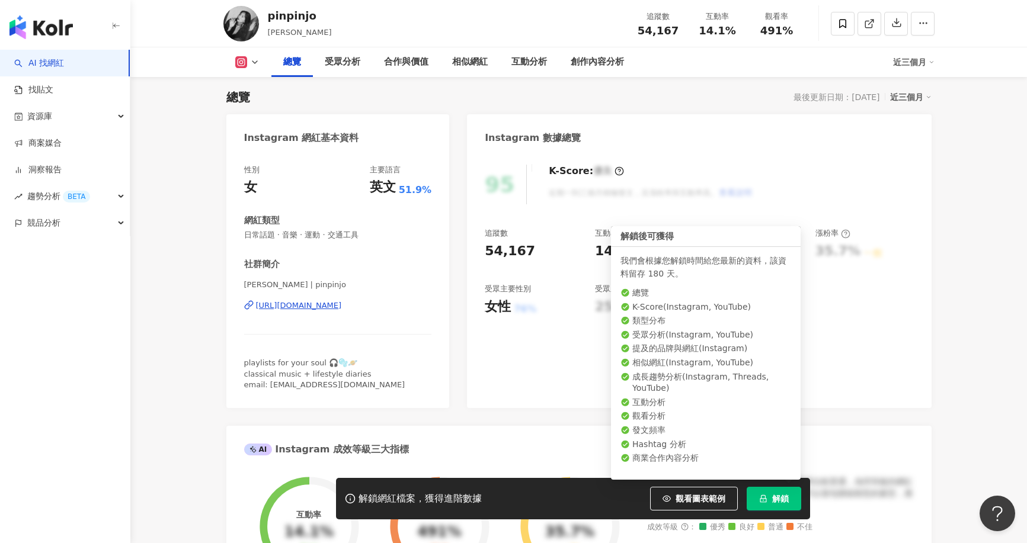
click at [769, 494] on button "解鎖" at bounding box center [774, 499] width 55 height 24
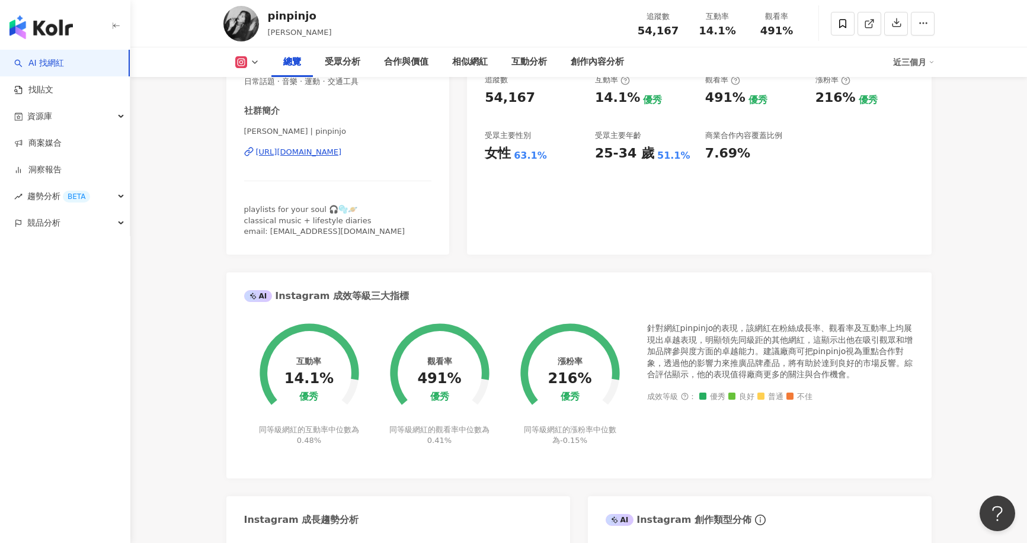
scroll to position [59, 0]
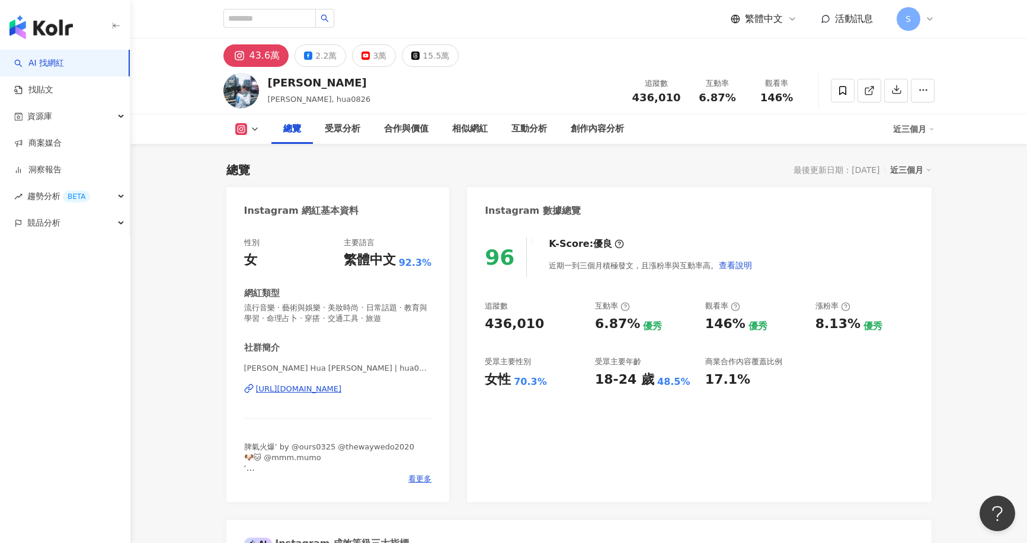
scroll to position [73, 0]
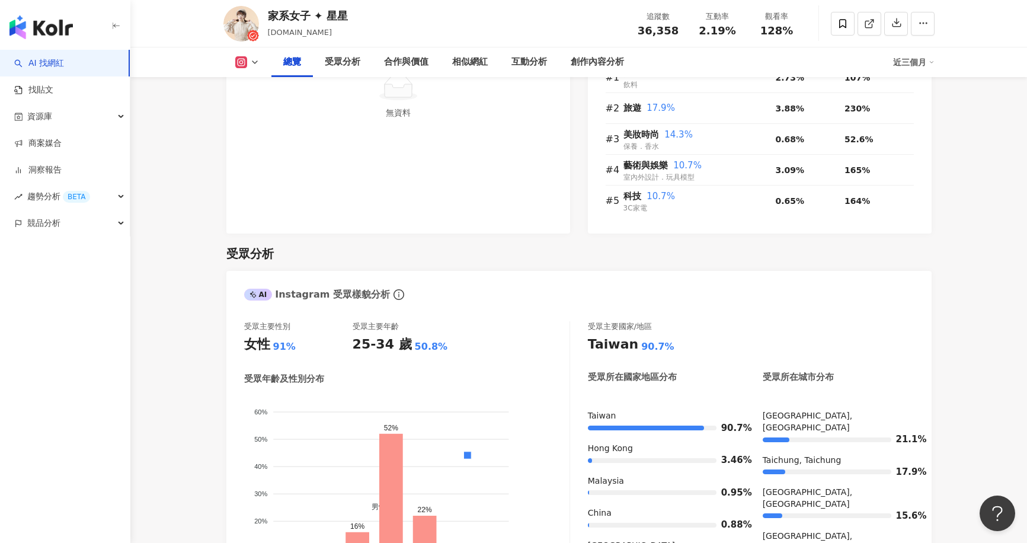
scroll to position [1021, 0]
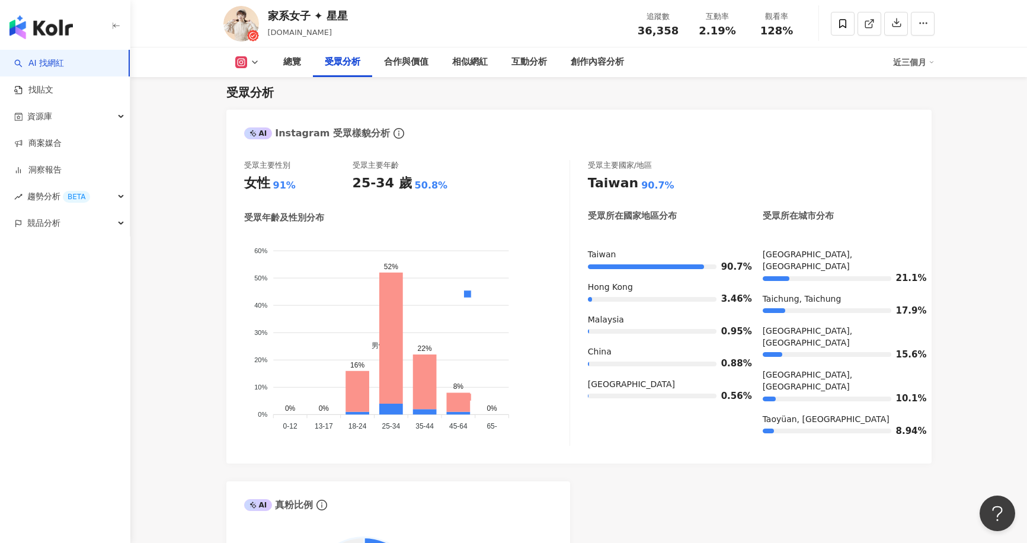
click at [250, 60] on icon at bounding box center [254, 61] width 9 height 9
click at [260, 105] on button "Facebook" at bounding box center [266, 111] width 71 height 17
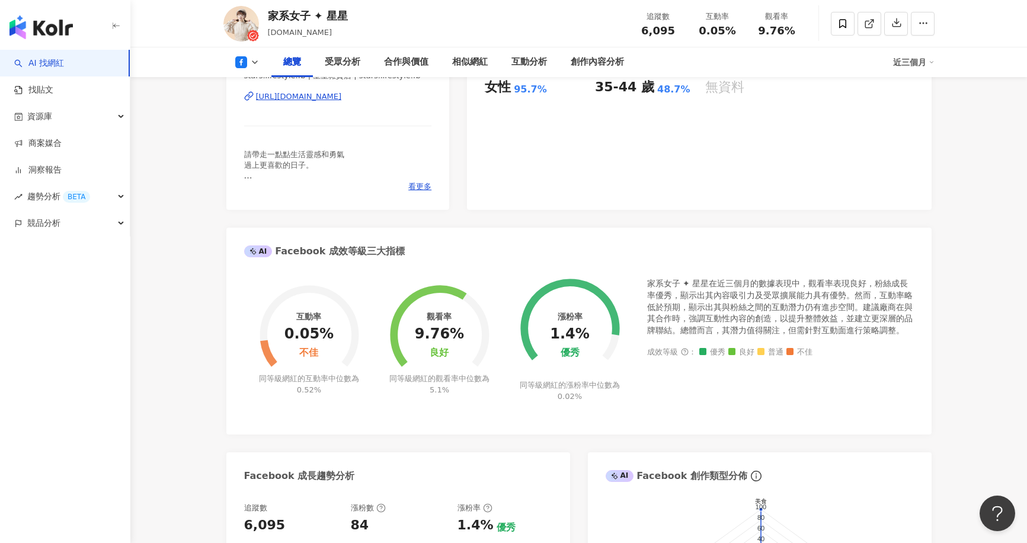
scroll to position [73, 0]
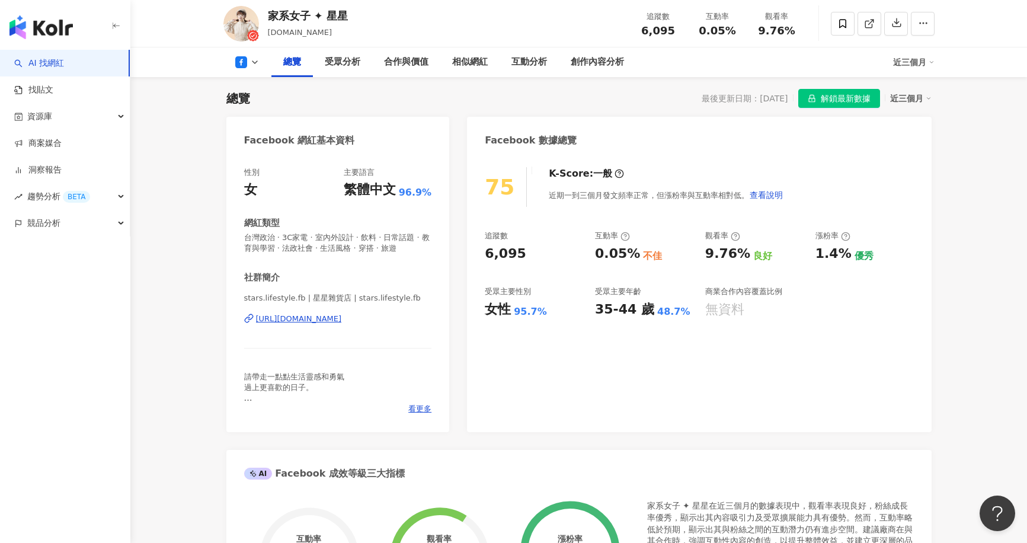
click at [335, 316] on div "https://www.facebook.com/112182523523876" at bounding box center [299, 319] width 86 height 11
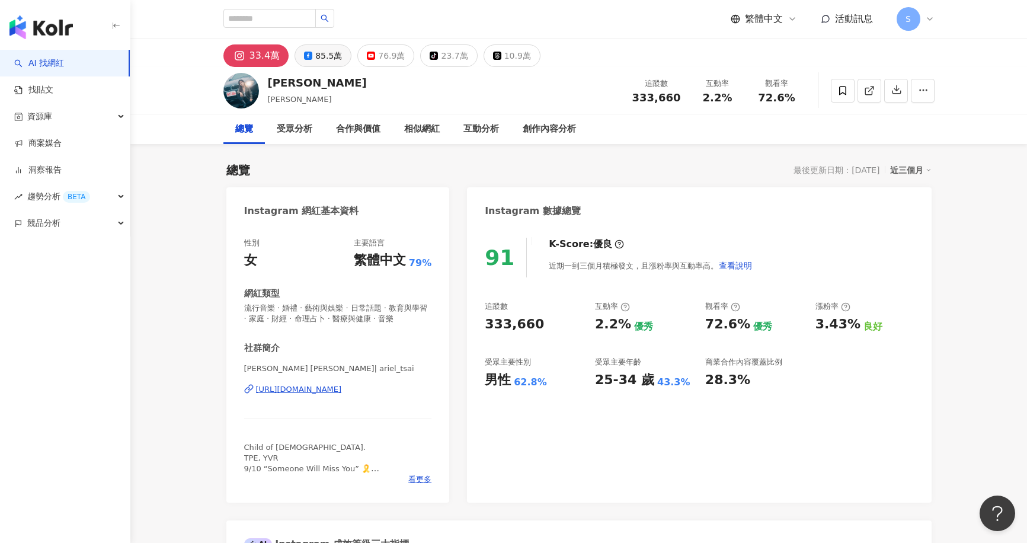
click at [302, 62] on button "85.5萬" at bounding box center [323, 55] width 57 height 23
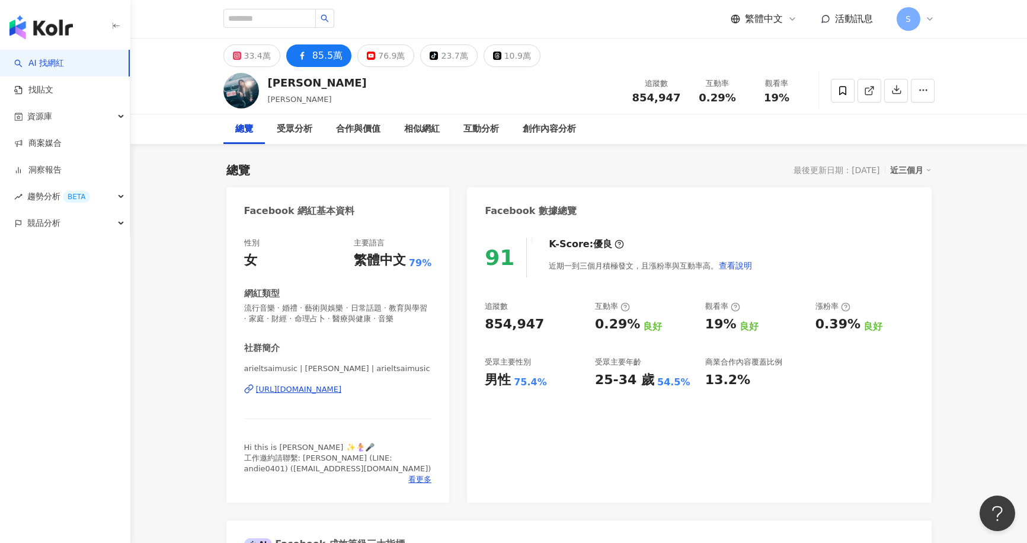
click at [342, 392] on div "https://www.facebook.com/630144667022013" at bounding box center [299, 389] width 86 height 11
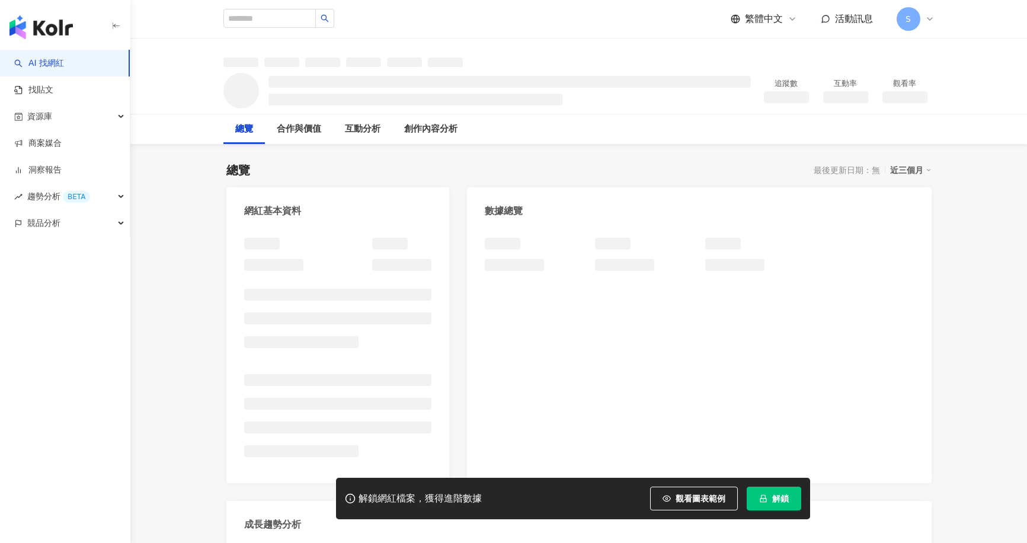
click at [776, 495] on span "解鎖" at bounding box center [780, 498] width 17 height 9
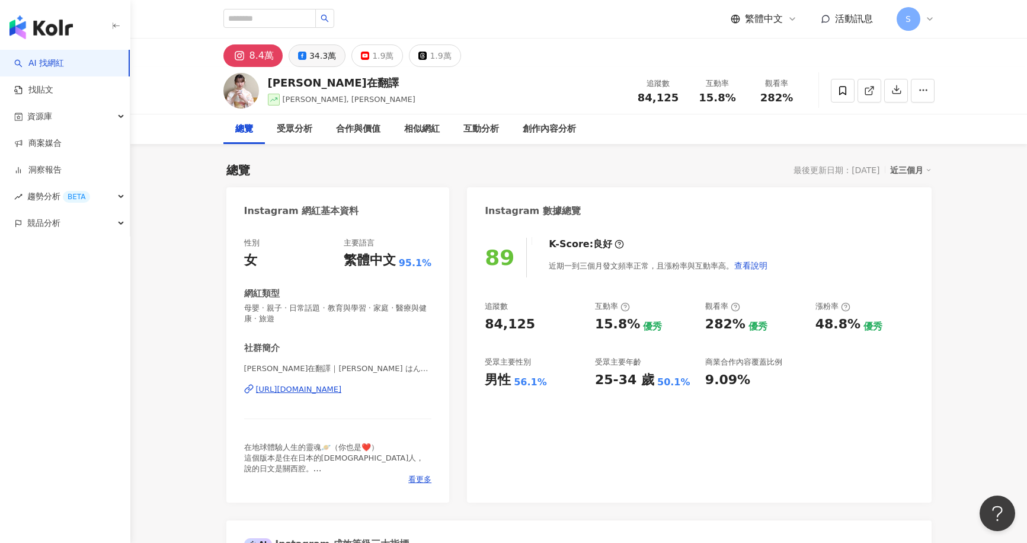
click at [318, 52] on div "34.3萬" at bounding box center [322, 55] width 27 height 17
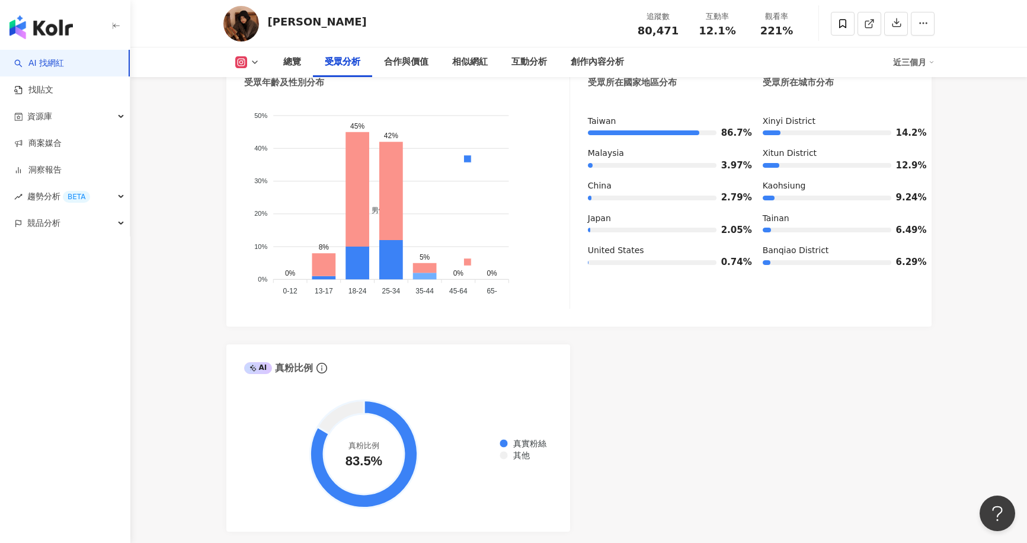
scroll to position [1185, 0]
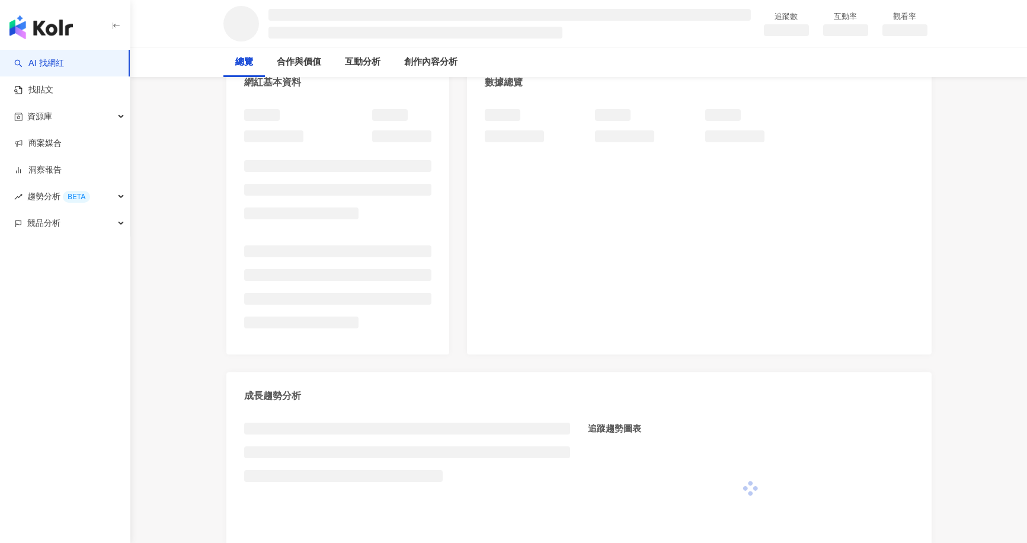
scroll to position [356, 0]
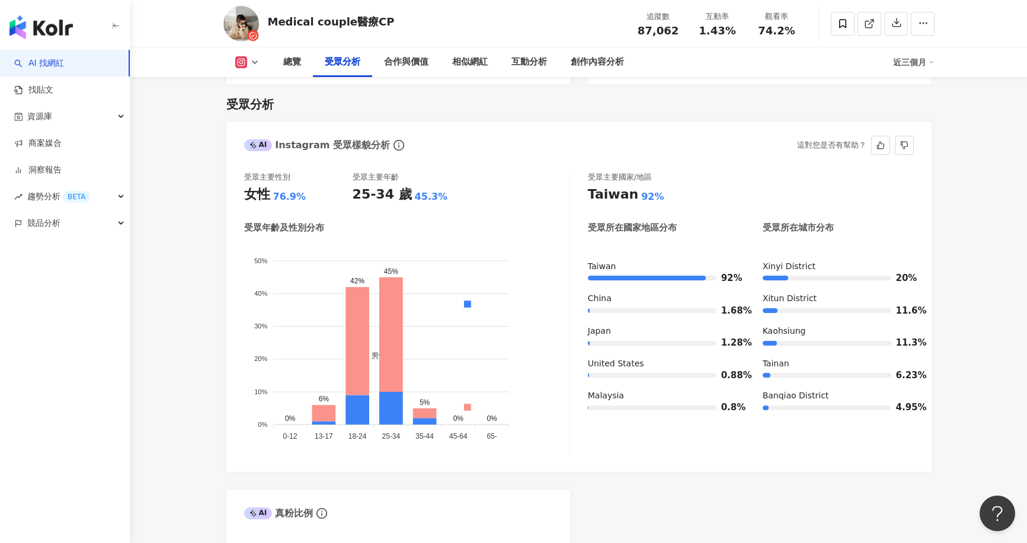
scroll to position [1021, 0]
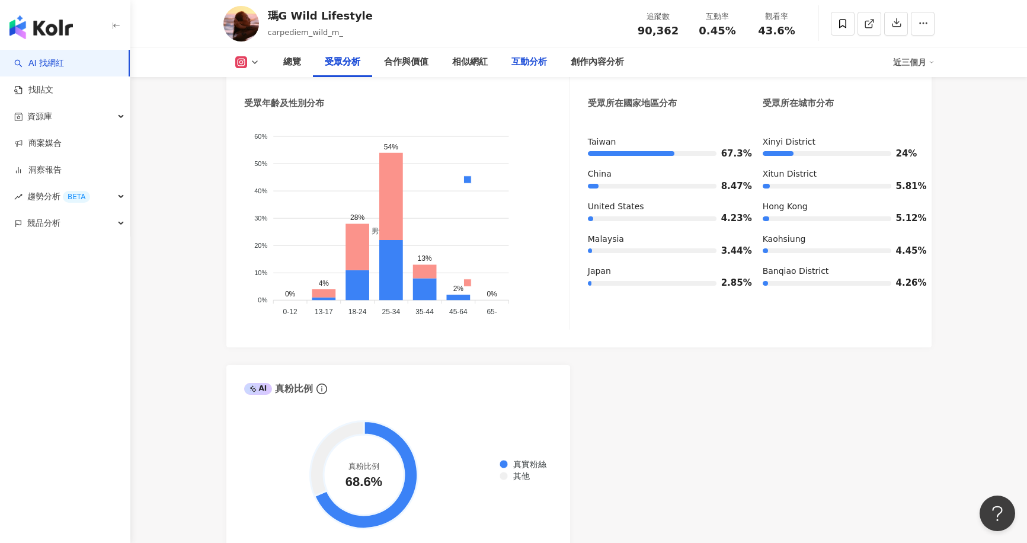
scroll to position [1140, 0]
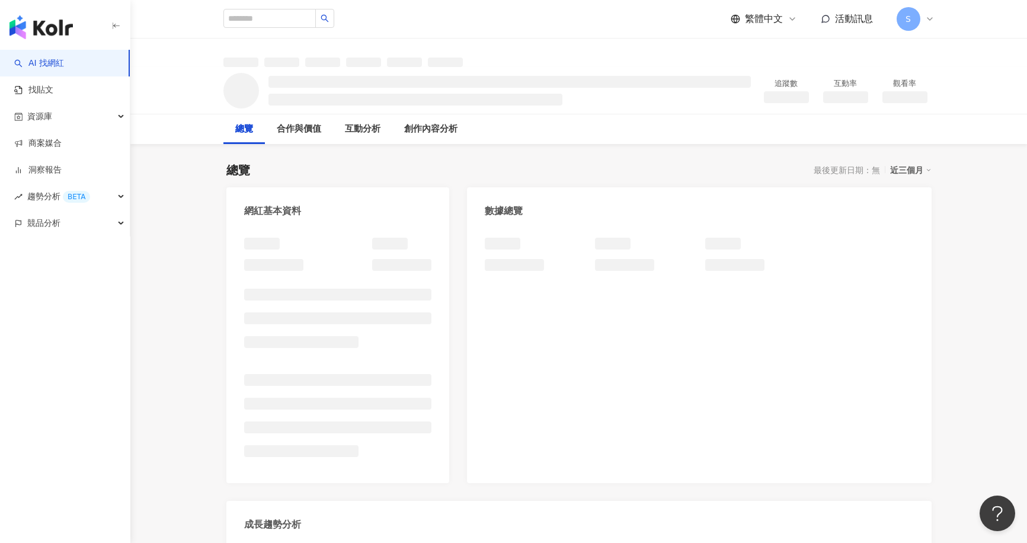
scroll to position [296, 0]
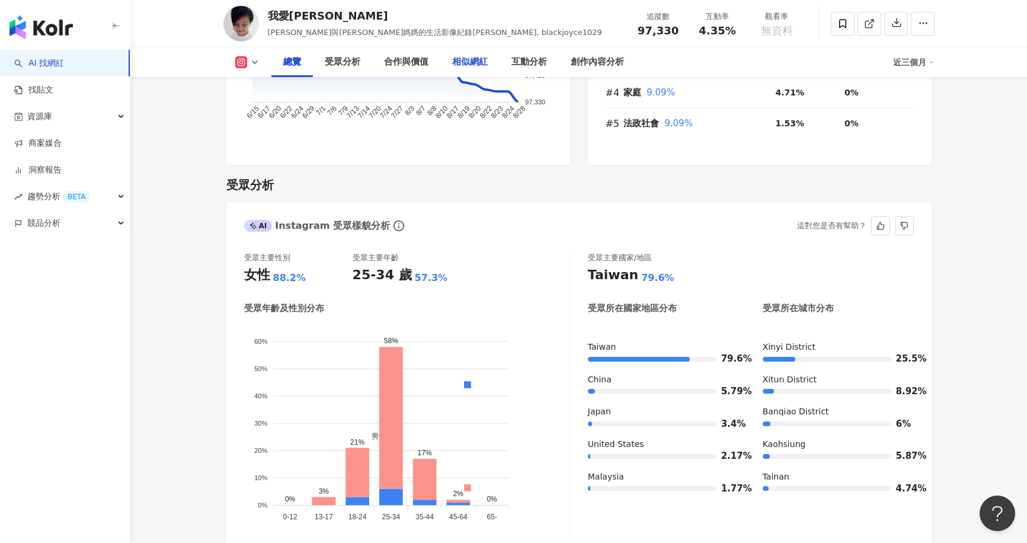
scroll to position [73, 0]
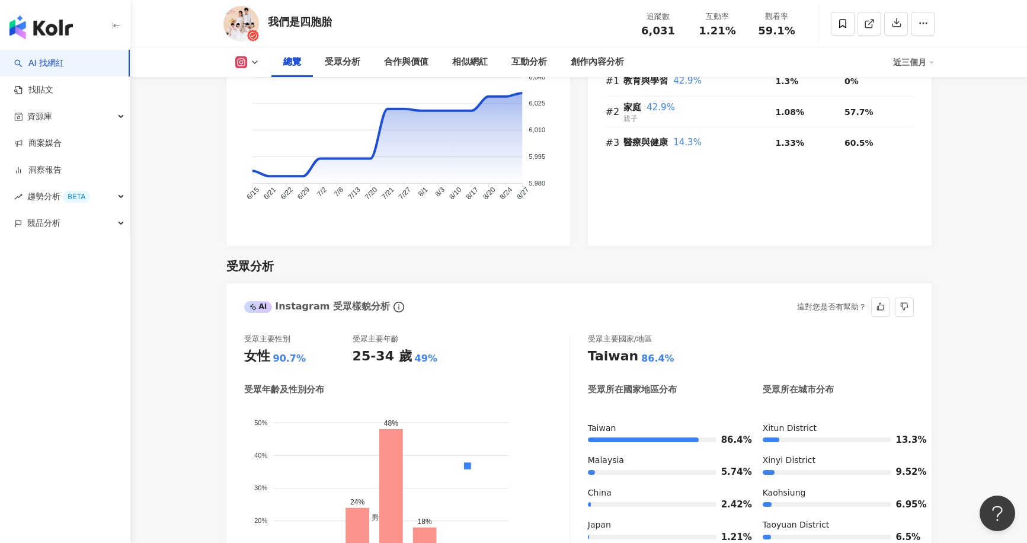
scroll to position [1140, 0]
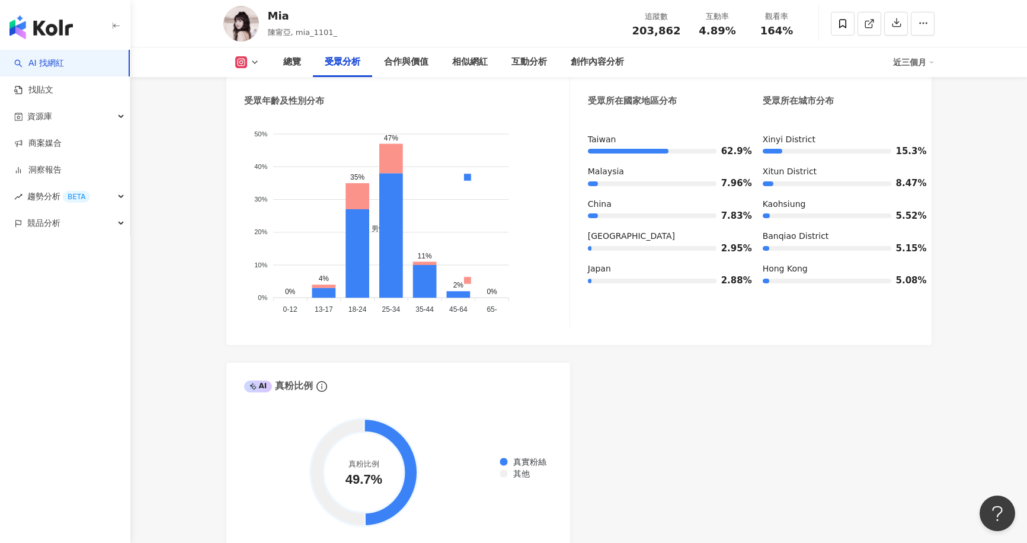
scroll to position [1140, 0]
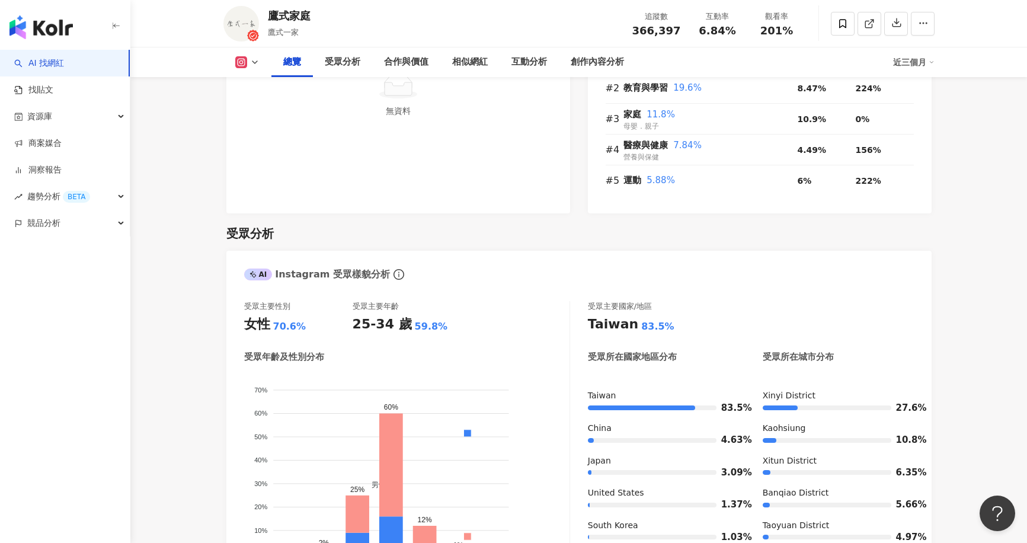
scroll to position [882, 0]
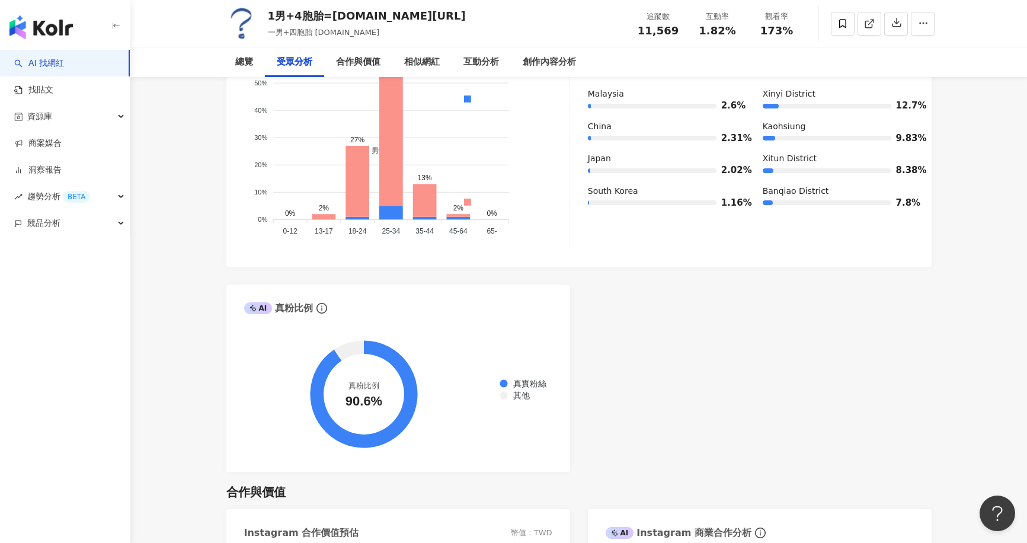
scroll to position [14, 0]
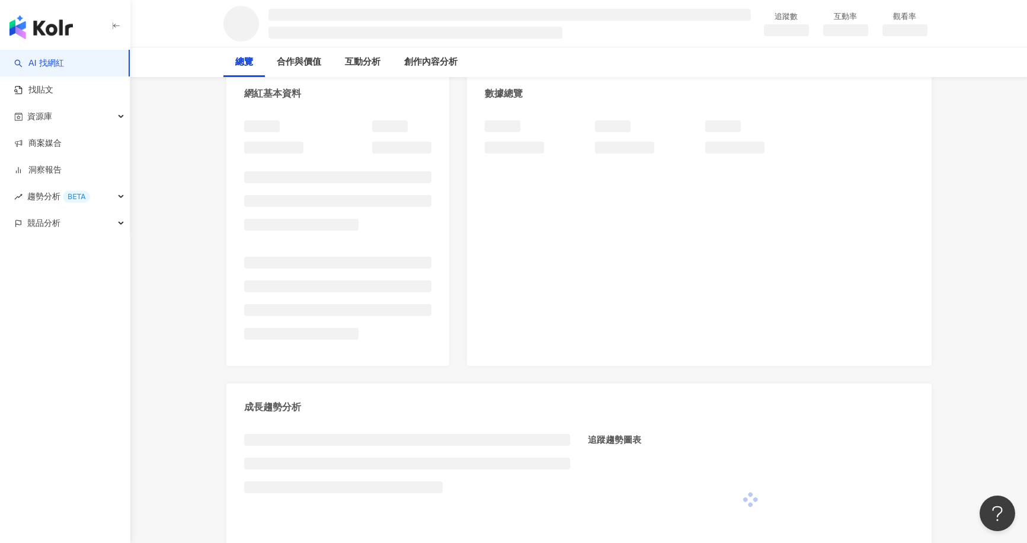
scroll to position [119, 0]
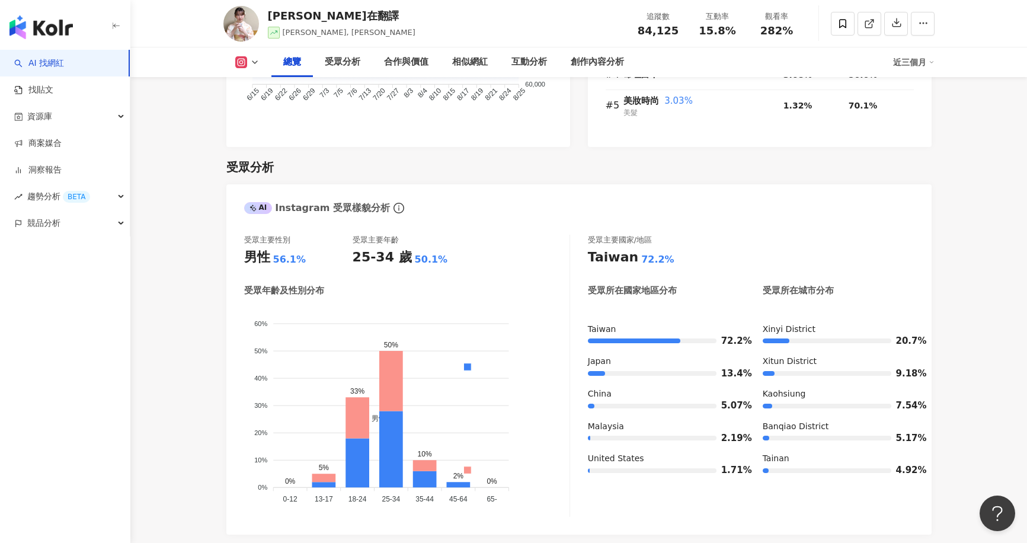
scroll to position [962, 0]
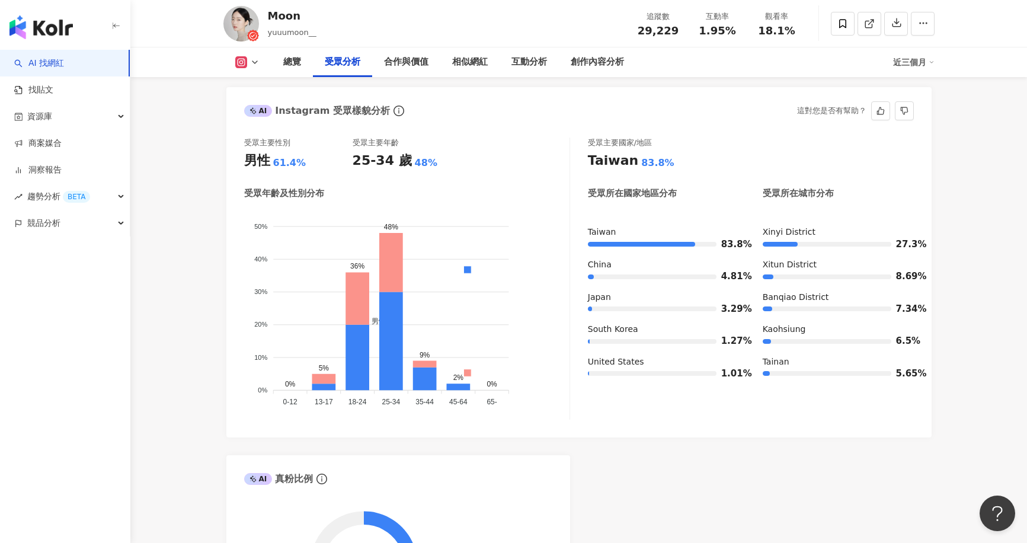
scroll to position [1140, 0]
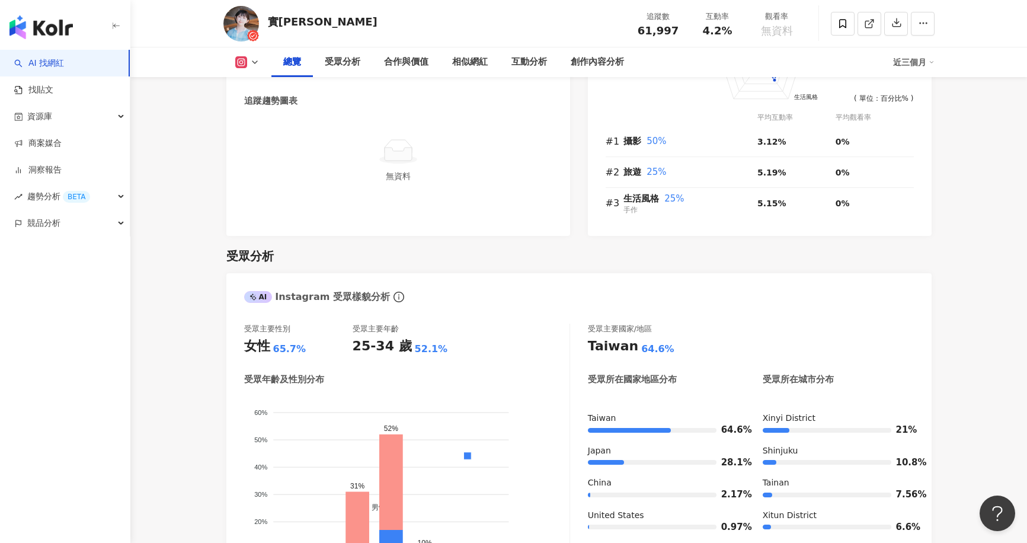
scroll to position [948, 0]
